Goal: Use online tool/utility: Utilize a website feature to perform a specific function

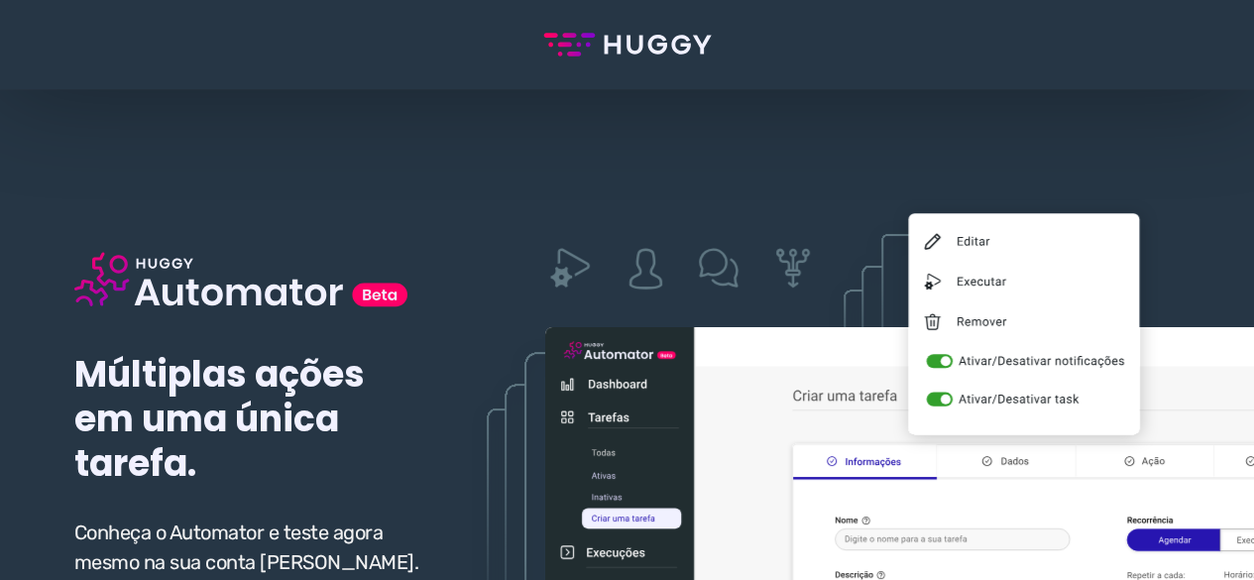
scroll to position [198, 0]
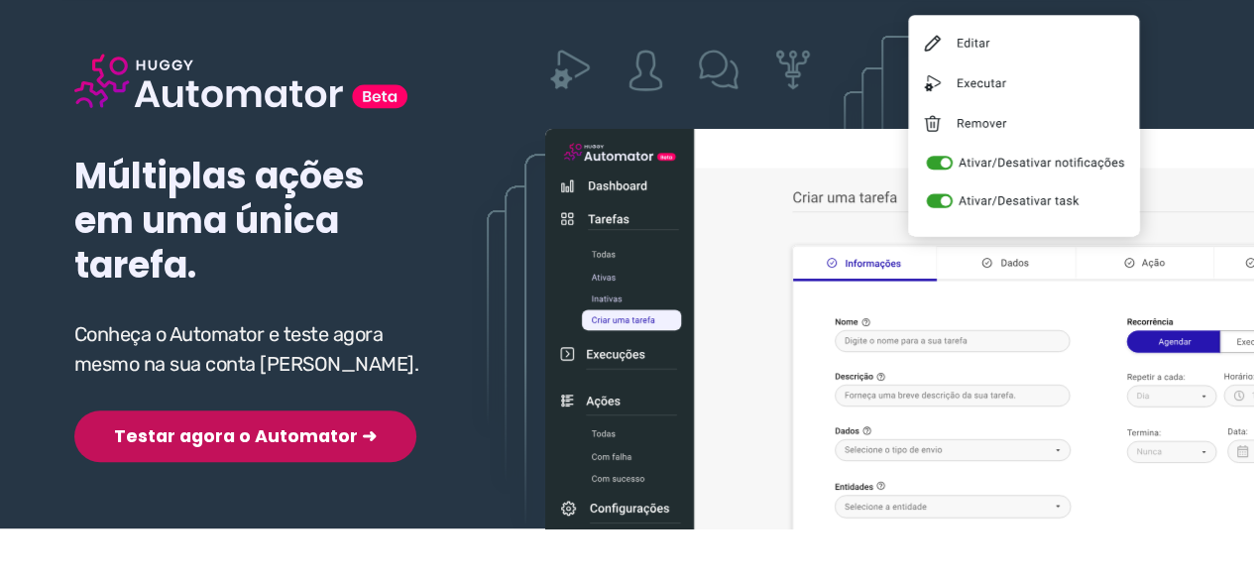
click at [231, 443] on button "Testar agora o Automator ➜" at bounding box center [245, 436] width 342 height 52
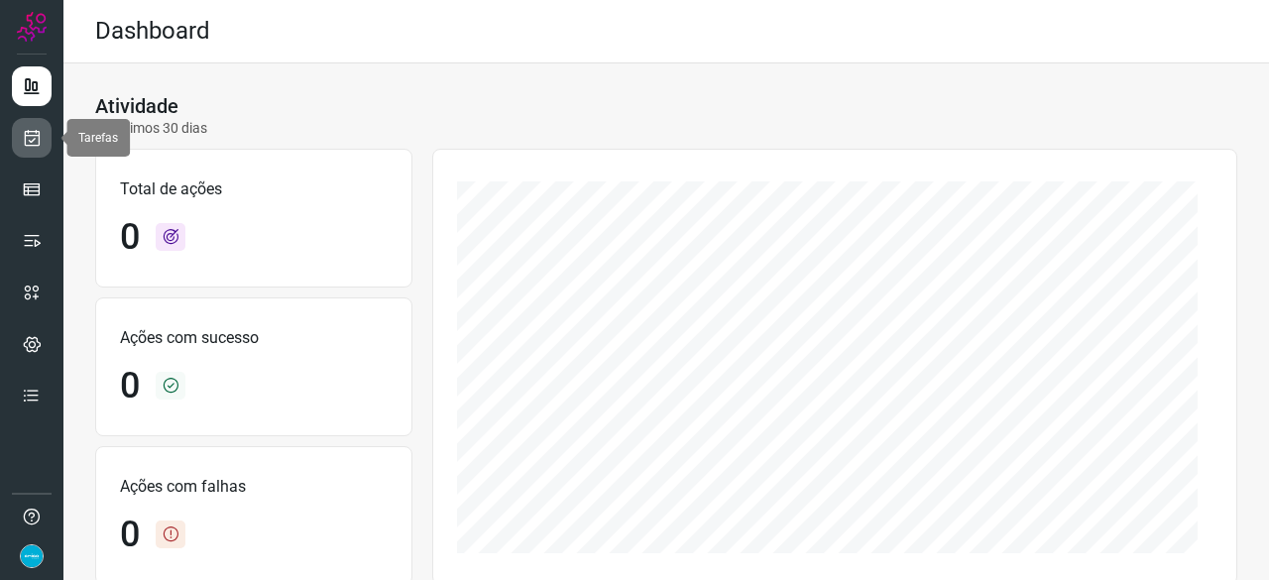
click at [33, 143] on icon at bounding box center [32, 138] width 21 height 20
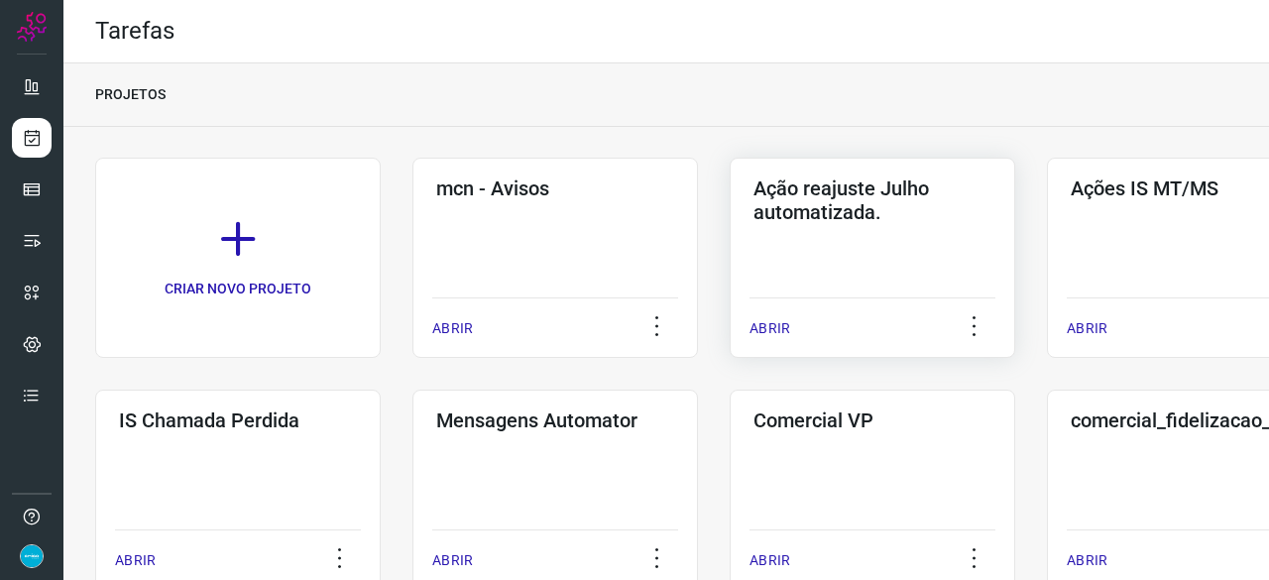
click at [783, 331] on p "ABRIR" at bounding box center [769, 328] width 41 height 21
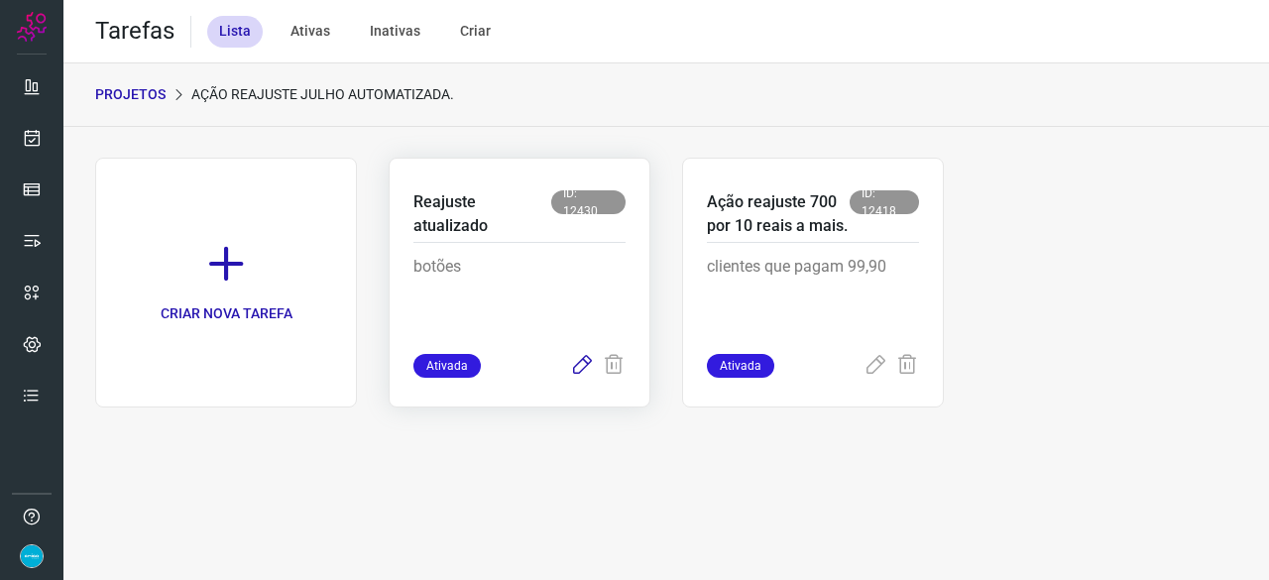
click at [585, 364] on icon at bounding box center [582, 366] width 24 height 24
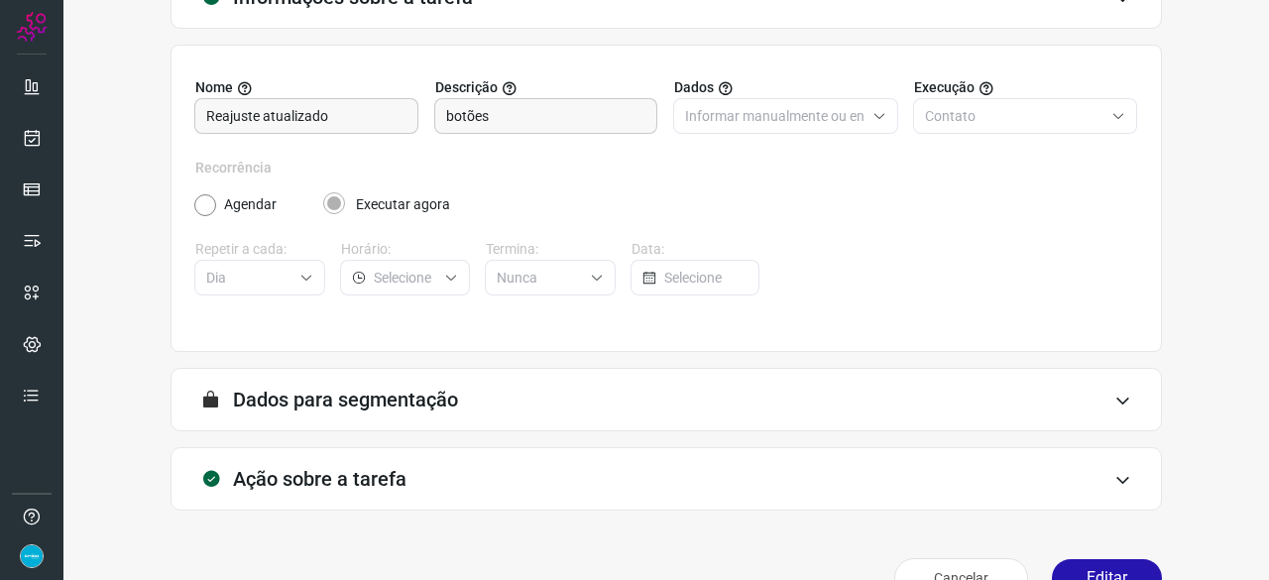
scroll to position [193, 0]
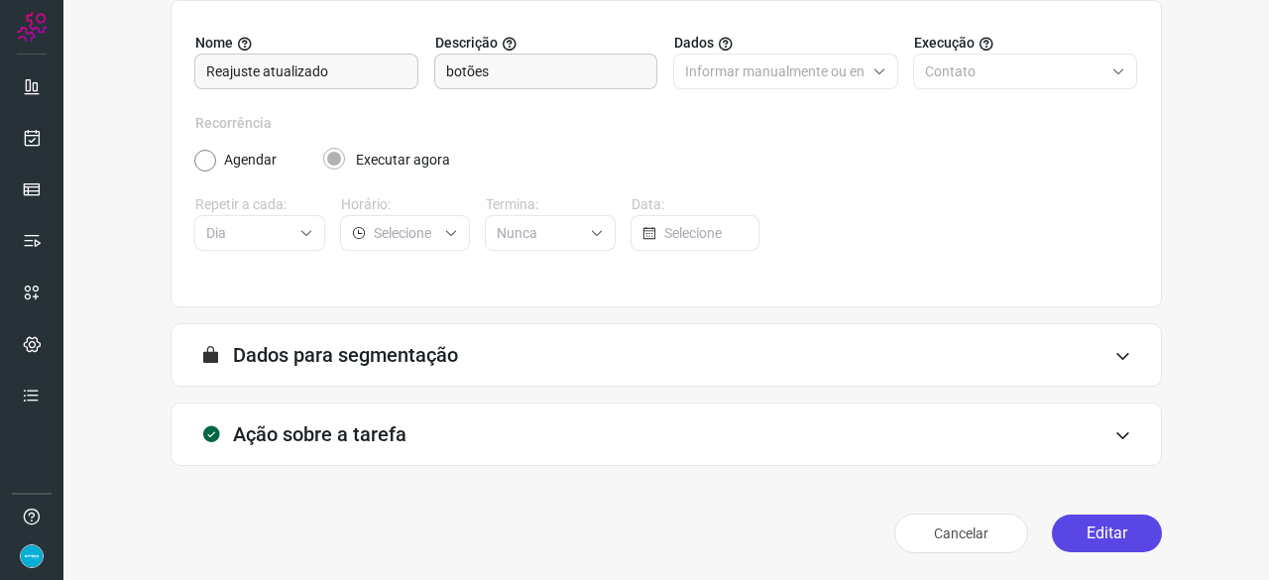
click at [1082, 538] on button "Editar" at bounding box center [1106, 533] width 110 height 38
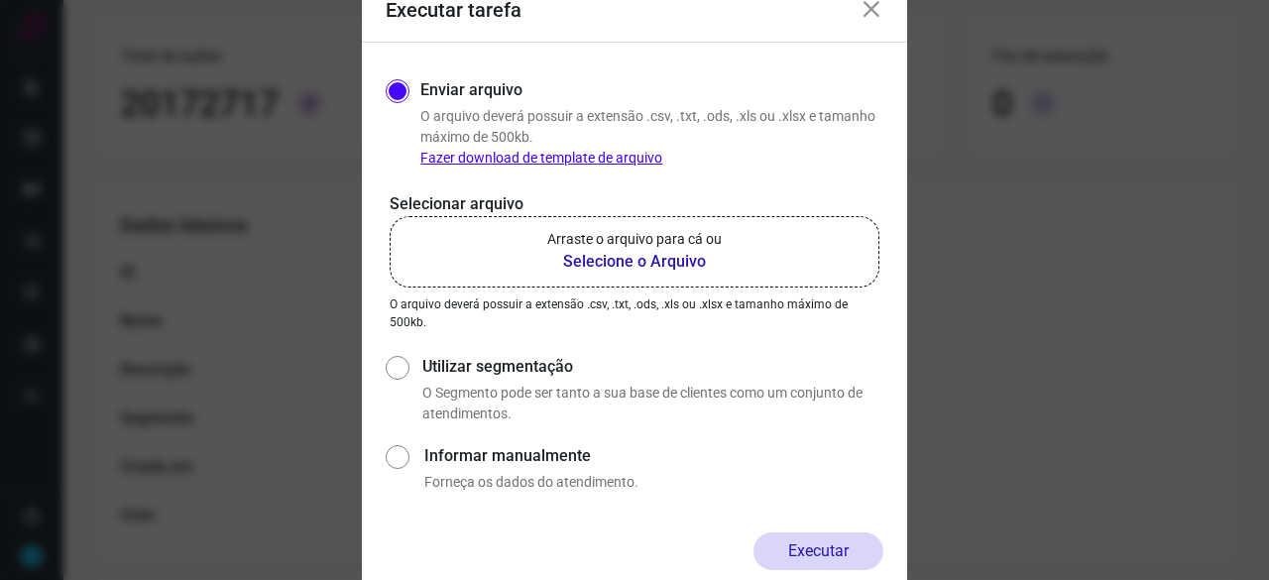
click at [646, 263] on b "Selecione o Arquivo" at bounding box center [634, 262] width 174 height 24
click at [0, 0] on input "Arraste o arquivo para cá ou Selecione o Arquivo" at bounding box center [0, 0] width 0 height 0
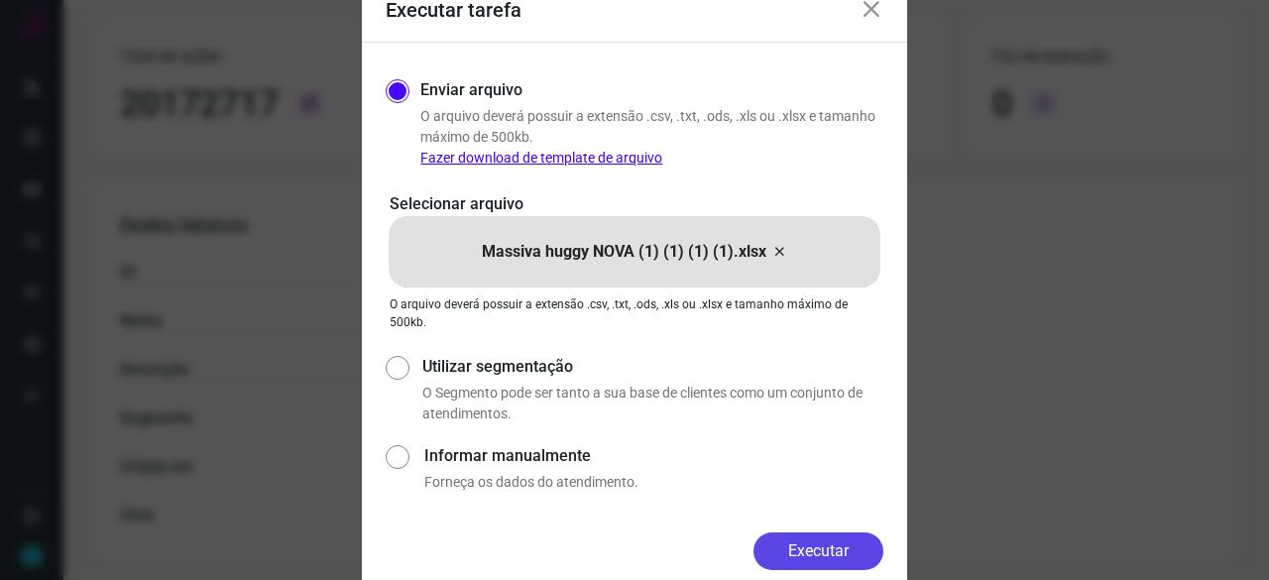
click at [846, 556] on button "Executar" at bounding box center [818, 551] width 130 height 38
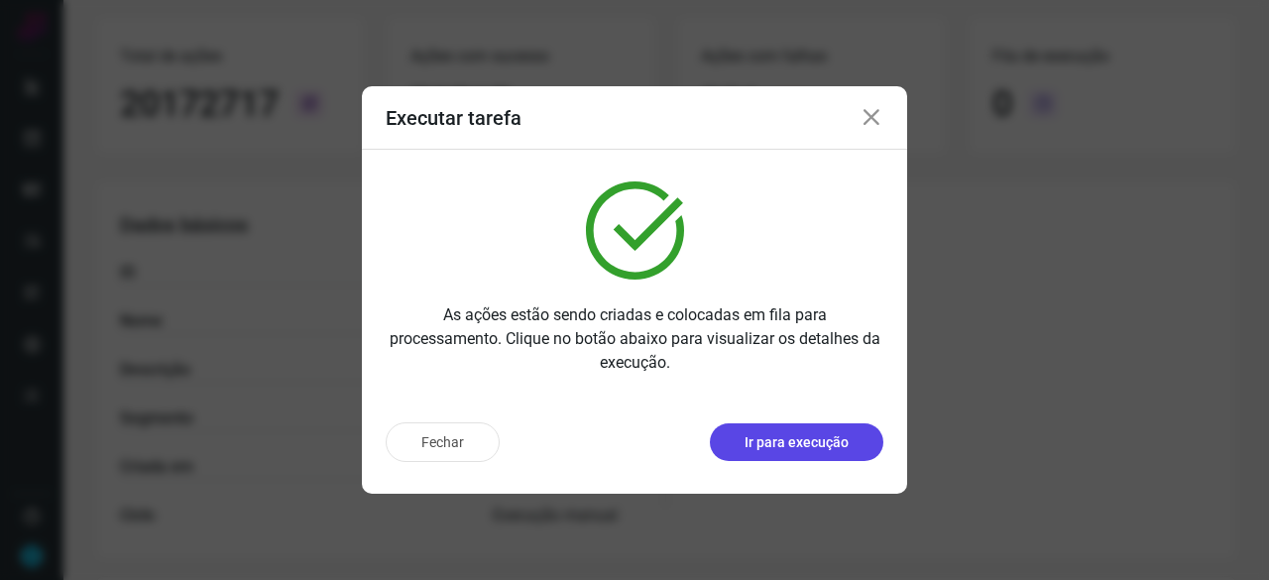
click at [823, 445] on p "Ir para execução" at bounding box center [796, 442] width 104 height 21
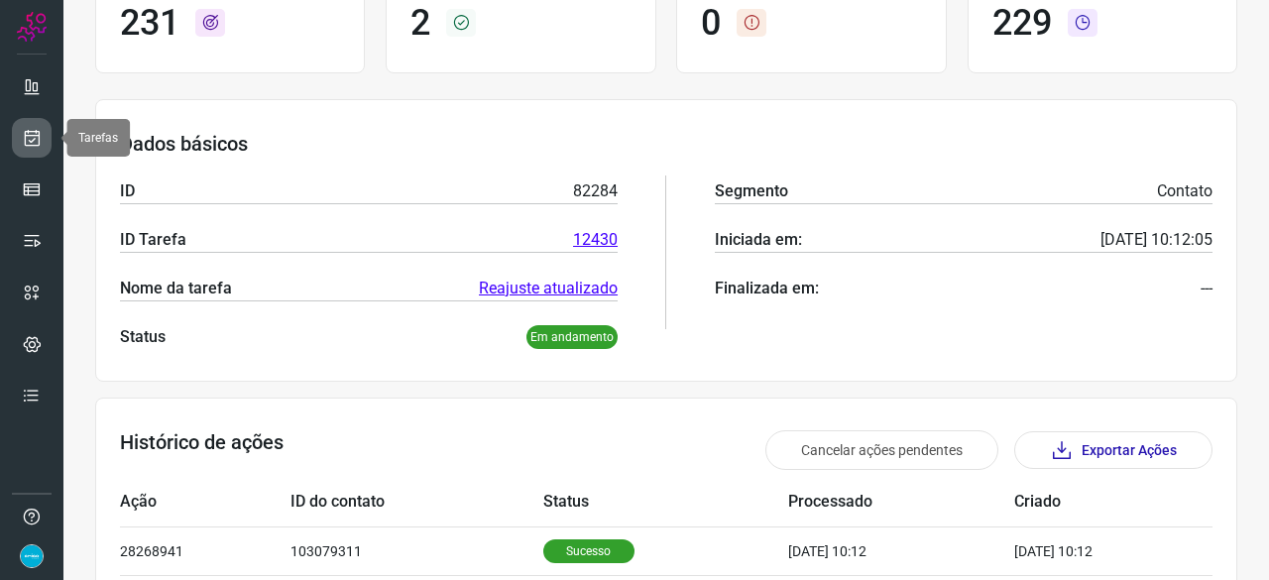
click at [27, 144] on icon at bounding box center [32, 138] width 21 height 20
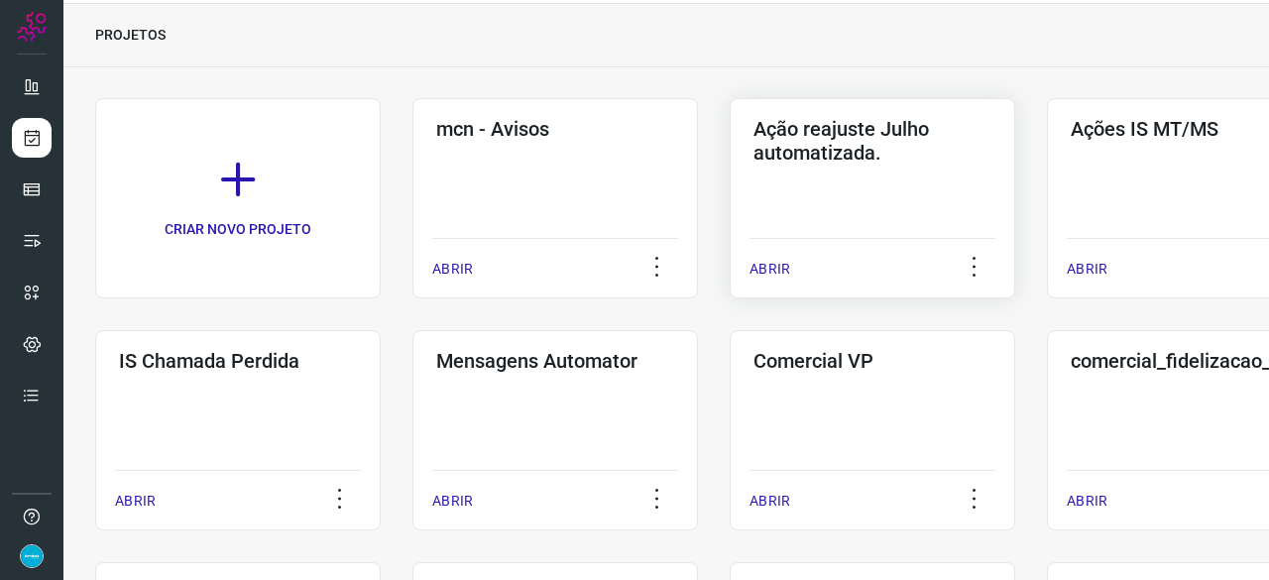
click at [755, 263] on p "ABRIR" at bounding box center [769, 269] width 41 height 21
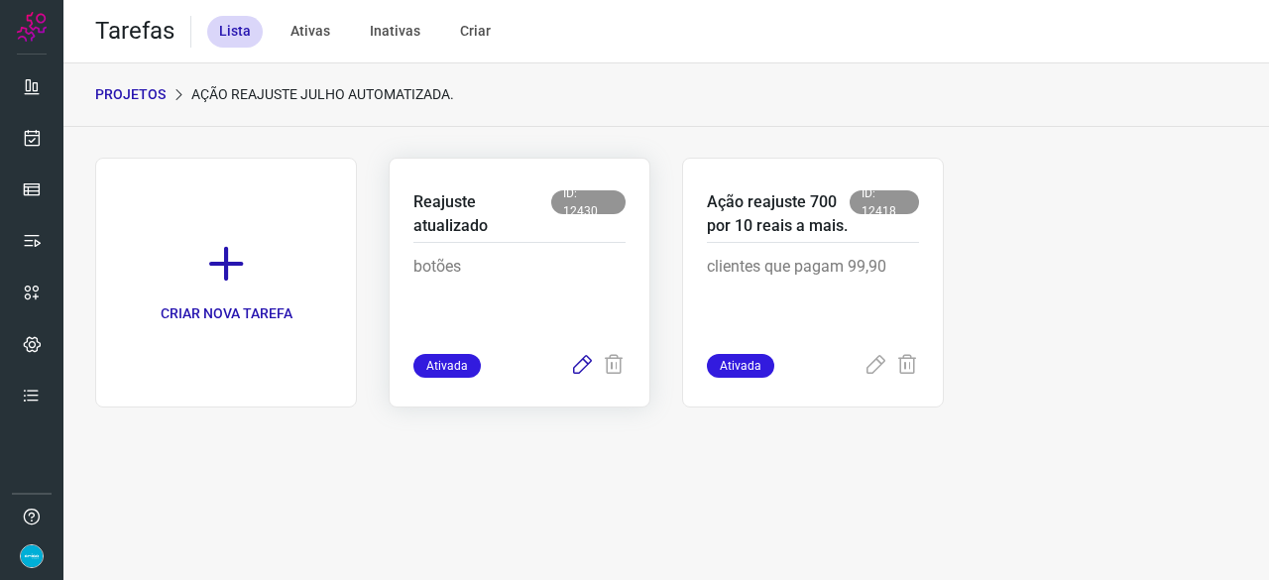
click at [582, 362] on icon at bounding box center [582, 366] width 24 height 24
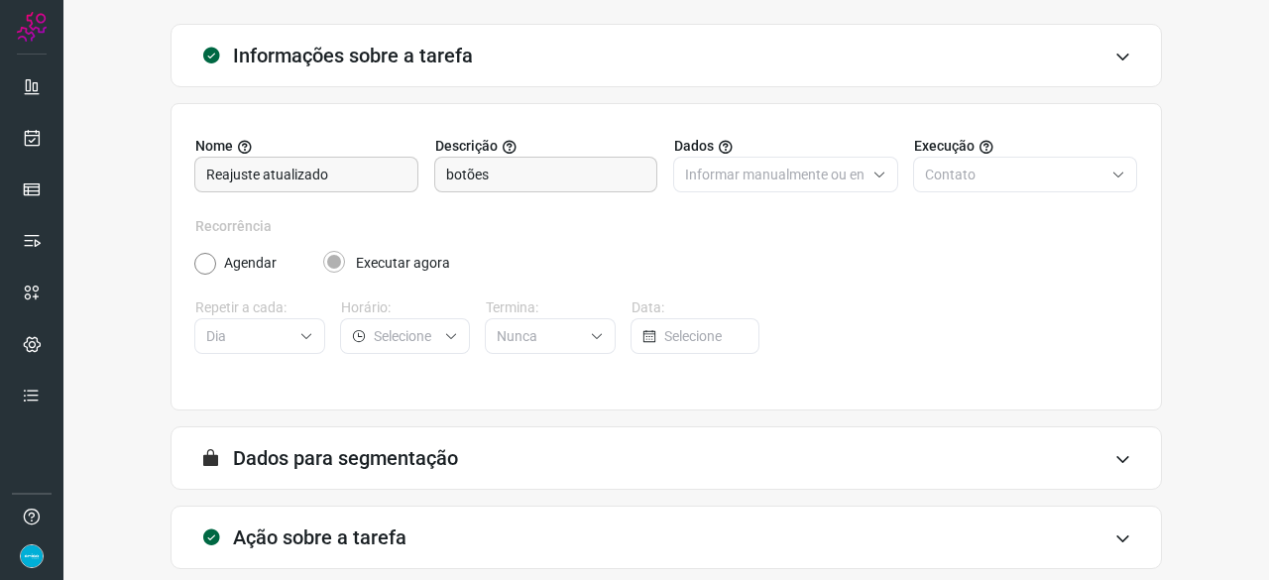
scroll to position [193, 0]
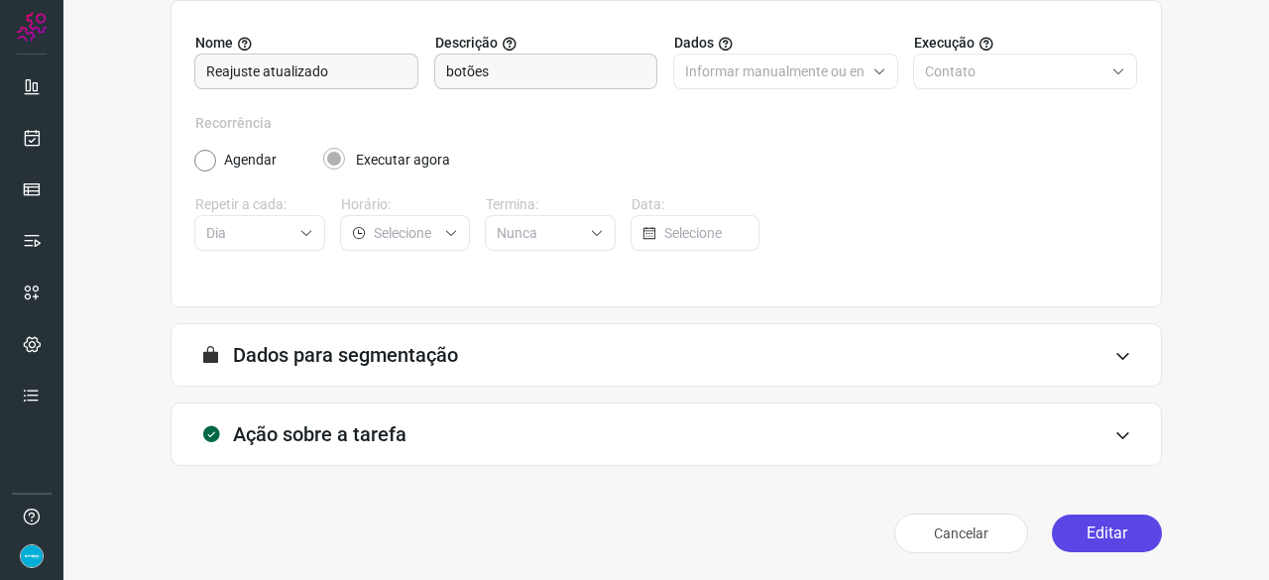
click at [1080, 525] on button "Editar" at bounding box center [1106, 533] width 110 height 38
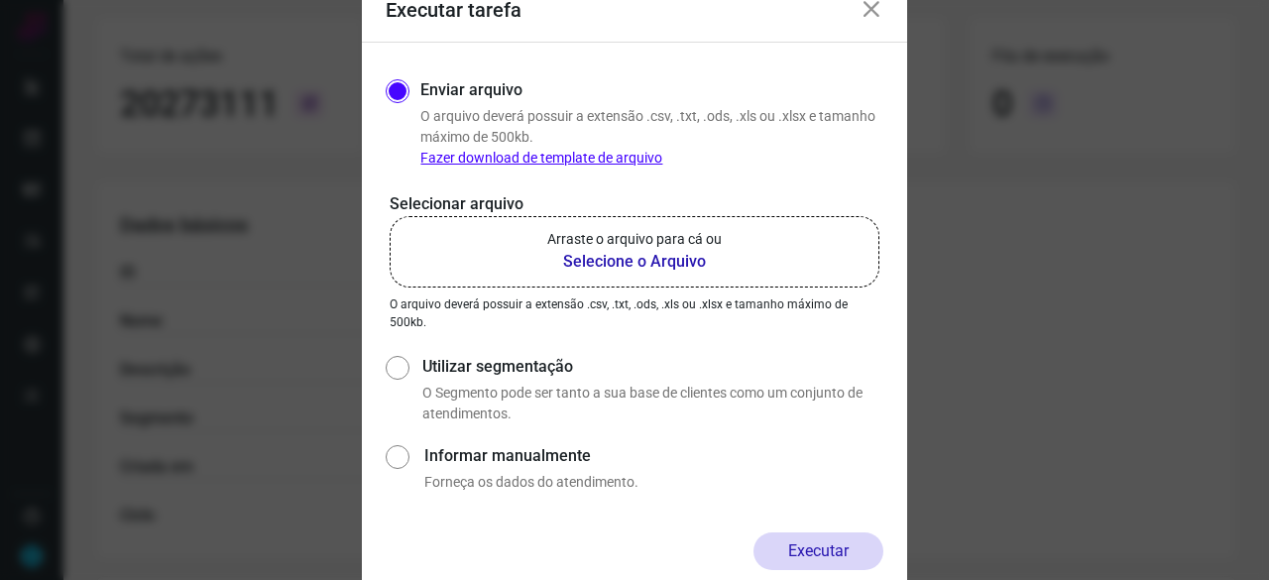
click at [608, 265] on b "Selecione o Arquivo" at bounding box center [634, 262] width 174 height 24
click at [0, 0] on input "Arraste o arquivo para cá ou Selecione o Arquivo" at bounding box center [0, 0] width 0 height 0
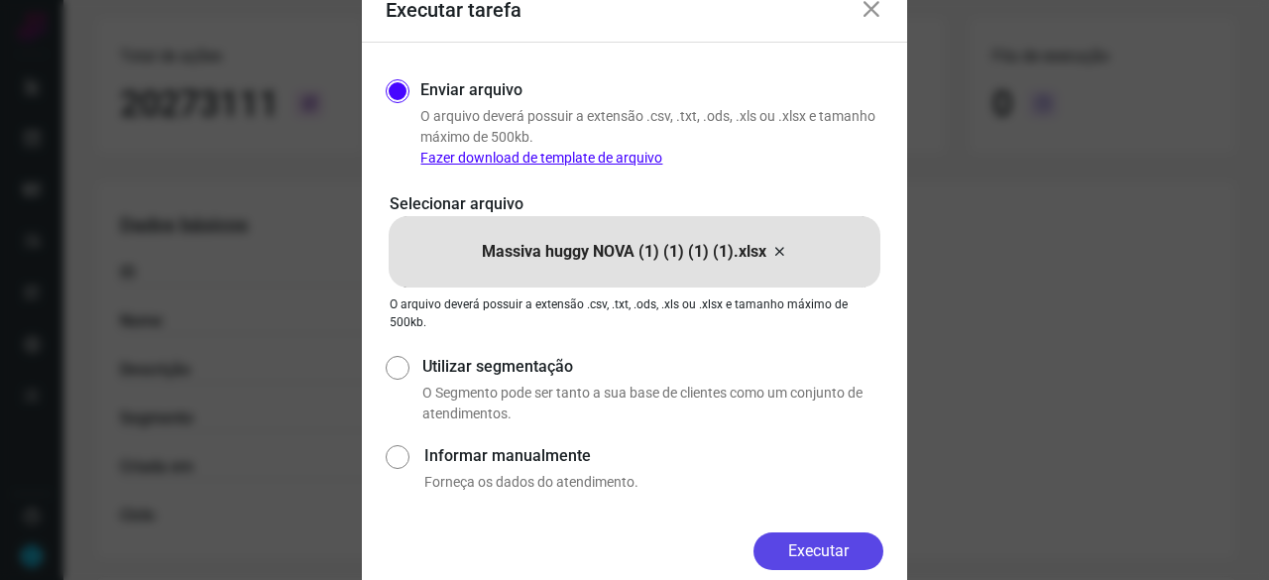
click at [797, 545] on button "Executar" at bounding box center [818, 551] width 130 height 38
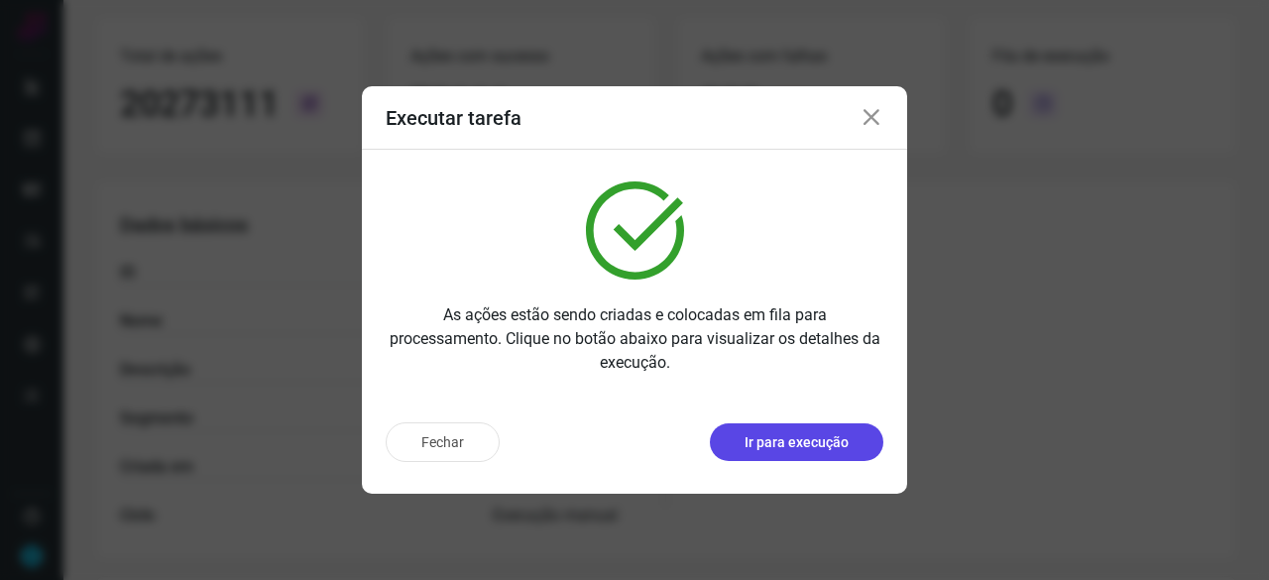
click at [787, 440] on p "Ir para execução" at bounding box center [796, 442] width 104 height 21
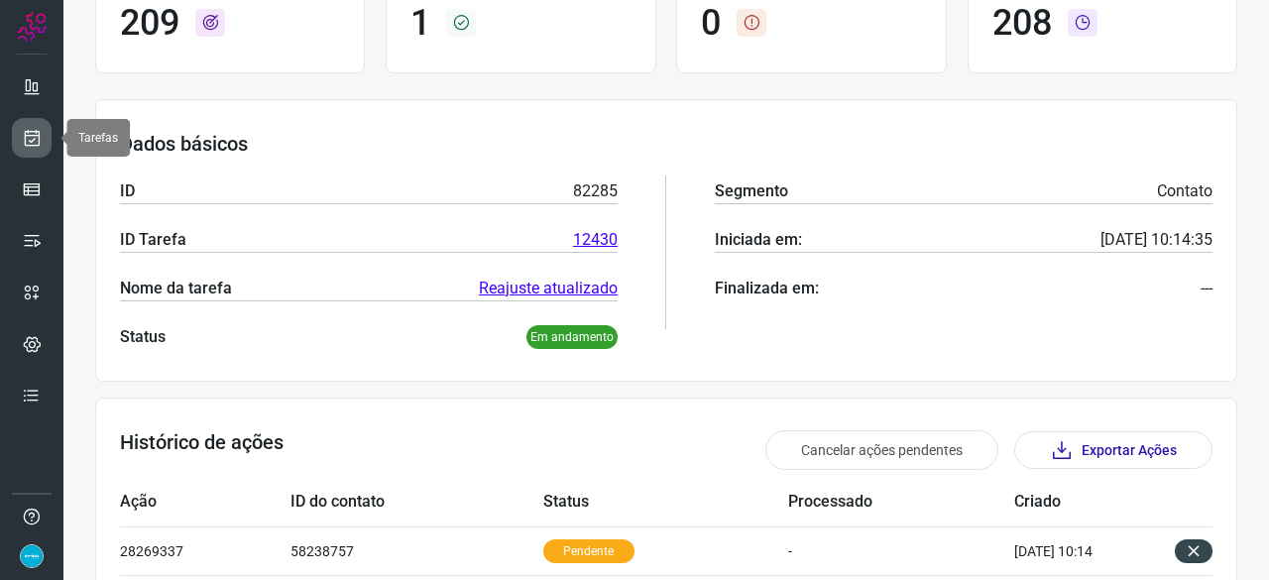
click at [28, 136] on icon at bounding box center [32, 138] width 21 height 20
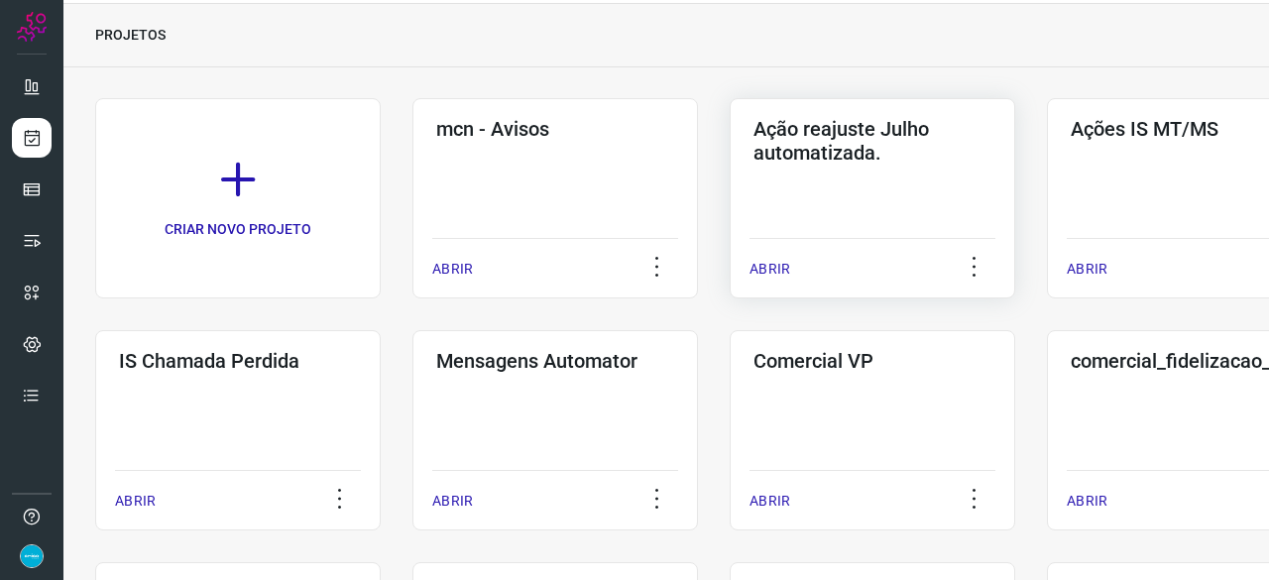
click at [771, 263] on p "ABRIR" at bounding box center [769, 269] width 41 height 21
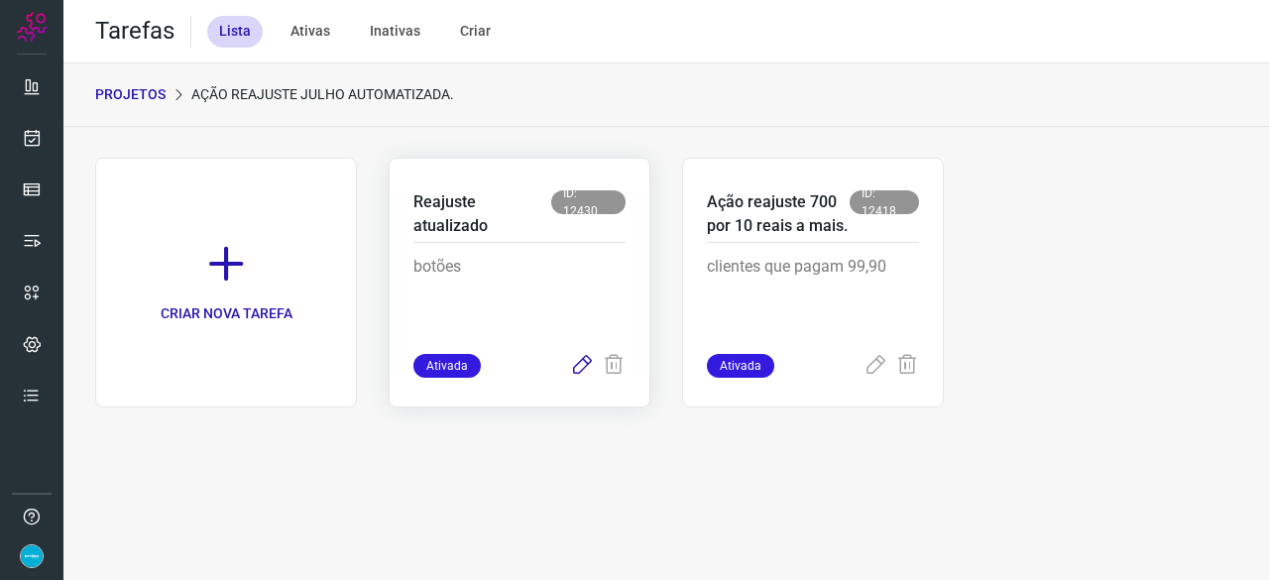
click at [583, 362] on icon at bounding box center [582, 366] width 24 height 24
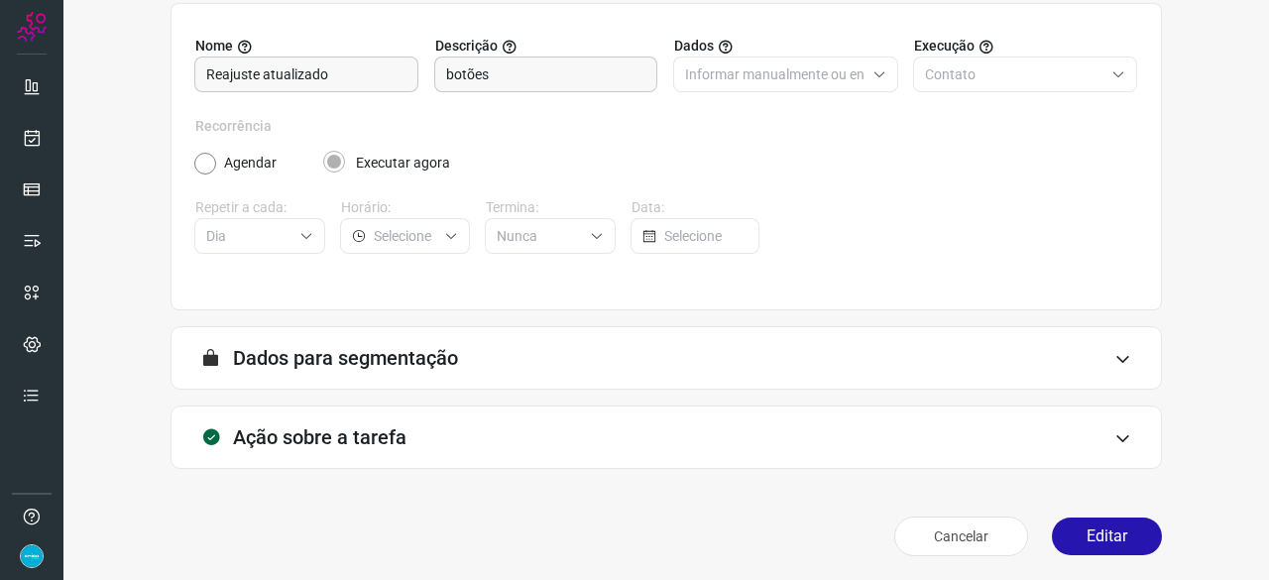
scroll to position [193, 0]
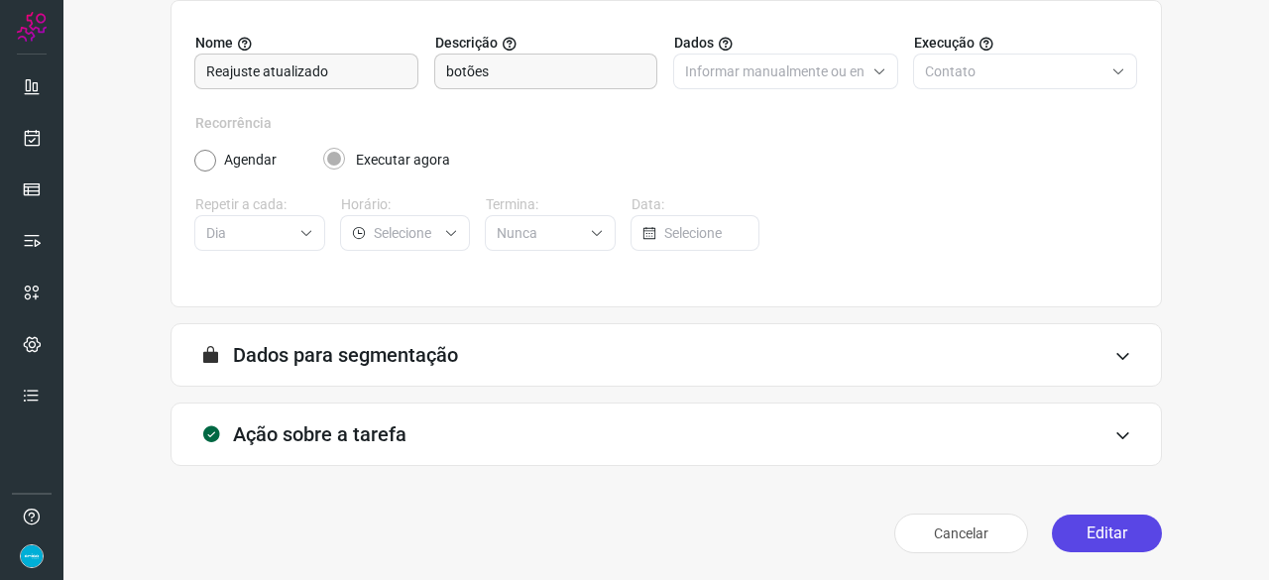
click at [1100, 526] on button "Editar" at bounding box center [1106, 533] width 110 height 38
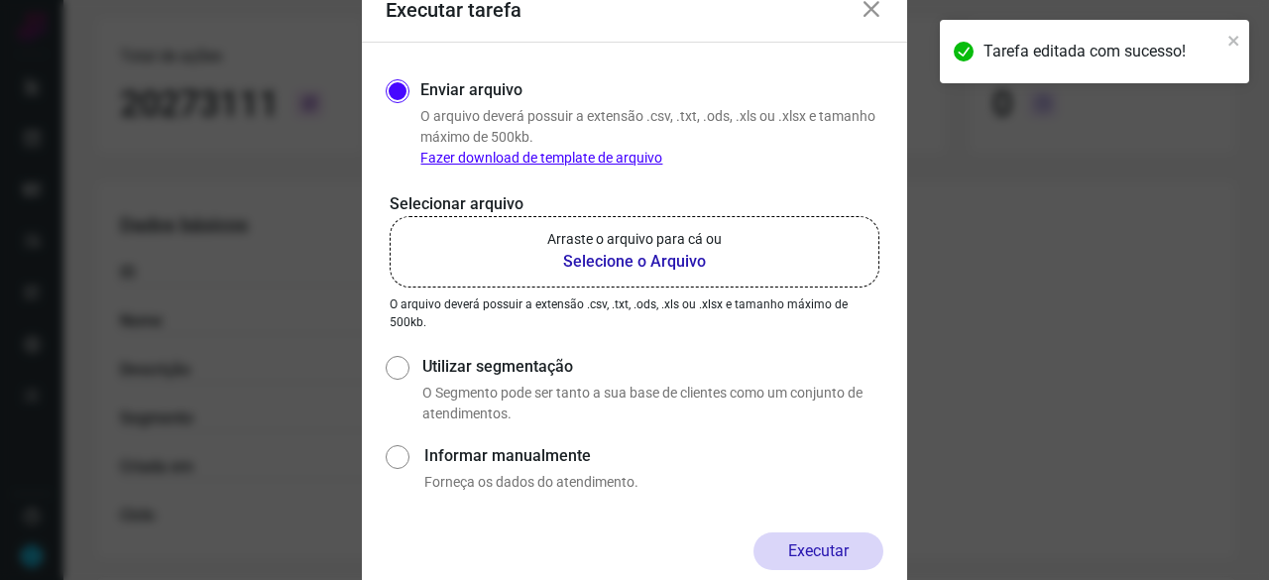
click at [574, 263] on b "Selecione o Arquivo" at bounding box center [634, 262] width 174 height 24
click at [0, 0] on input "Arraste o arquivo para cá ou Selecione o Arquivo" at bounding box center [0, 0] width 0 height 0
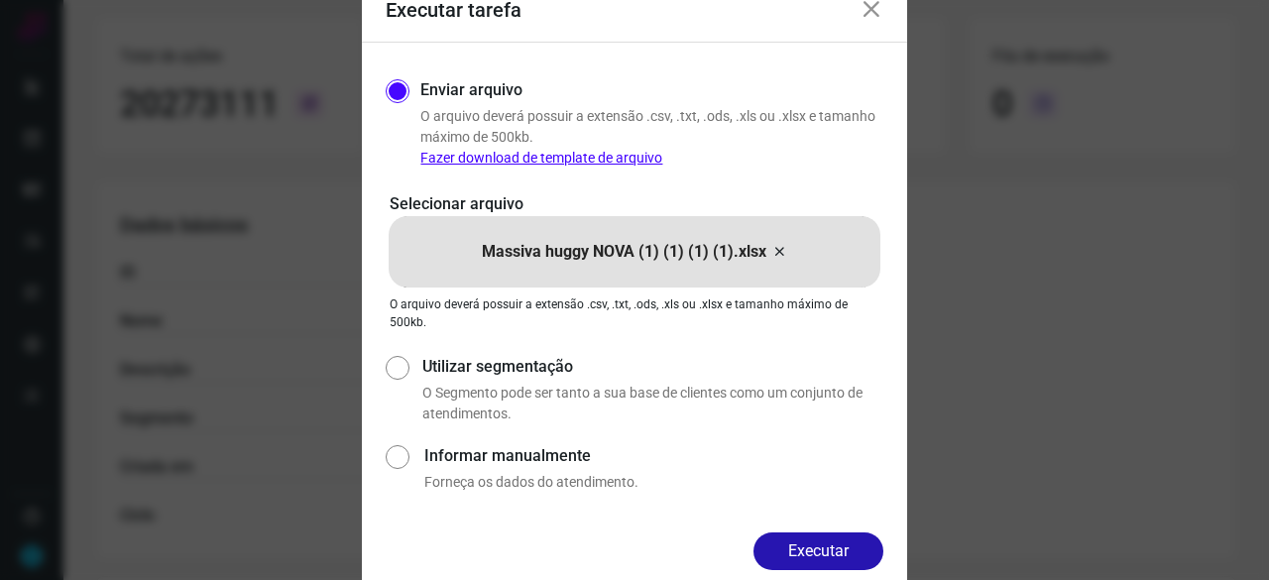
drag, startPoint x: 819, startPoint y: 550, endPoint x: 840, endPoint y: 552, distance: 21.9
click at [819, 550] on button "Executar" at bounding box center [818, 551] width 130 height 38
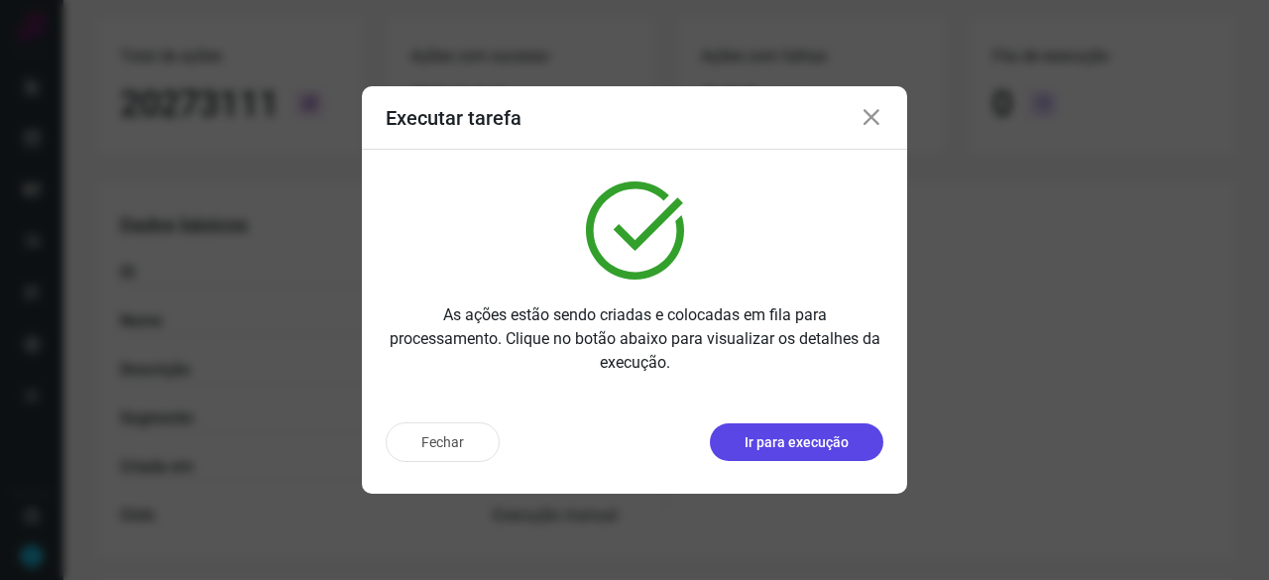
click at [780, 432] on p "Ir para execução" at bounding box center [796, 442] width 104 height 21
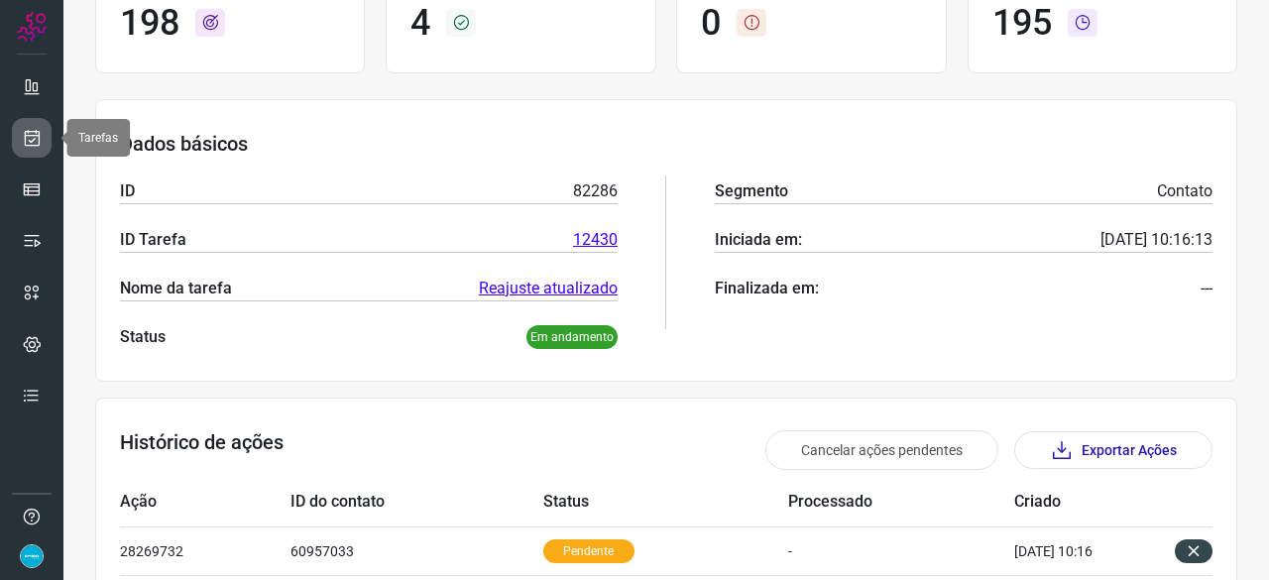
click at [25, 131] on icon at bounding box center [32, 138] width 21 height 20
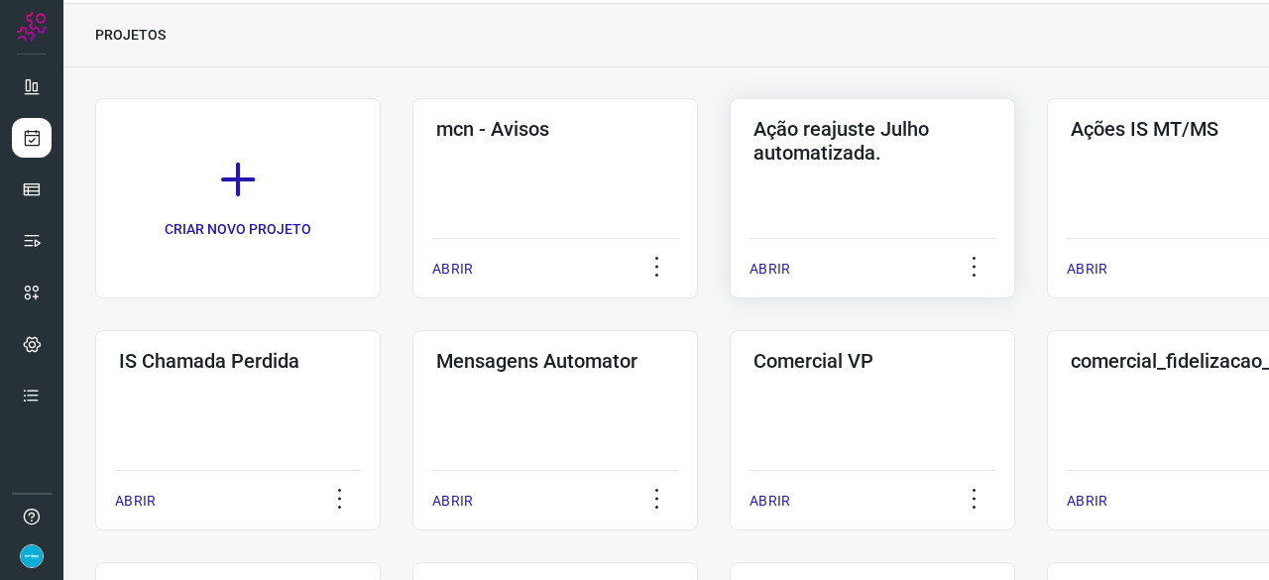
click at [777, 268] on p "ABRIR" at bounding box center [769, 269] width 41 height 21
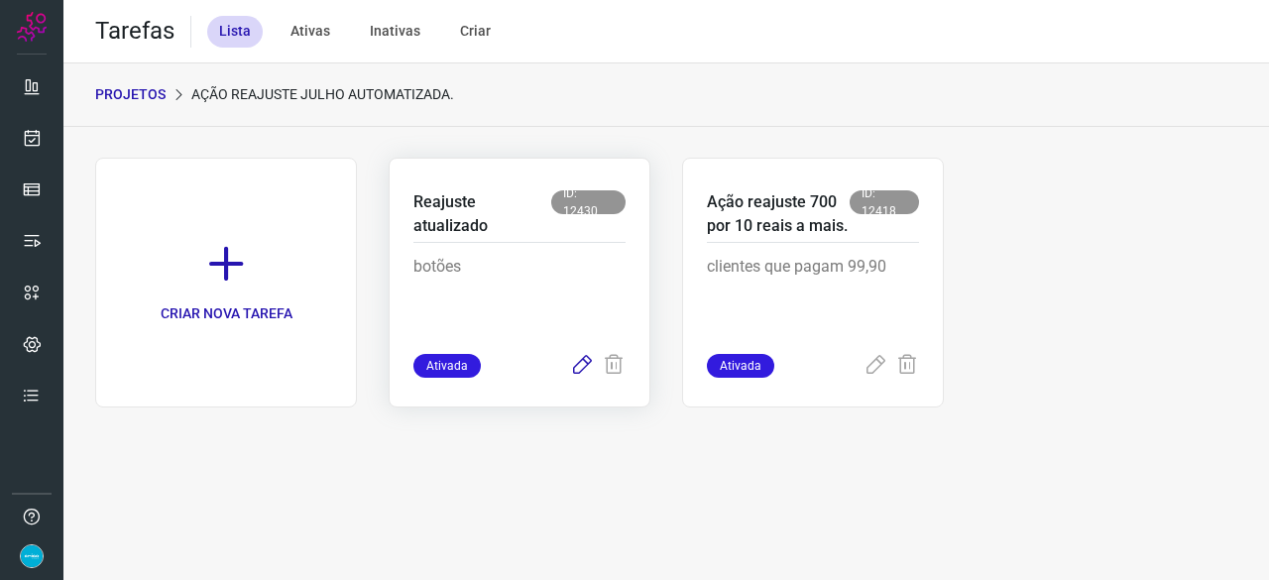
click at [573, 368] on icon at bounding box center [582, 366] width 24 height 24
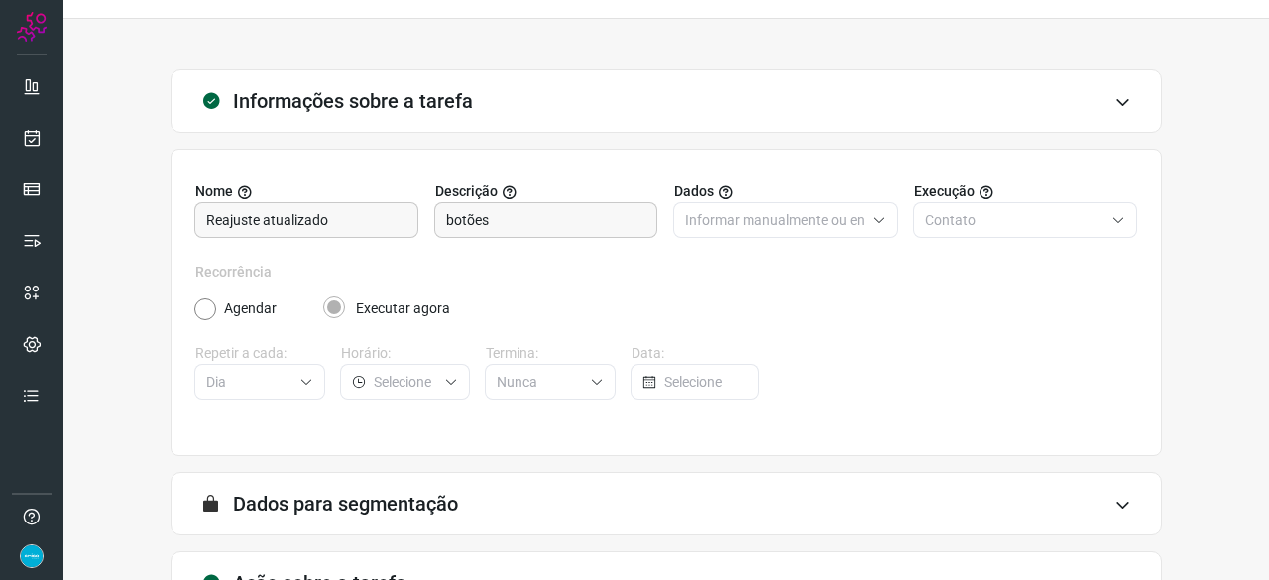
scroll to position [193, 0]
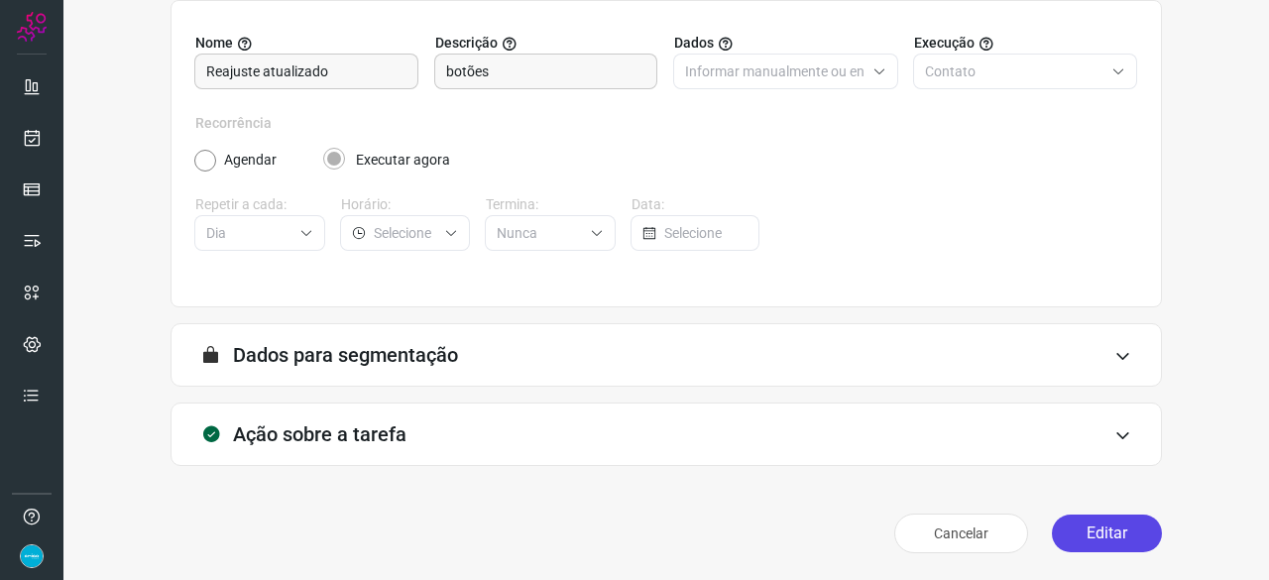
click at [1090, 521] on button "Editar" at bounding box center [1106, 533] width 110 height 38
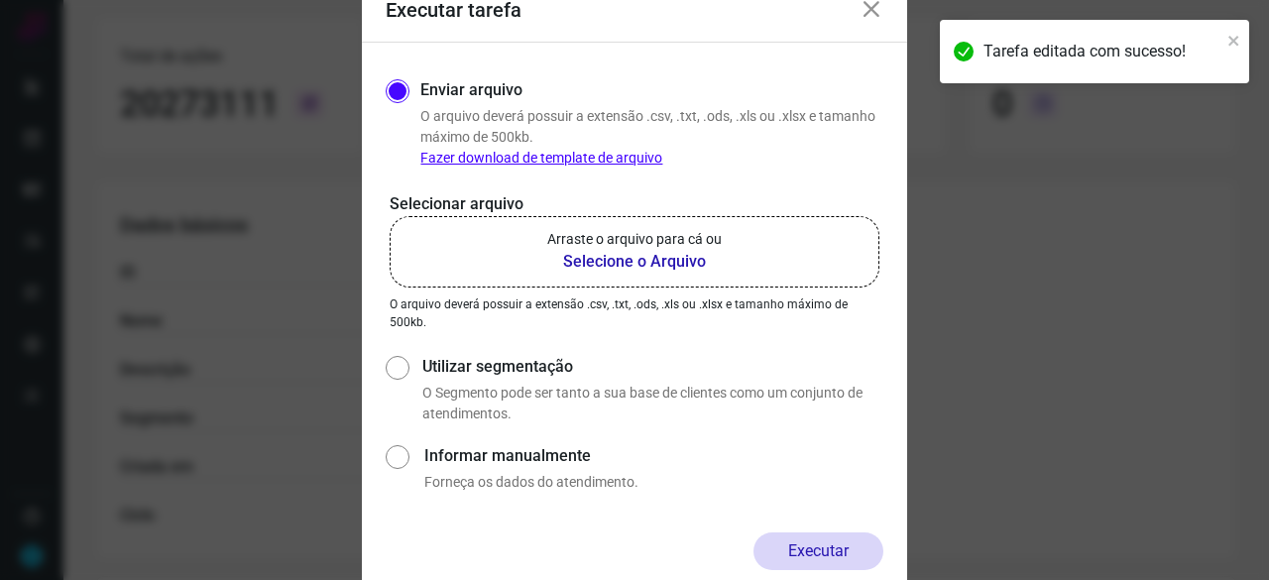
click at [601, 264] on b "Selecione o Arquivo" at bounding box center [634, 262] width 174 height 24
click at [0, 0] on input "Arraste o arquivo para cá ou Selecione o Arquivo" at bounding box center [0, 0] width 0 height 0
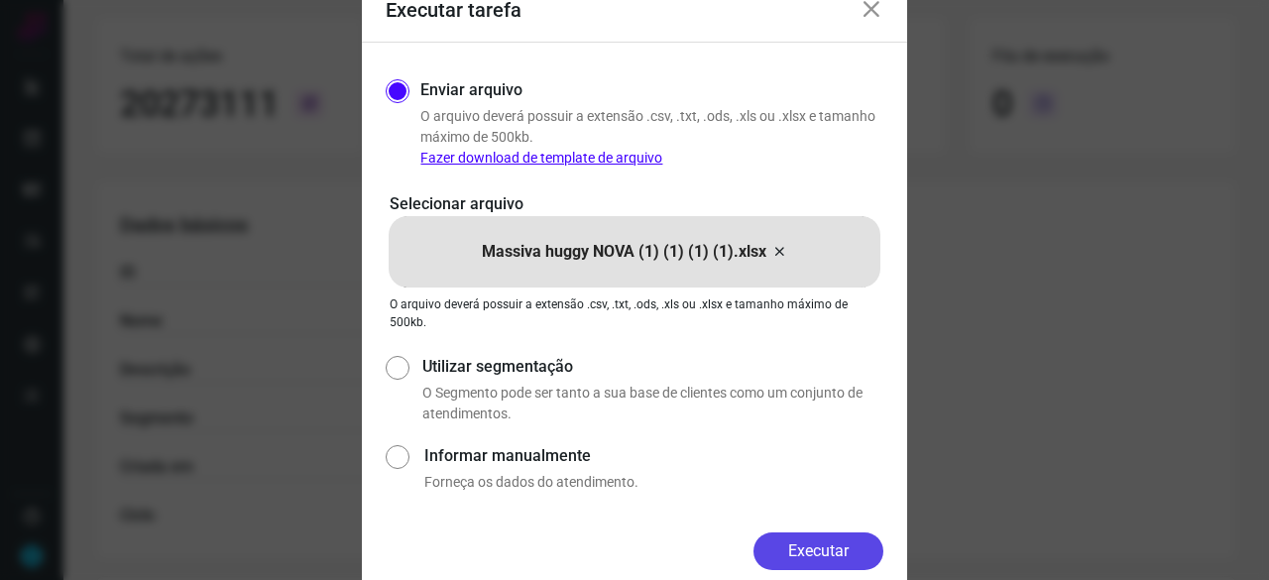
click at [855, 552] on button "Executar" at bounding box center [818, 551] width 130 height 38
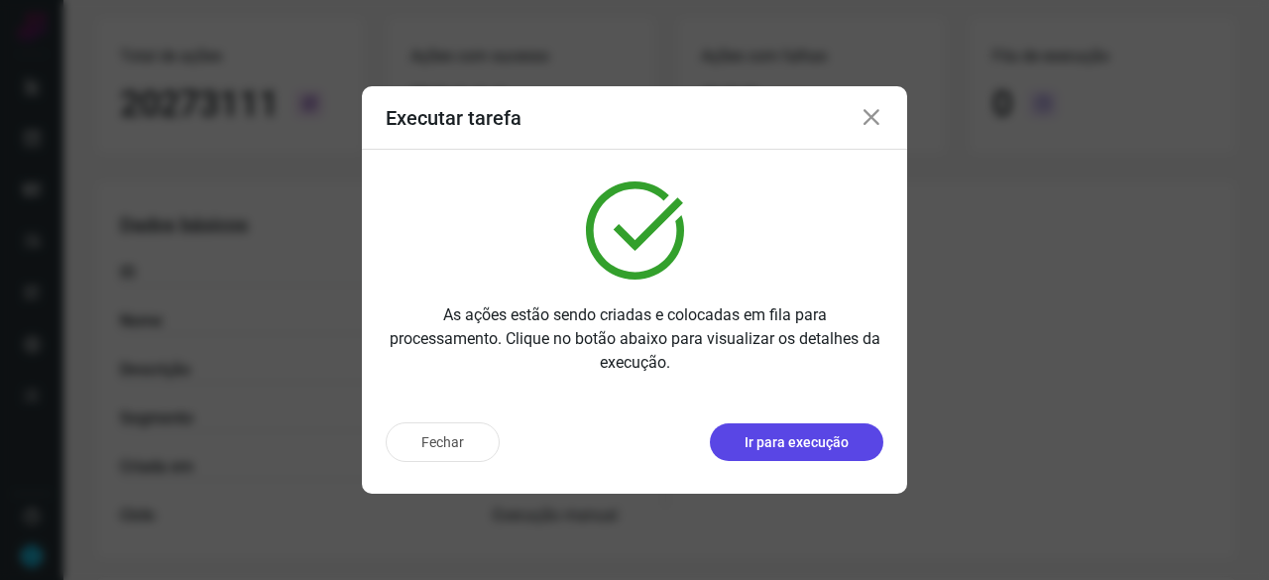
click at [810, 428] on button "Ir para execução" at bounding box center [796, 442] width 173 height 38
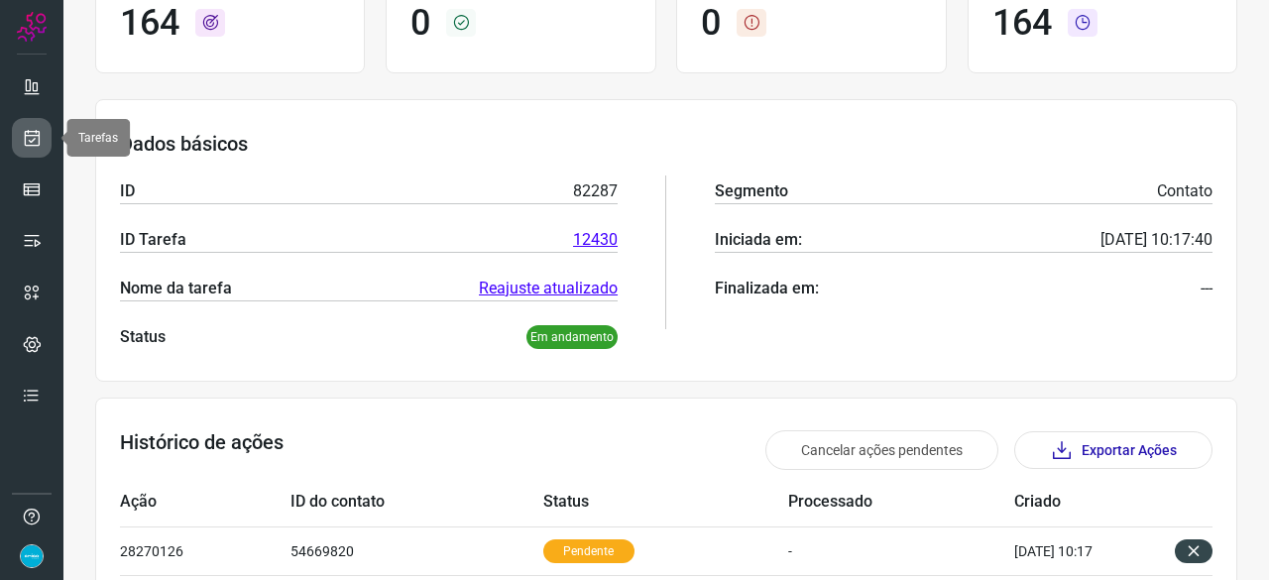
click at [36, 138] on icon at bounding box center [32, 138] width 21 height 20
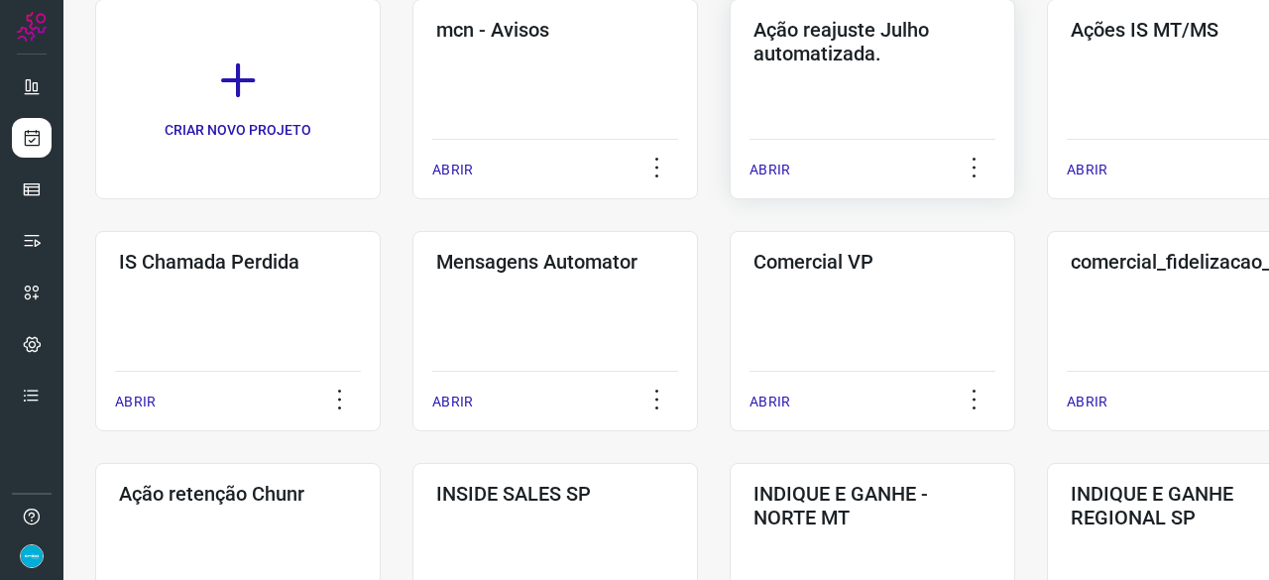
scroll to position [59, 0]
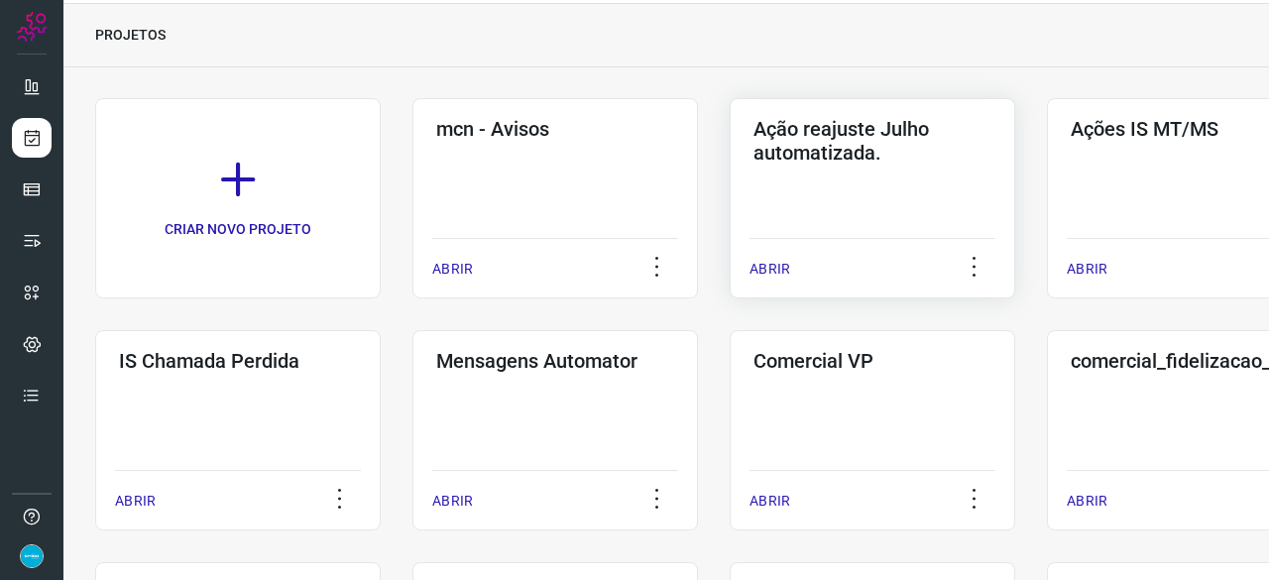
click at [769, 266] on p "ABRIR" at bounding box center [769, 269] width 41 height 21
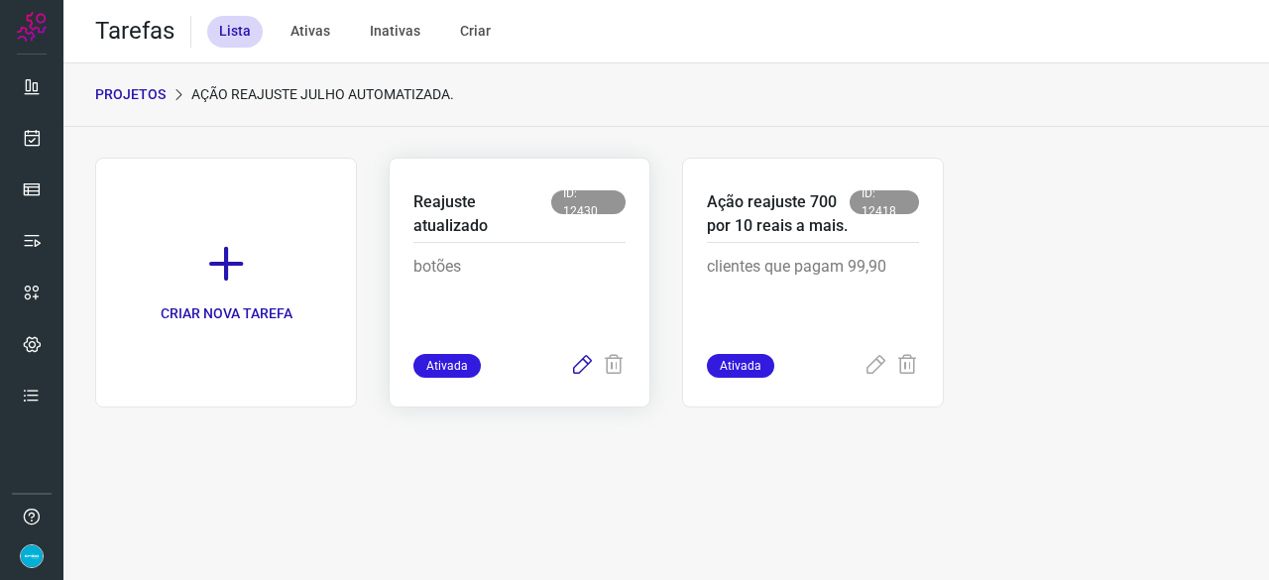
click at [572, 371] on icon at bounding box center [582, 366] width 24 height 24
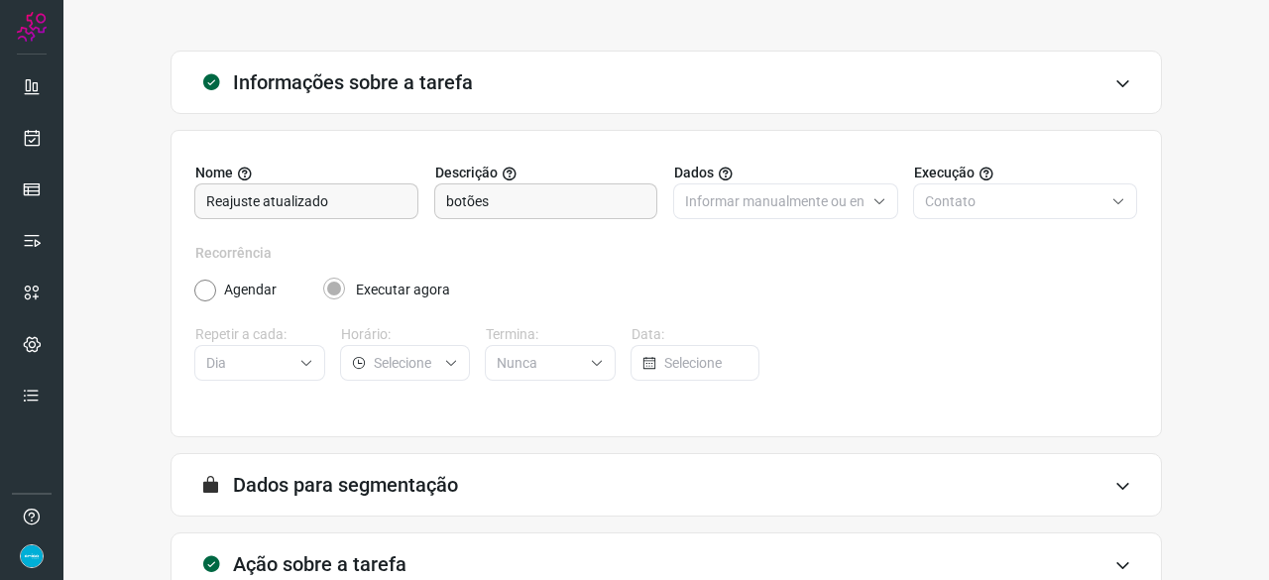
scroll to position [193, 0]
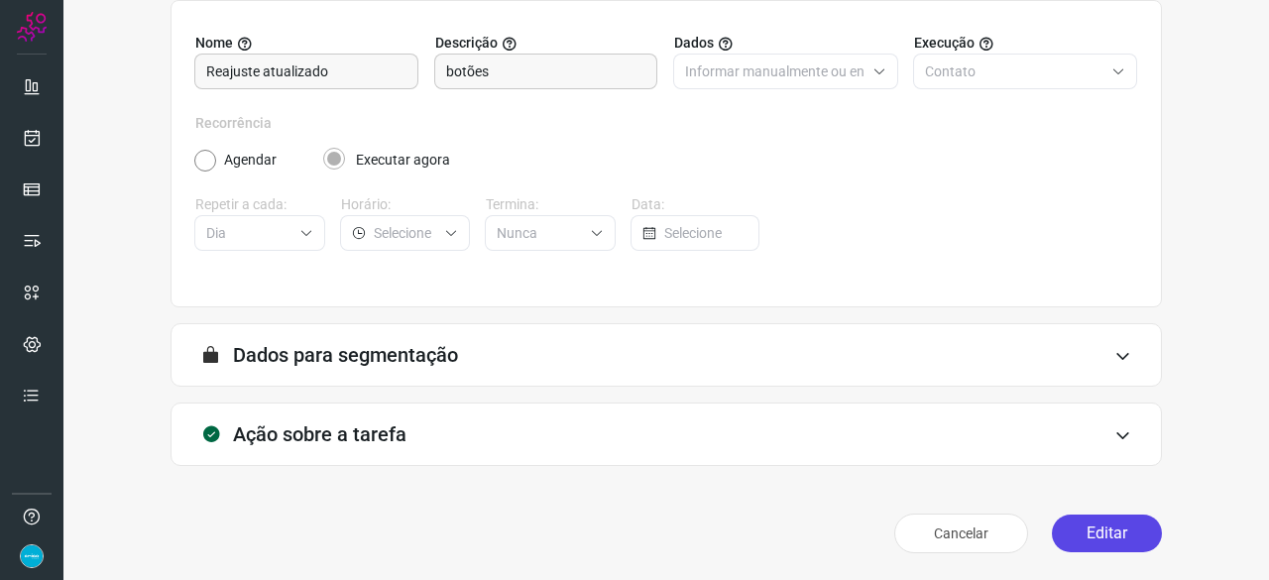
click at [1080, 529] on button "Editar" at bounding box center [1106, 533] width 110 height 38
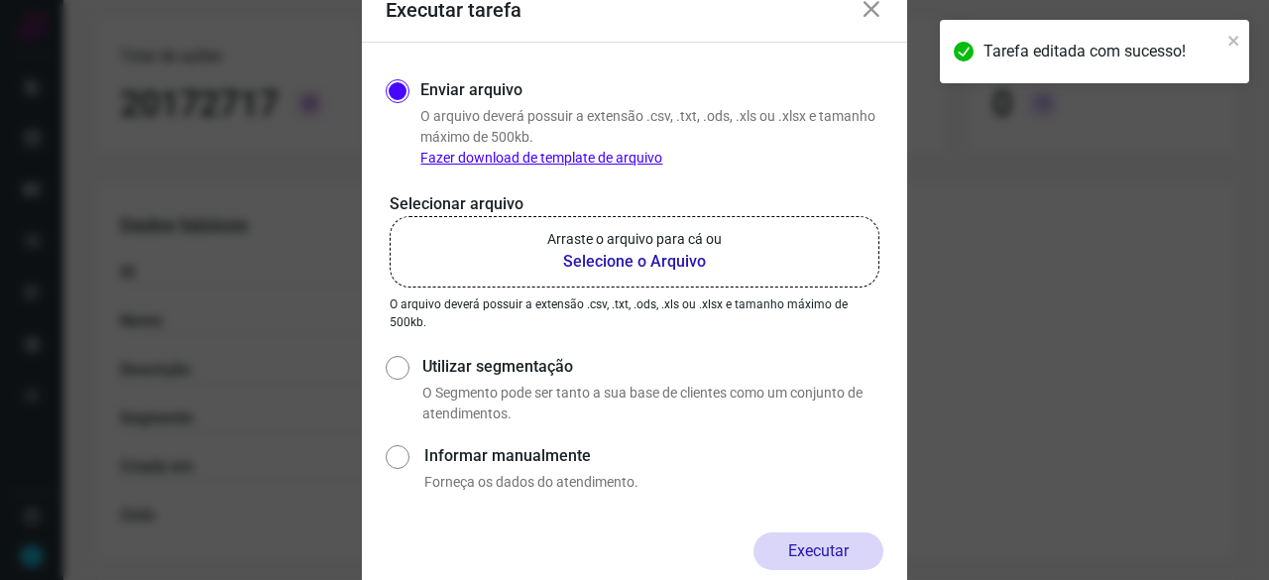
click at [583, 262] on b "Selecione o Arquivo" at bounding box center [634, 262] width 174 height 24
click at [0, 0] on input "Arraste o arquivo para cá ou Selecione o Arquivo" at bounding box center [0, 0] width 0 height 0
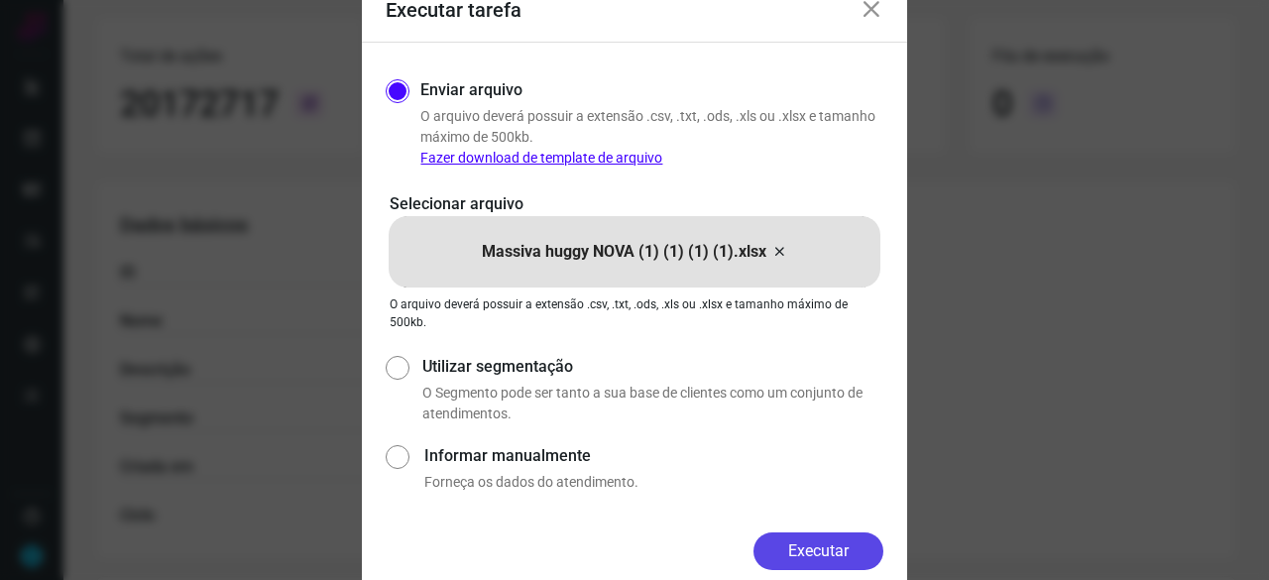
click at [863, 552] on button "Executar" at bounding box center [818, 551] width 130 height 38
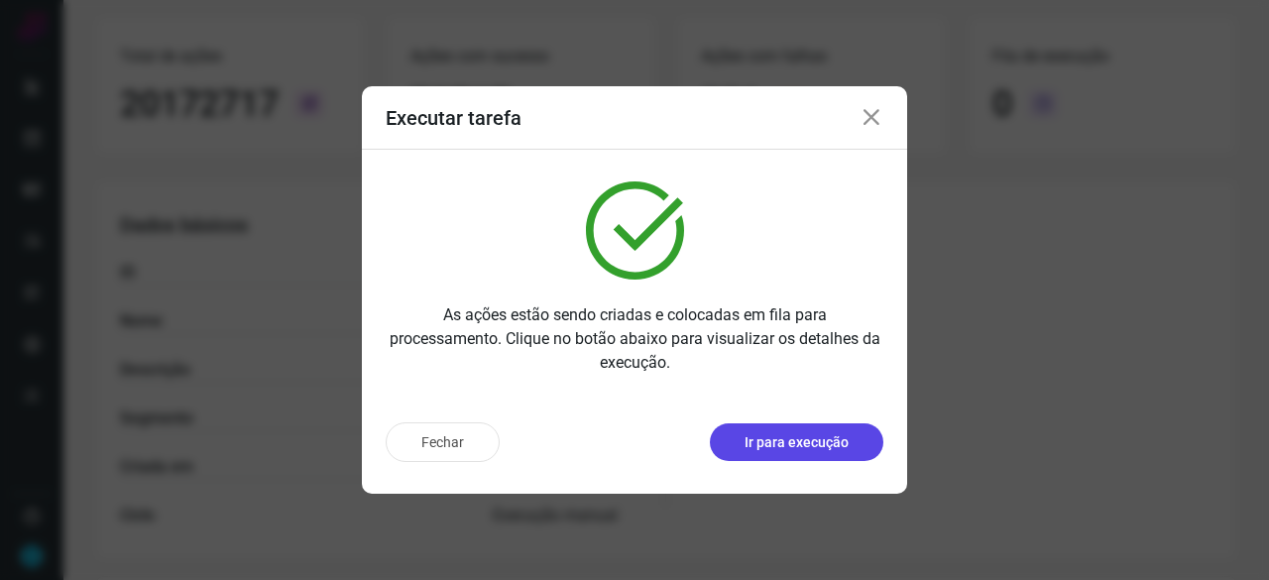
click at [780, 447] on p "Ir para execução" at bounding box center [796, 442] width 104 height 21
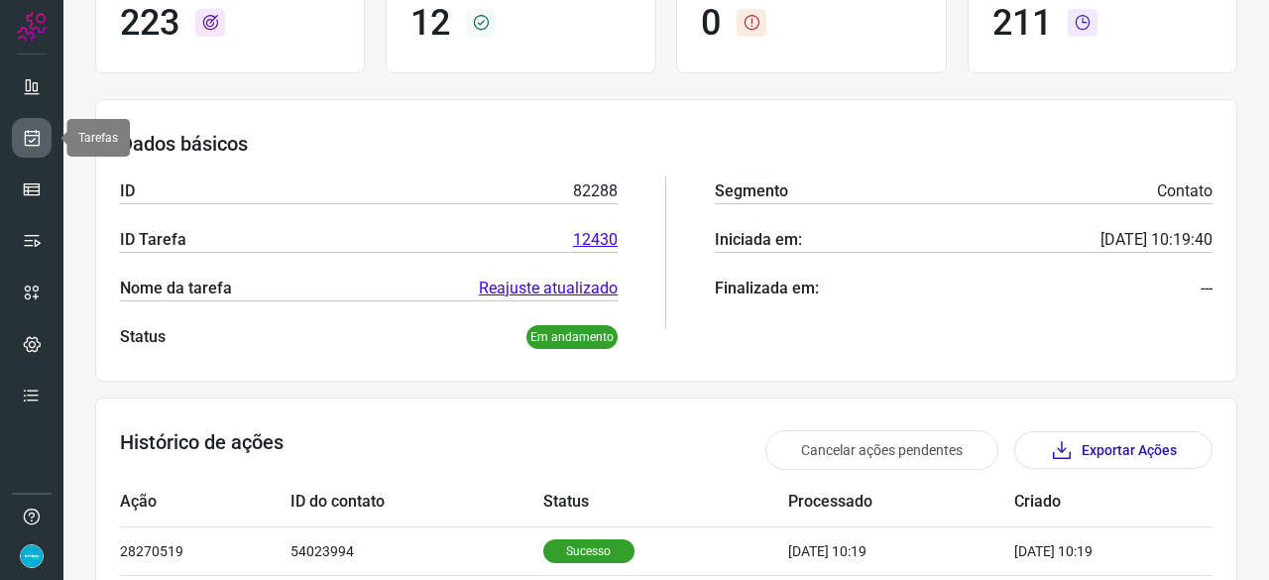
click at [38, 137] on icon at bounding box center [32, 138] width 21 height 20
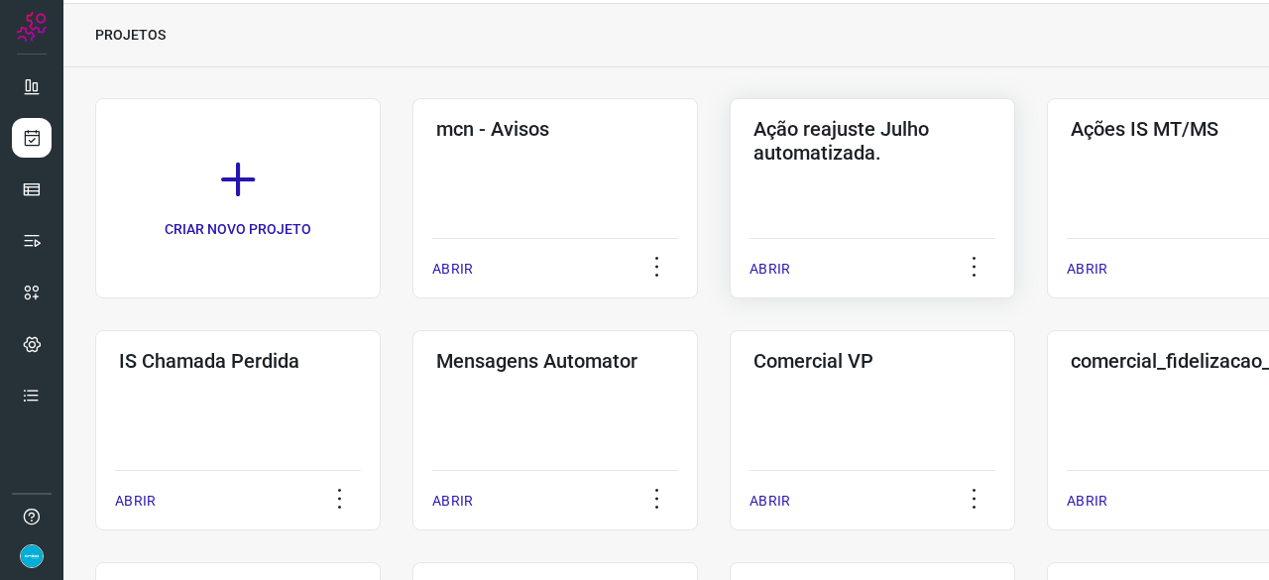
click at [769, 265] on p "ABRIR" at bounding box center [769, 269] width 41 height 21
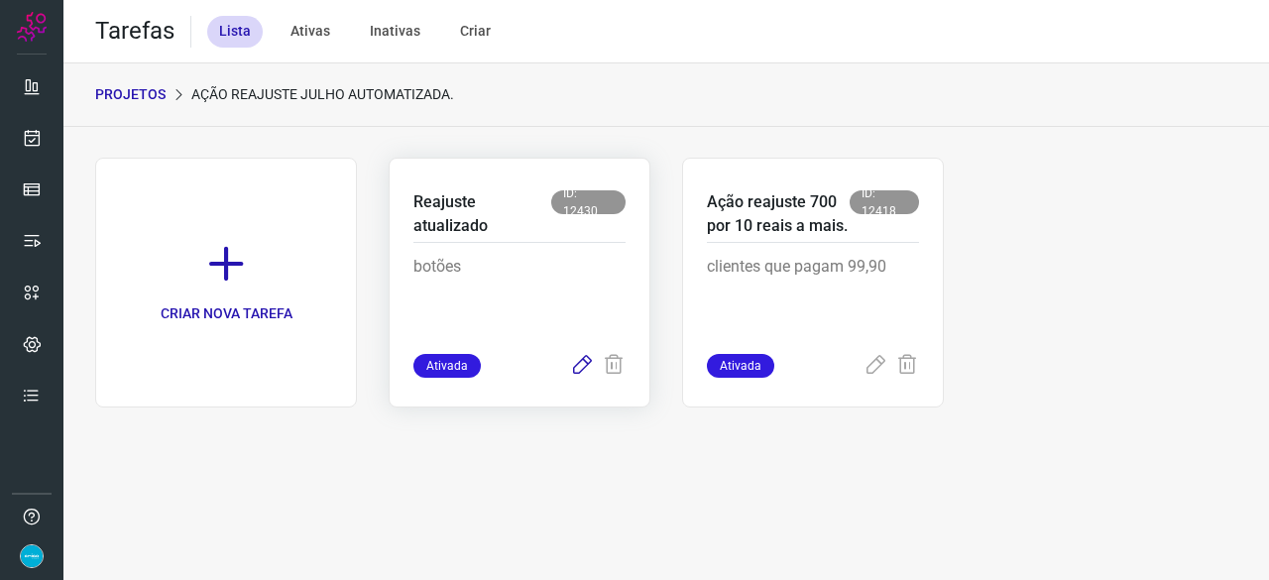
click at [583, 361] on icon at bounding box center [582, 366] width 24 height 24
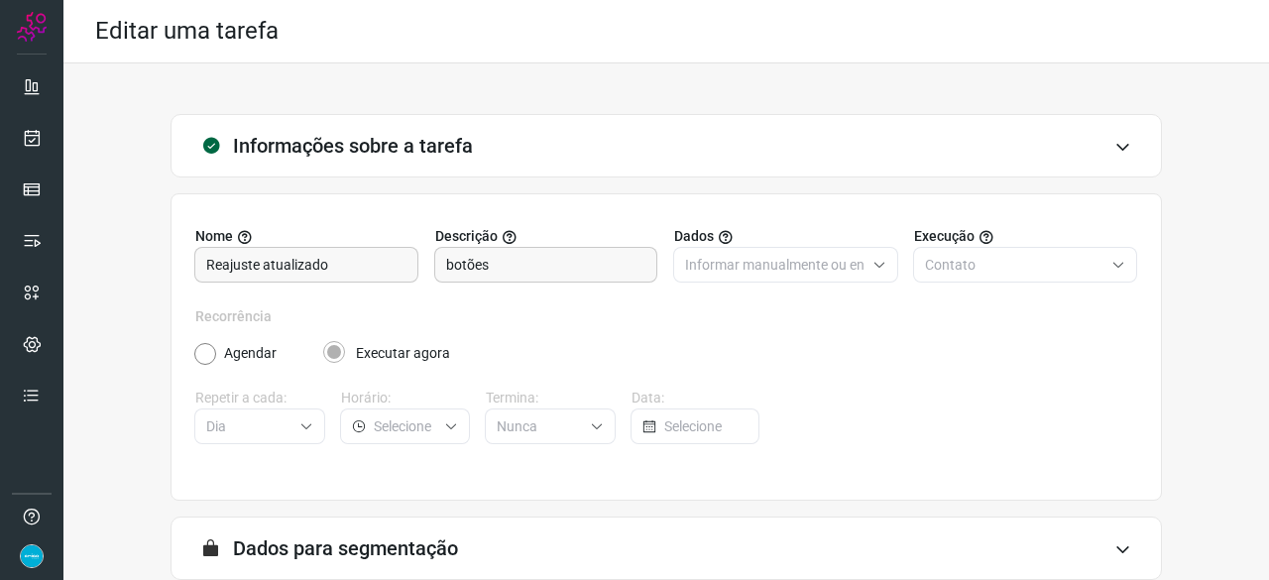
scroll to position [193, 0]
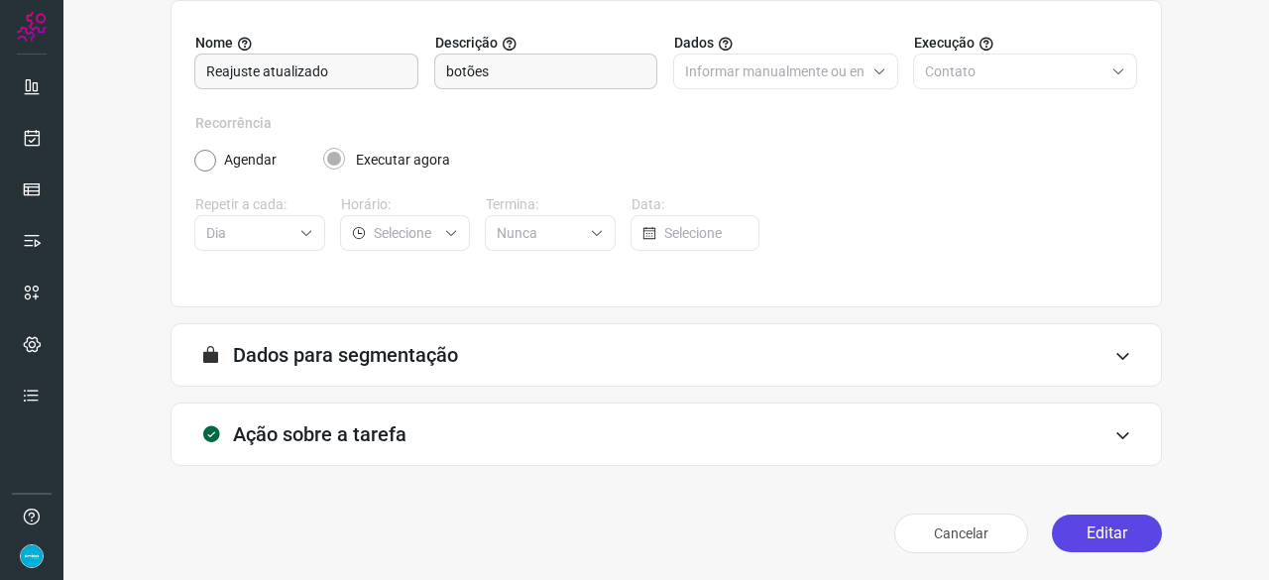
click at [1092, 528] on button "Editar" at bounding box center [1106, 533] width 110 height 38
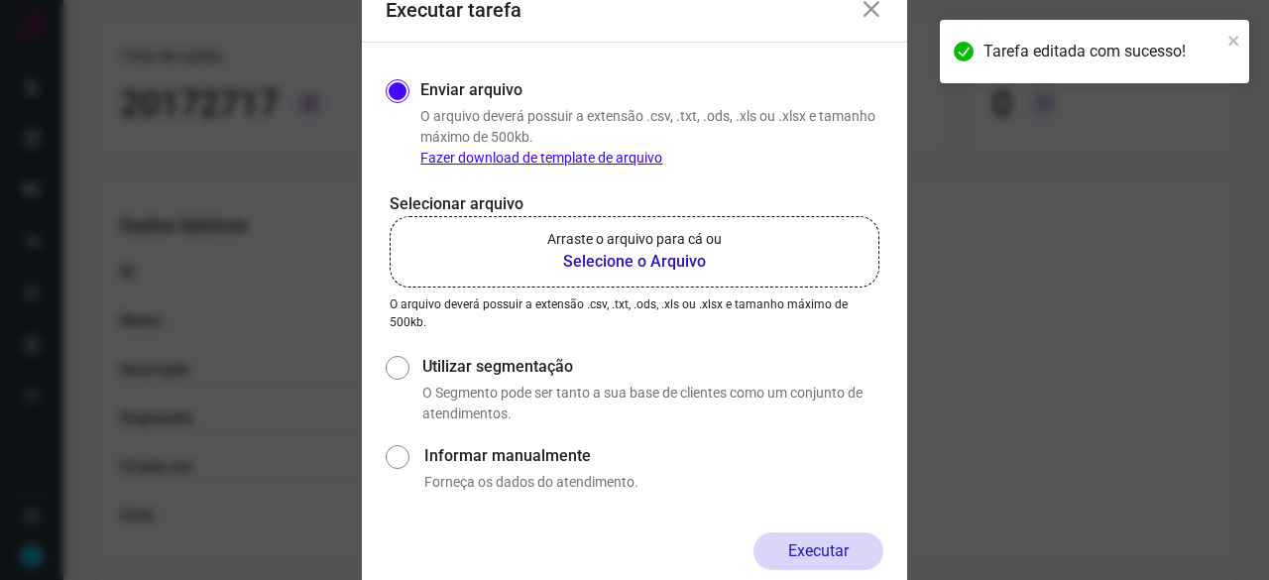
click at [636, 265] on b "Selecione o Arquivo" at bounding box center [634, 262] width 174 height 24
click at [0, 0] on input "Arraste o arquivo para cá ou Selecione o Arquivo" at bounding box center [0, 0] width 0 height 0
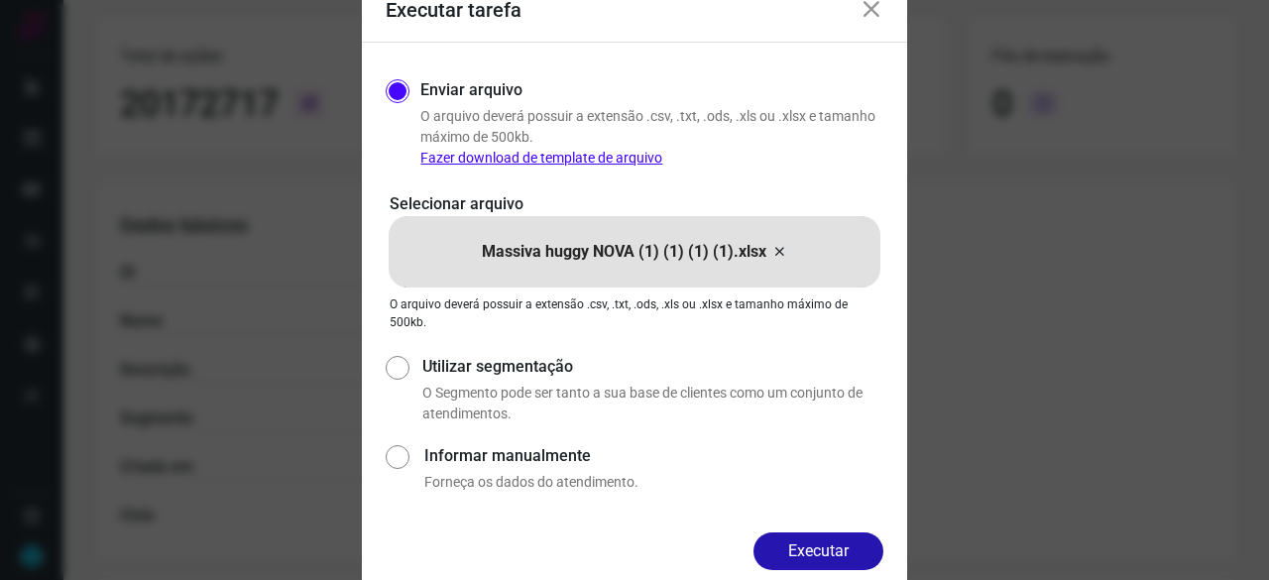
click at [834, 554] on button "Executar" at bounding box center [818, 551] width 130 height 38
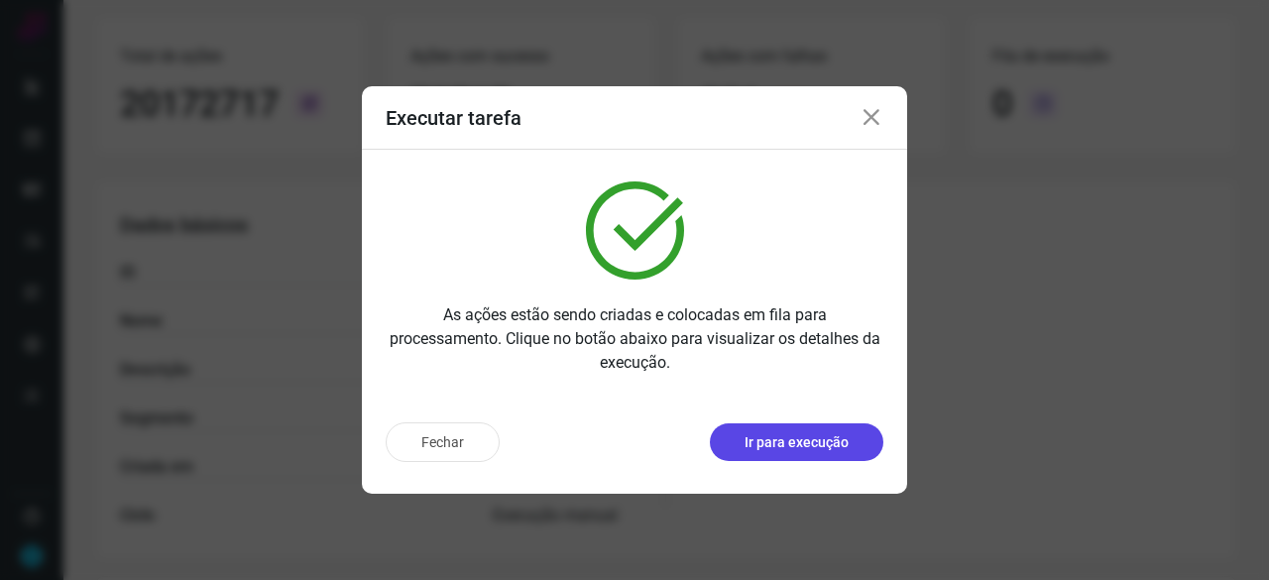
click at [794, 447] on p "Ir para execução" at bounding box center [796, 442] width 104 height 21
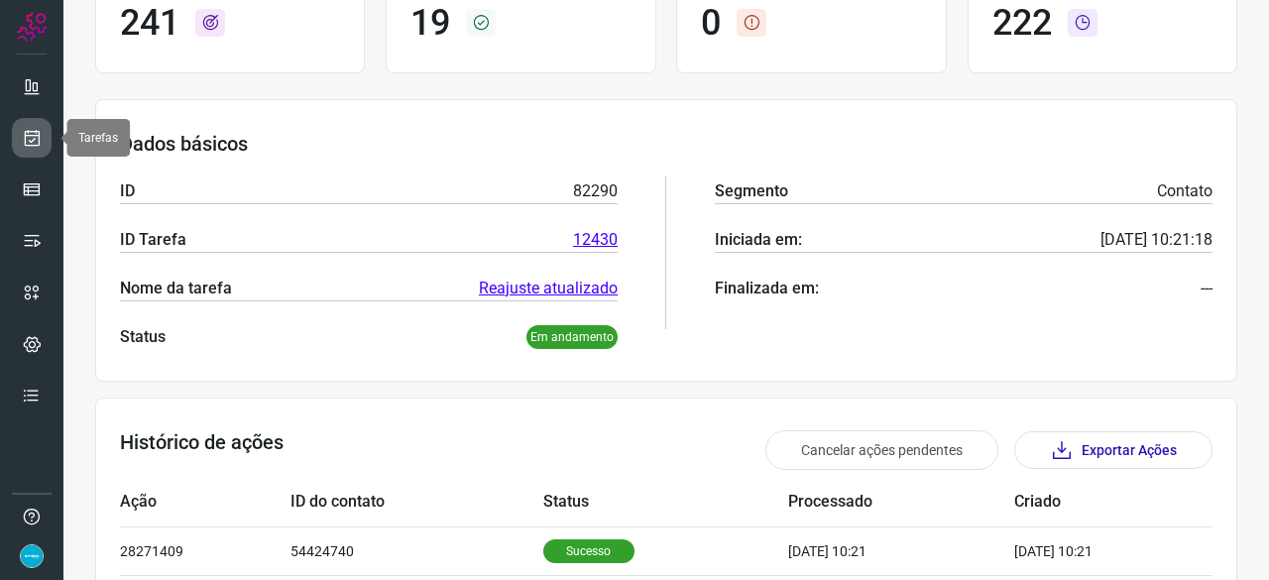
click at [26, 142] on icon at bounding box center [32, 138] width 21 height 20
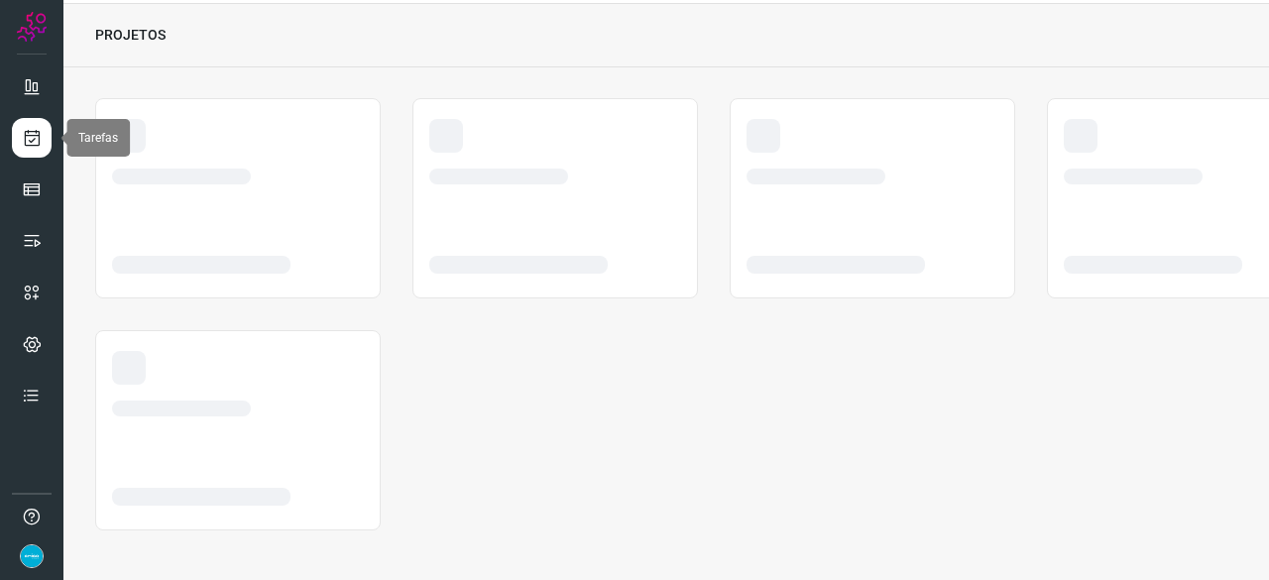
scroll to position [59, 0]
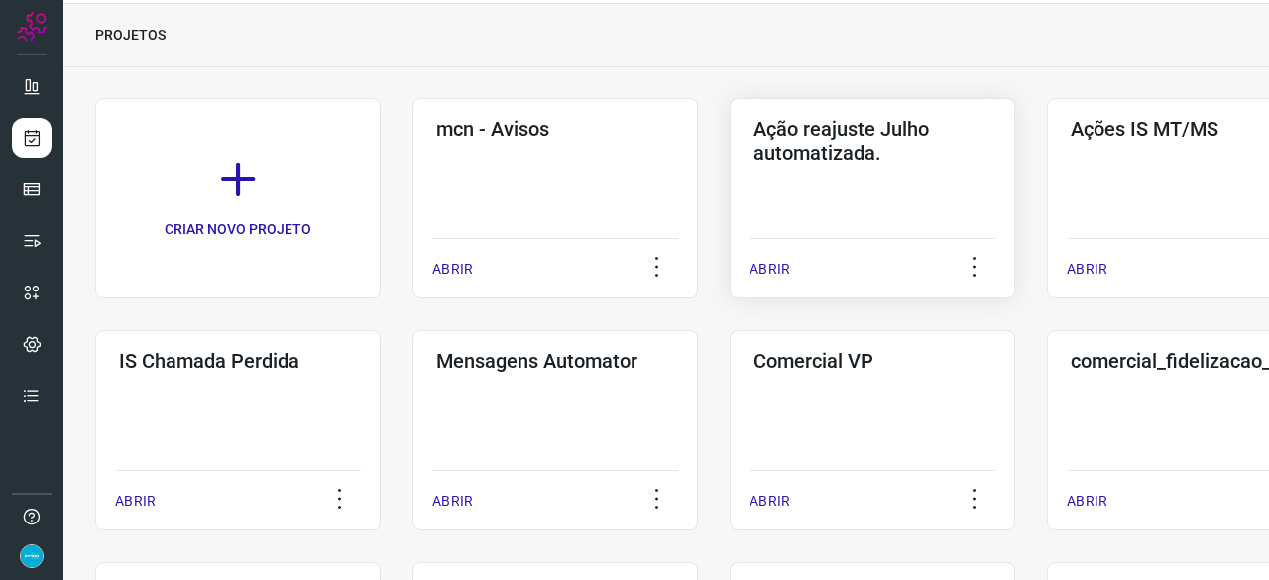
click at [772, 272] on p "ABRIR" at bounding box center [769, 269] width 41 height 21
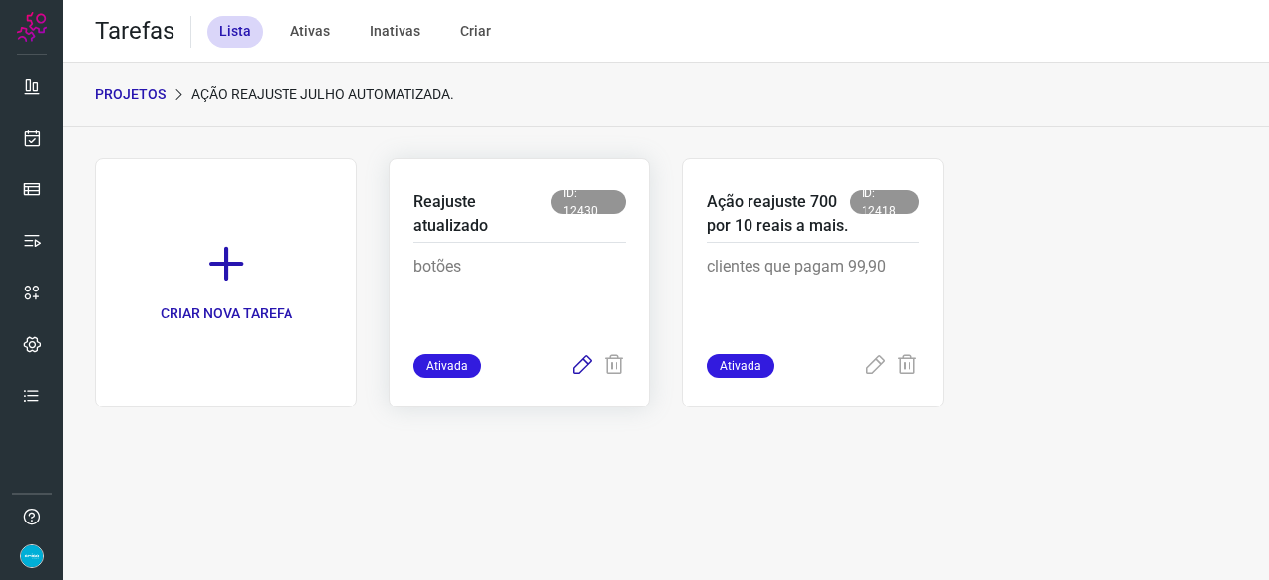
click at [580, 369] on icon at bounding box center [582, 366] width 24 height 24
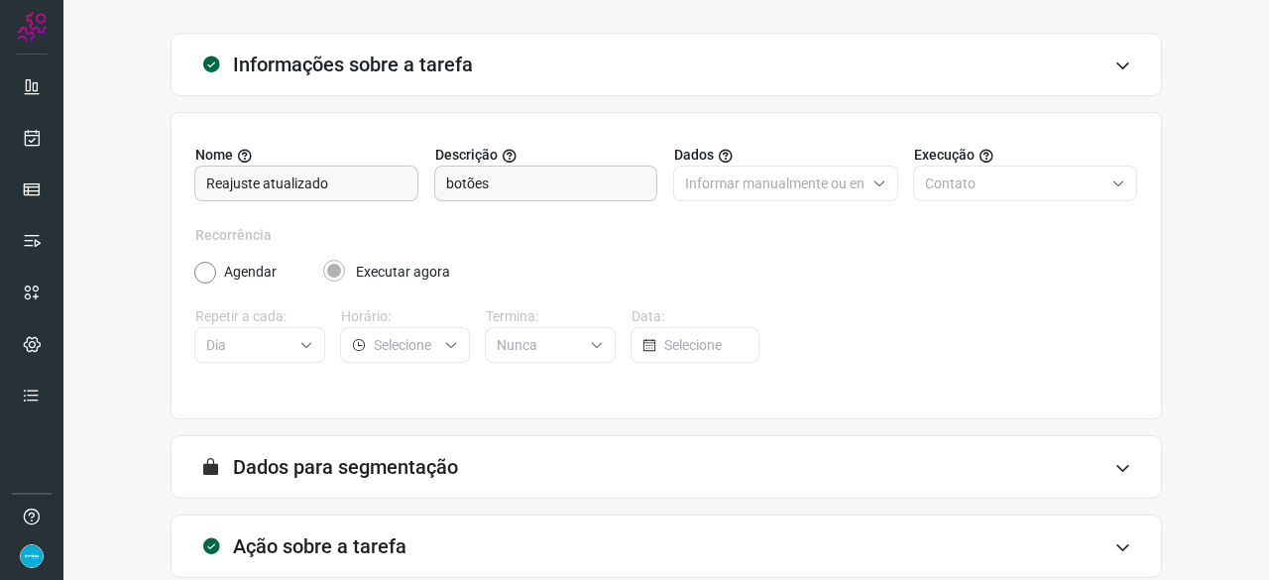
scroll to position [193, 0]
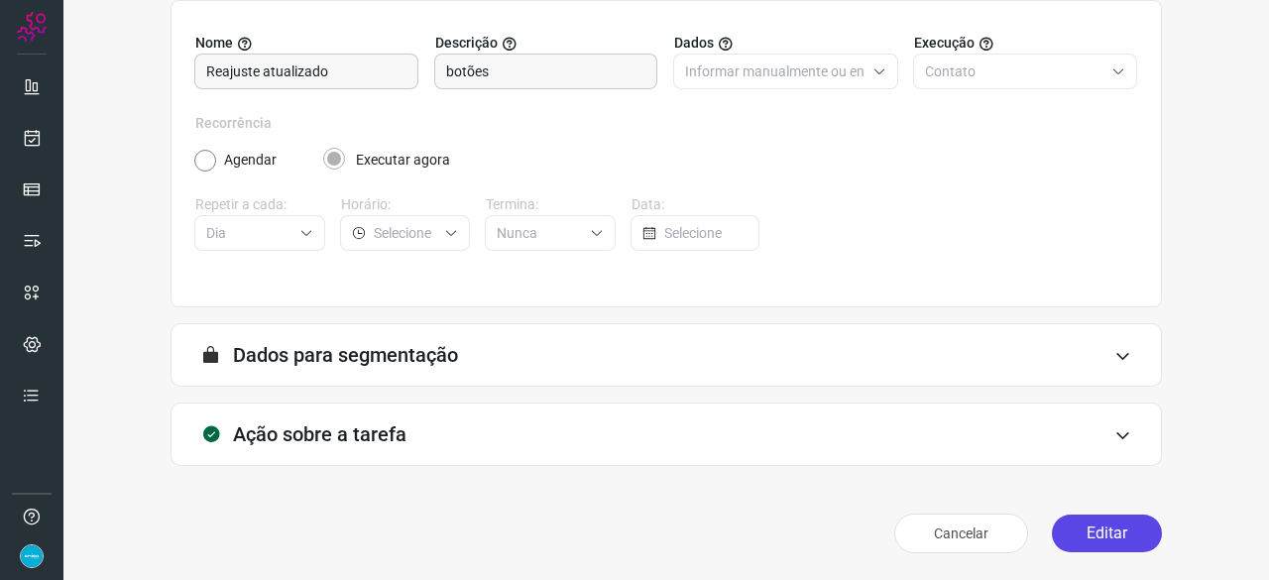
click at [1090, 536] on button "Editar" at bounding box center [1106, 533] width 110 height 38
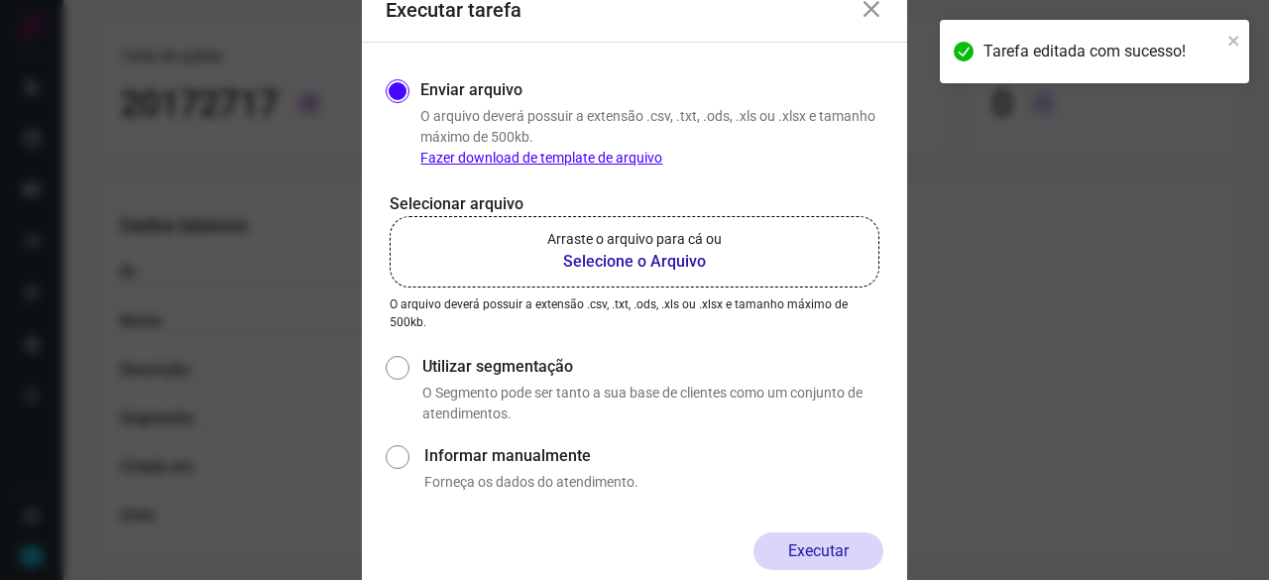
click at [618, 263] on b "Selecione o Arquivo" at bounding box center [634, 262] width 174 height 24
click at [0, 0] on input "Arraste o arquivo para cá ou Selecione o Arquivo" at bounding box center [0, 0] width 0 height 0
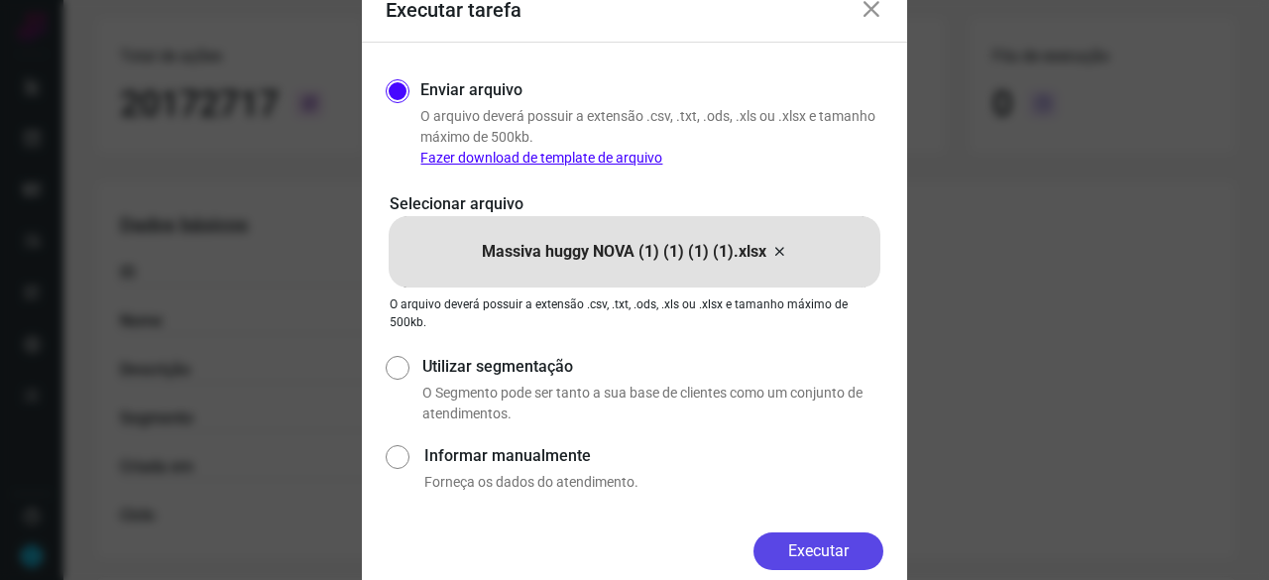
click at [831, 553] on button "Executar" at bounding box center [818, 551] width 130 height 38
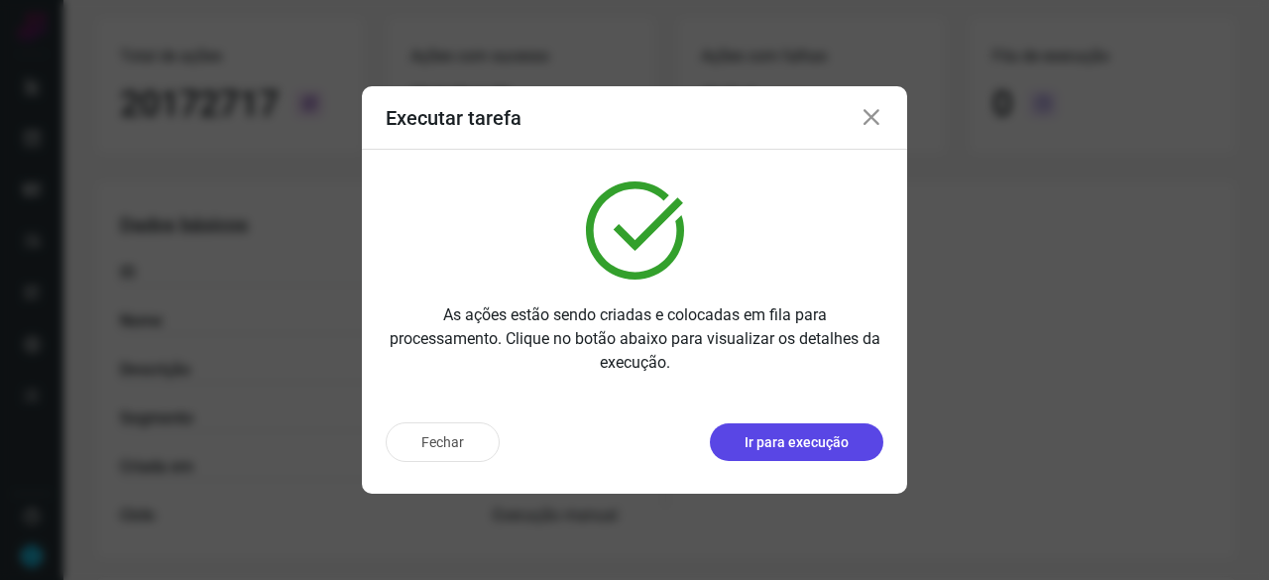
click at [830, 439] on p "Ir para execução" at bounding box center [796, 442] width 104 height 21
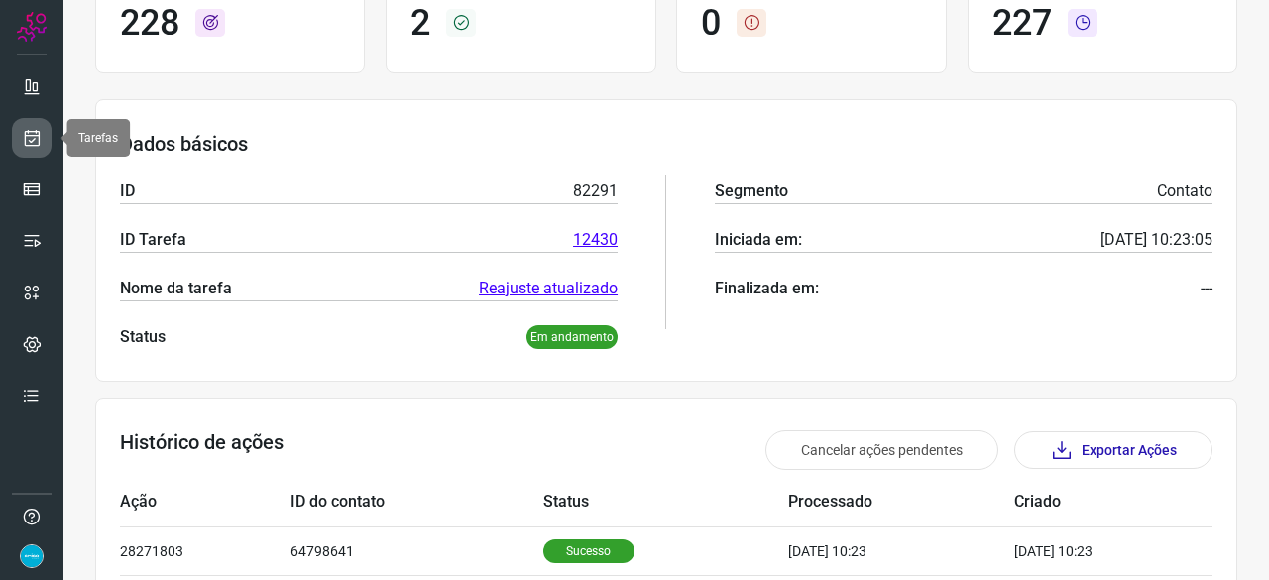
click at [46, 141] on link at bounding box center [32, 138] width 40 height 40
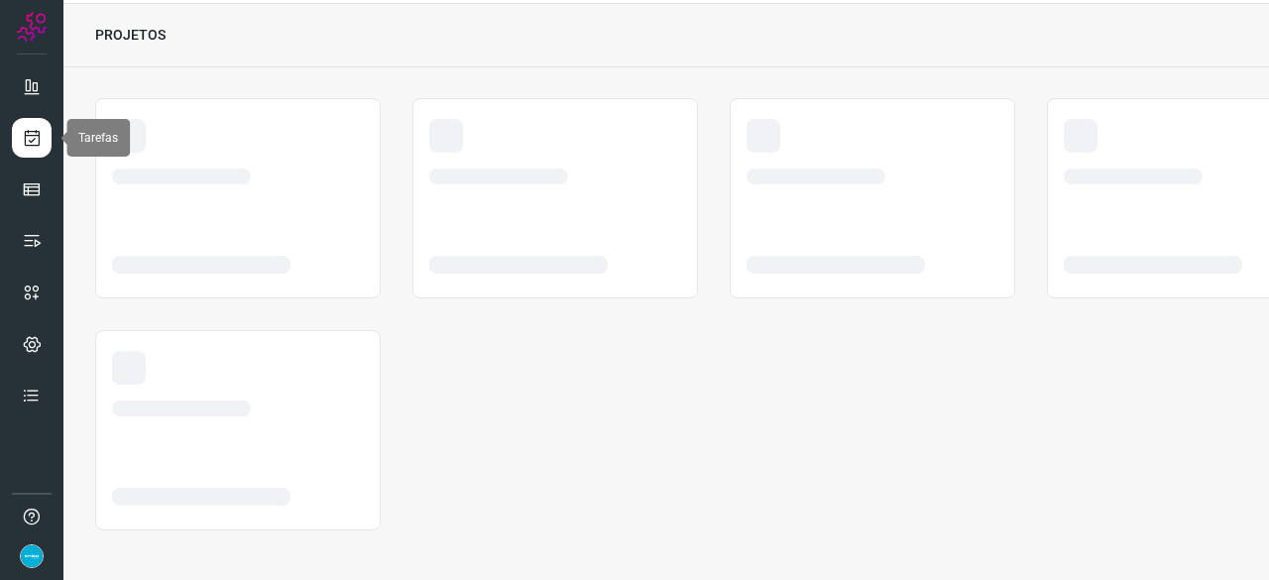
scroll to position [59, 0]
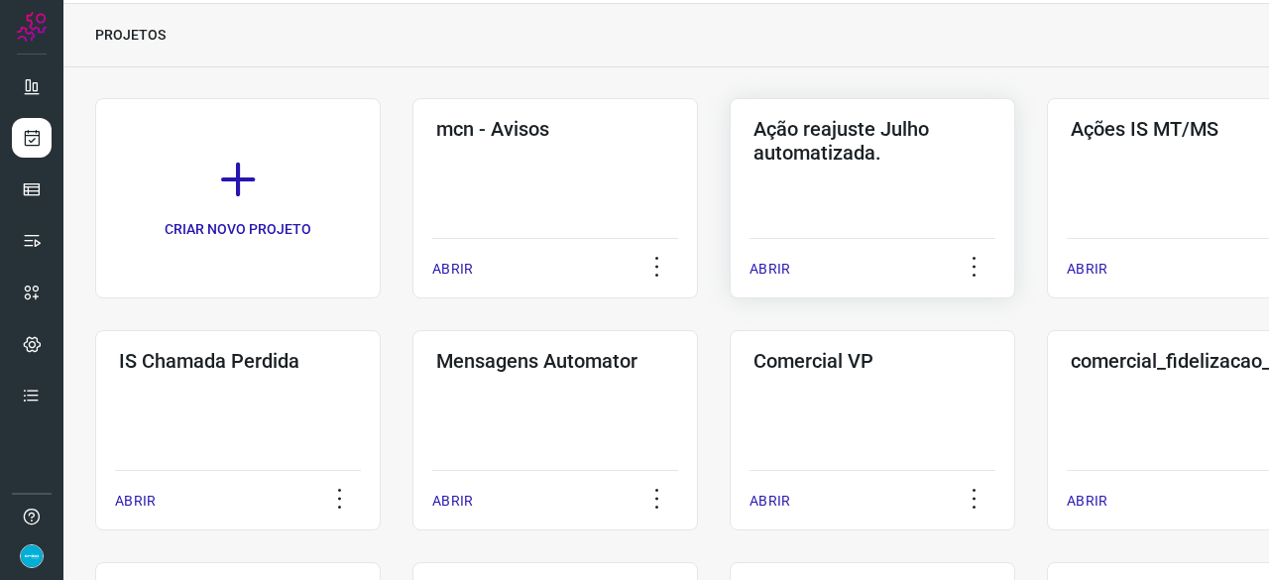
click at [763, 269] on p "ABRIR" at bounding box center [769, 269] width 41 height 21
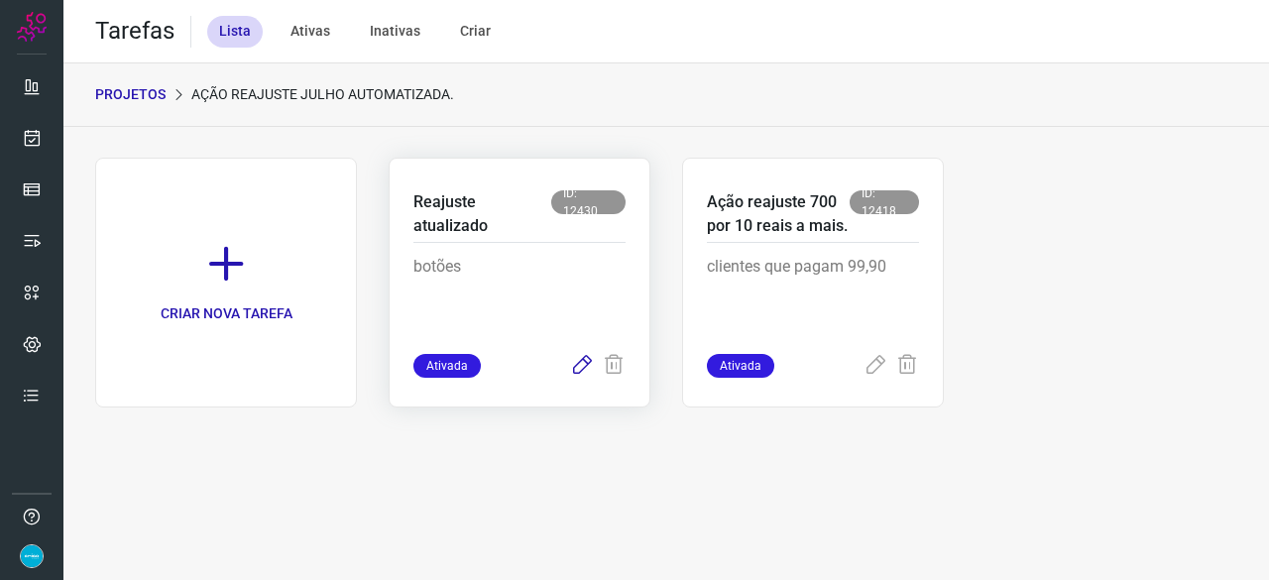
click at [574, 366] on icon at bounding box center [582, 366] width 24 height 24
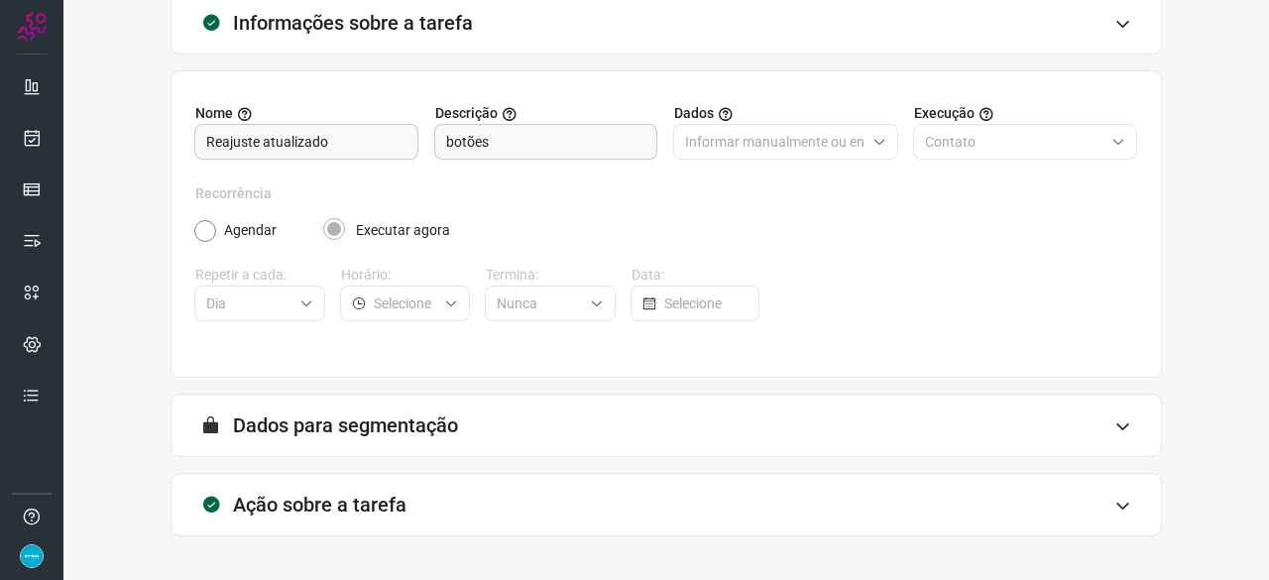
scroll to position [193, 0]
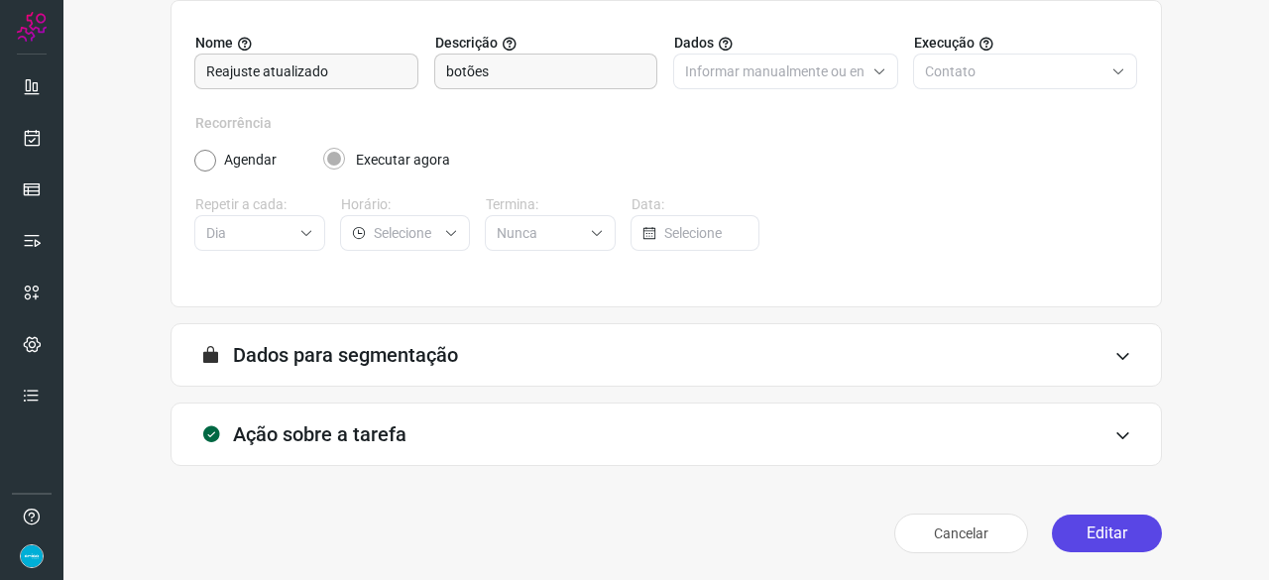
click at [1086, 538] on button "Editar" at bounding box center [1106, 533] width 110 height 38
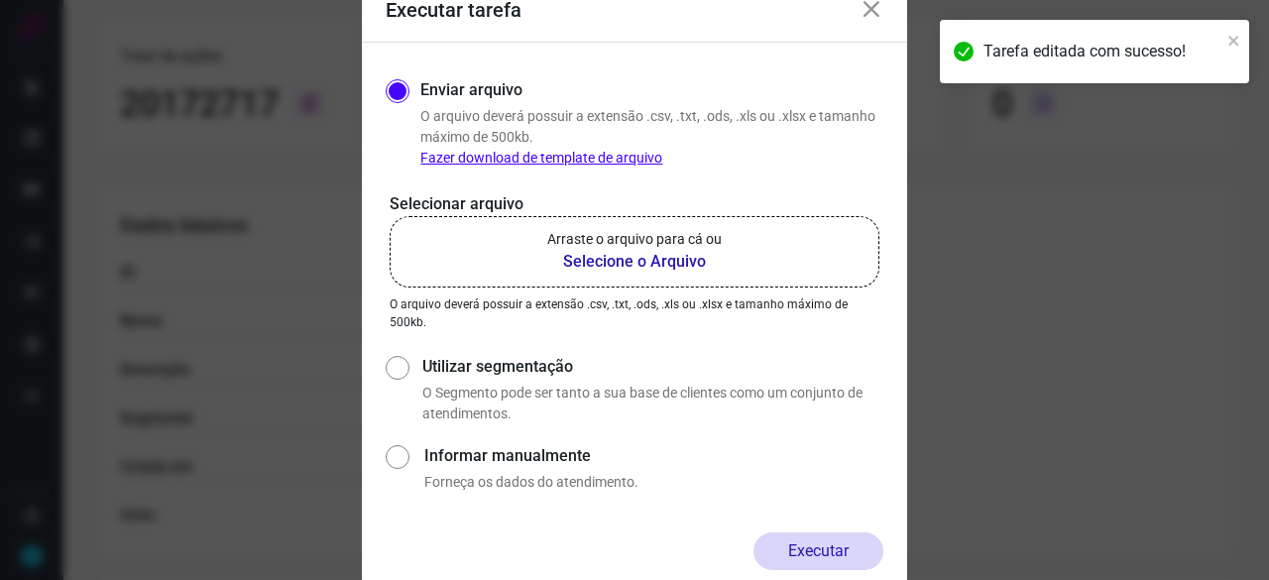
click at [583, 261] on b "Selecione o Arquivo" at bounding box center [634, 262] width 174 height 24
click at [0, 0] on input "Arraste o arquivo para cá ou Selecione o Arquivo" at bounding box center [0, 0] width 0 height 0
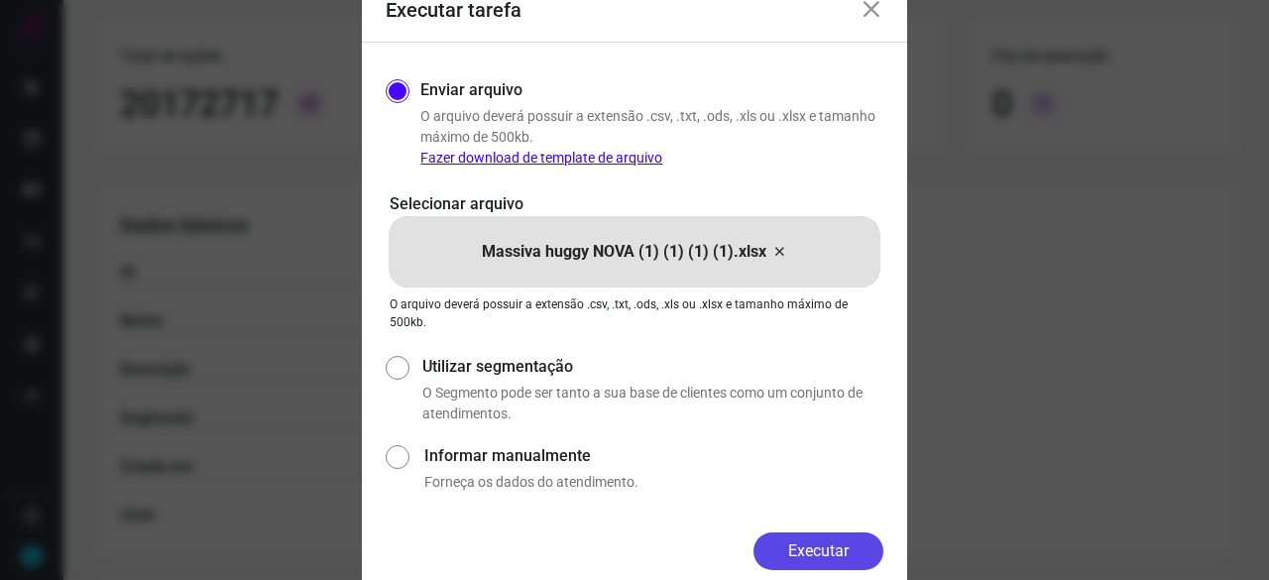
click at [838, 544] on button "Executar" at bounding box center [818, 551] width 130 height 38
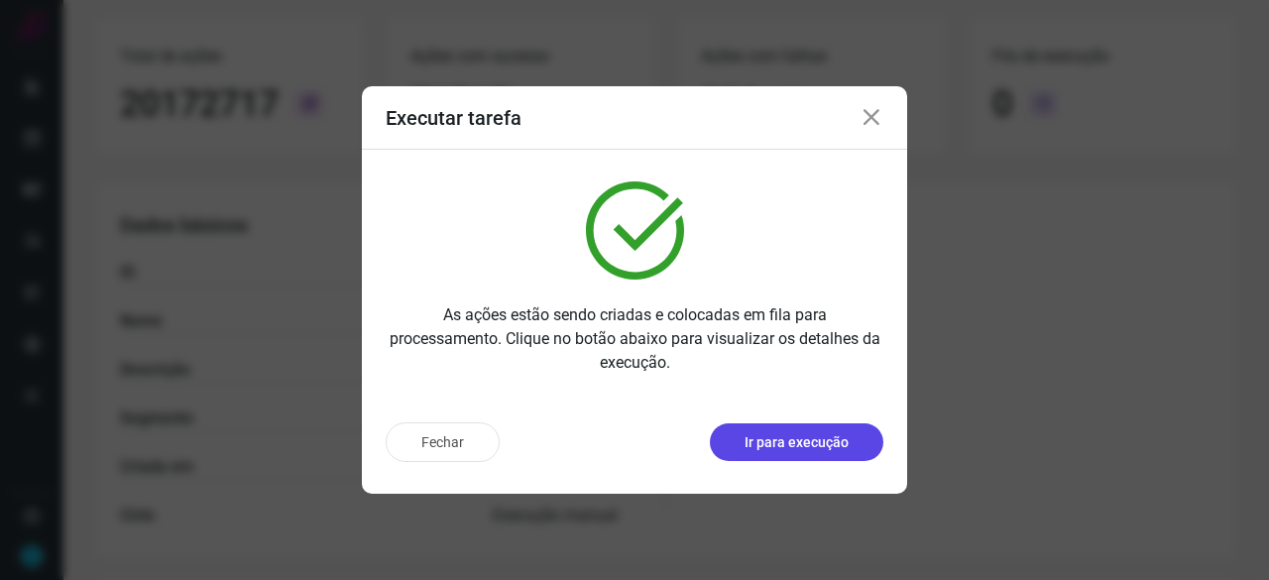
click at [792, 443] on p "Ir para execução" at bounding box center [796, 442] width 104 height 21
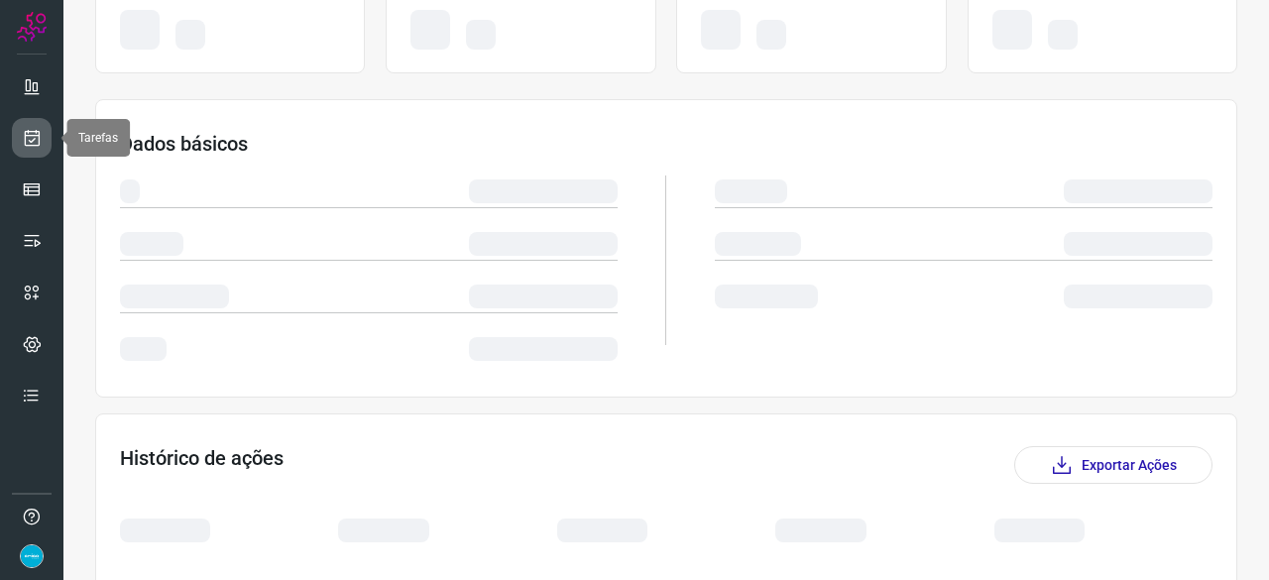
click at [37, 131] on icon at bounding box center [32, 138] width 21 height 20
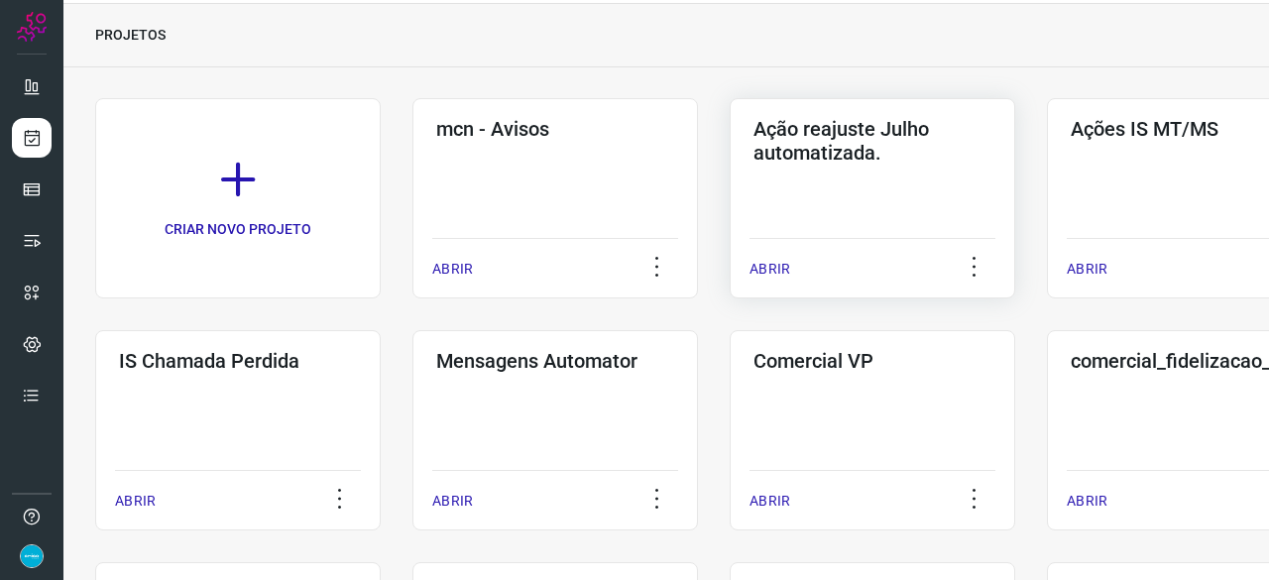
click at [772, 271] on p "ABRIR" at bounding box center [769, 269] width 41 height 21
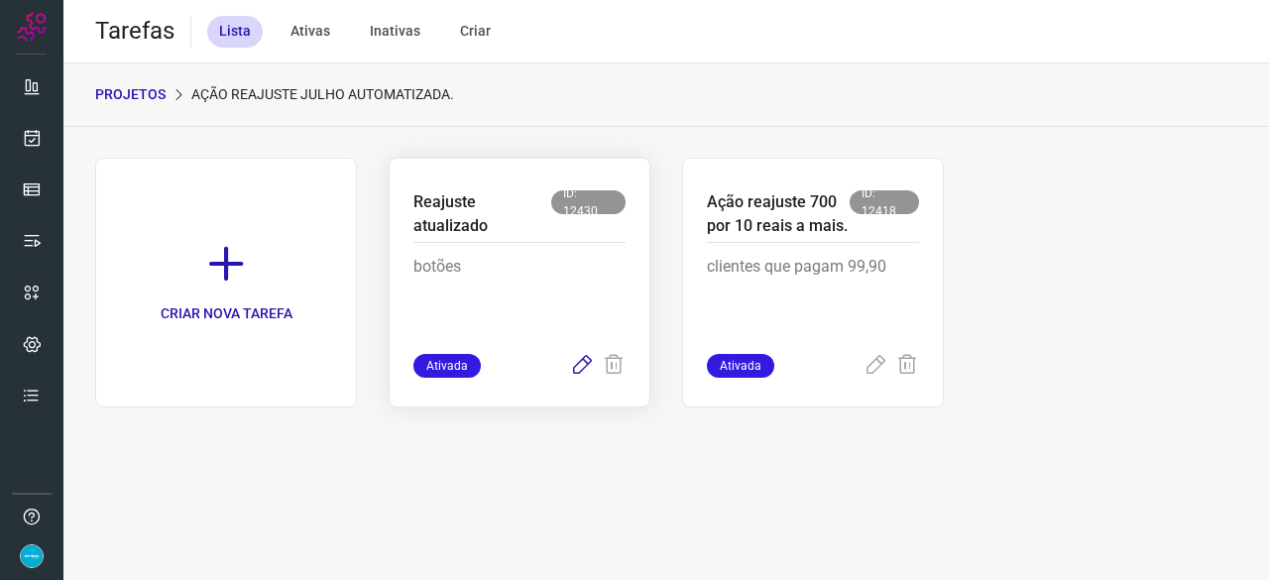
click at [577, 370] on icon at bounding box center [582, 366] width 24 height 24
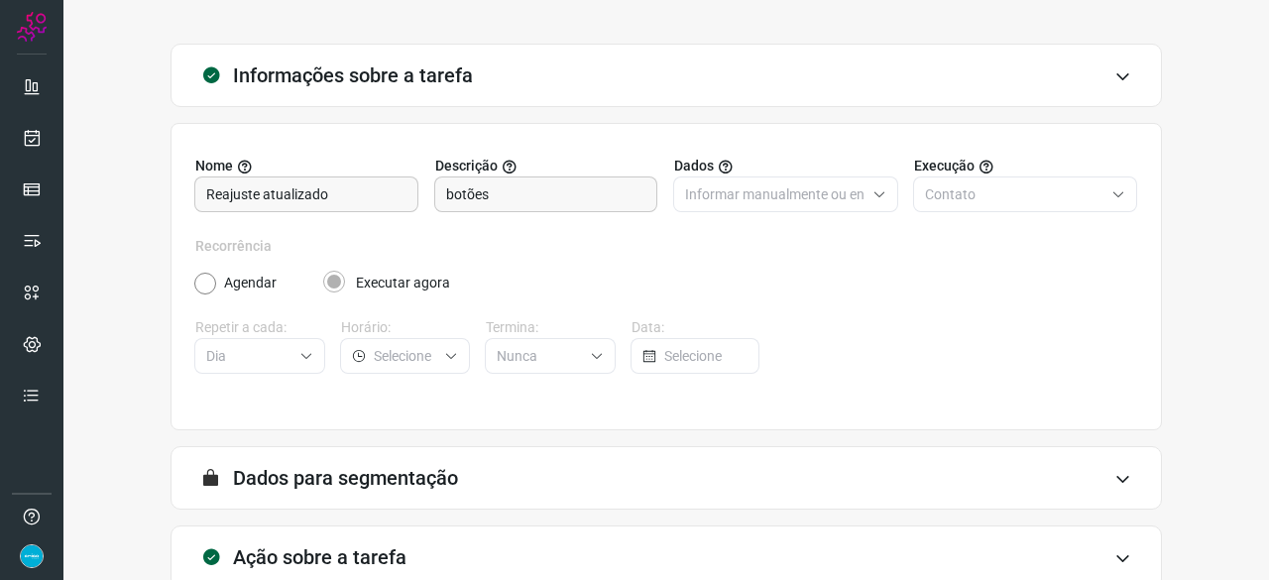
scroll to position [193, 0]
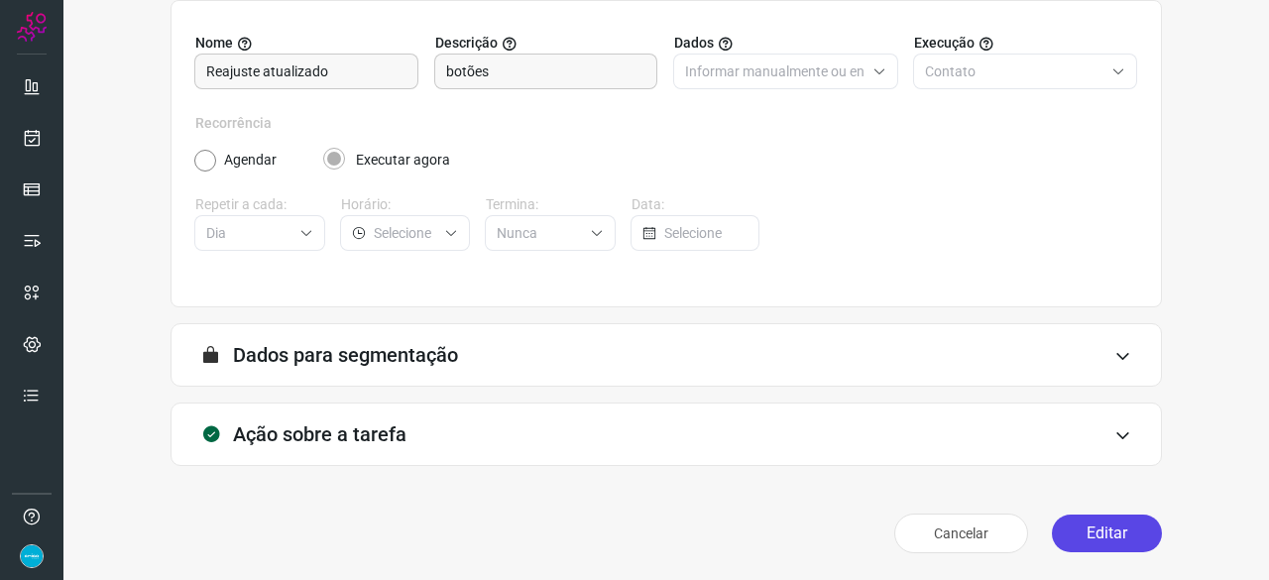
click at [1090, 538] on button "Editar" at bounding box center [1106, 533] width 110 height 38
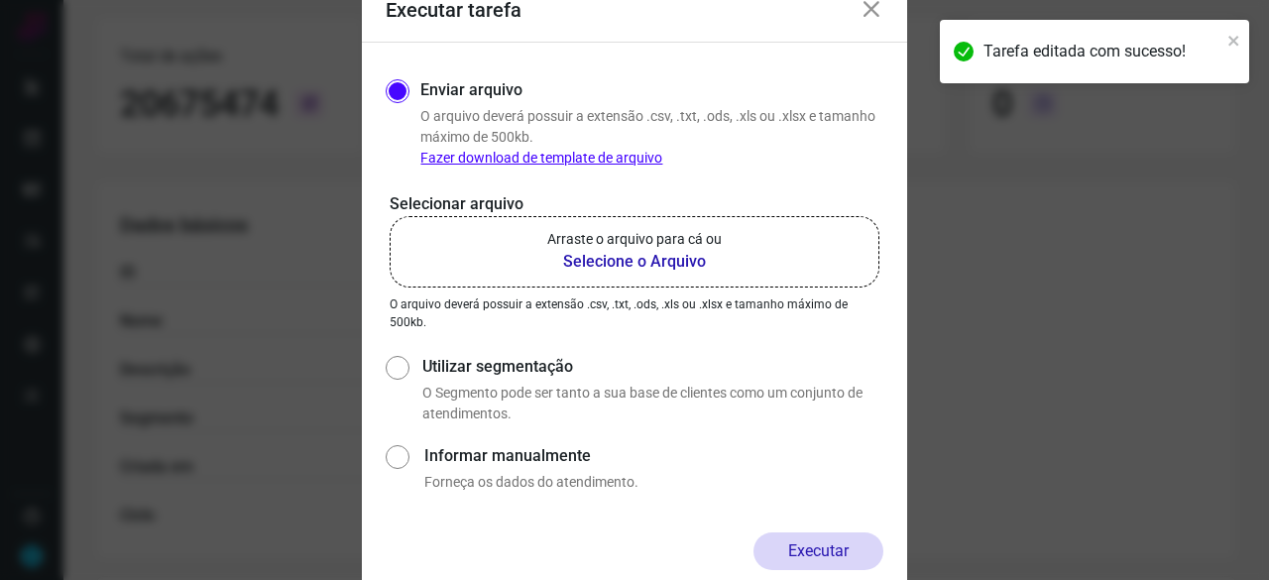
click at [614, 261] on b "Selecione o Arquivo" at bounding box center [634, 262] width 174 height 24
click at [0, 0] on input "Arraste o arquivo para cá ou Selecione o Arquivo" at bounding box center [0, 0] width 0 height 0
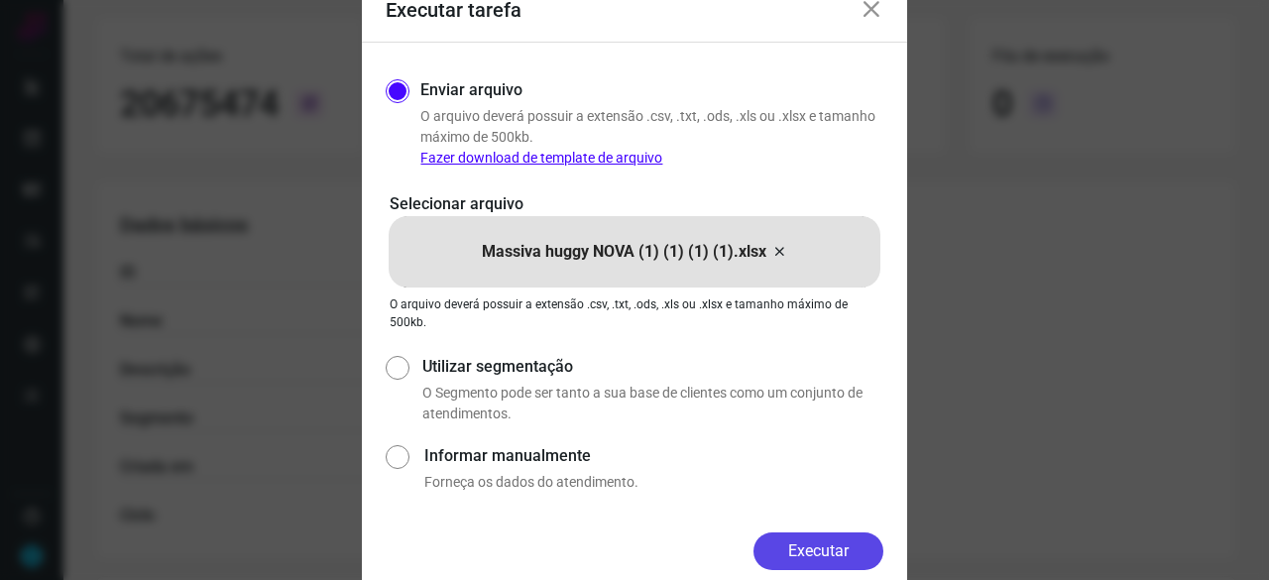
drag, startPoint x: 858, startPoint y: 544, endPoint x: 892, endPoint y: 551, distance: 34.4
click at [859, 544] on button "Executar" at bounding box center [818, 551] width 130 height 38
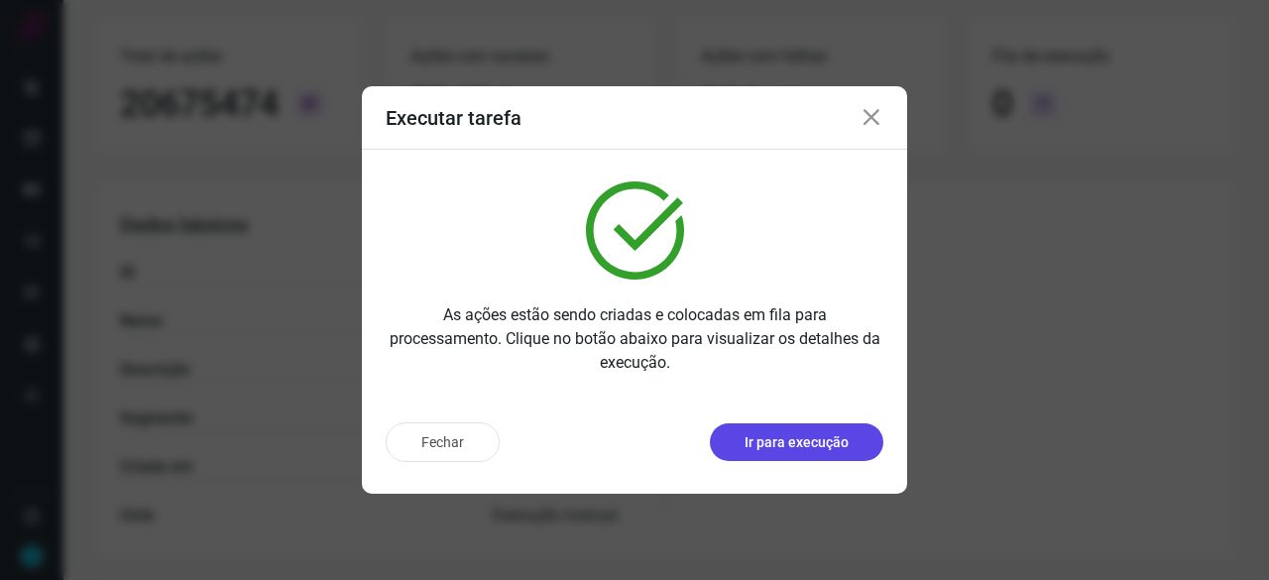
click at [809, 453] on button "Ir para execução" at bounding box center [796, 442] width 173 height 38
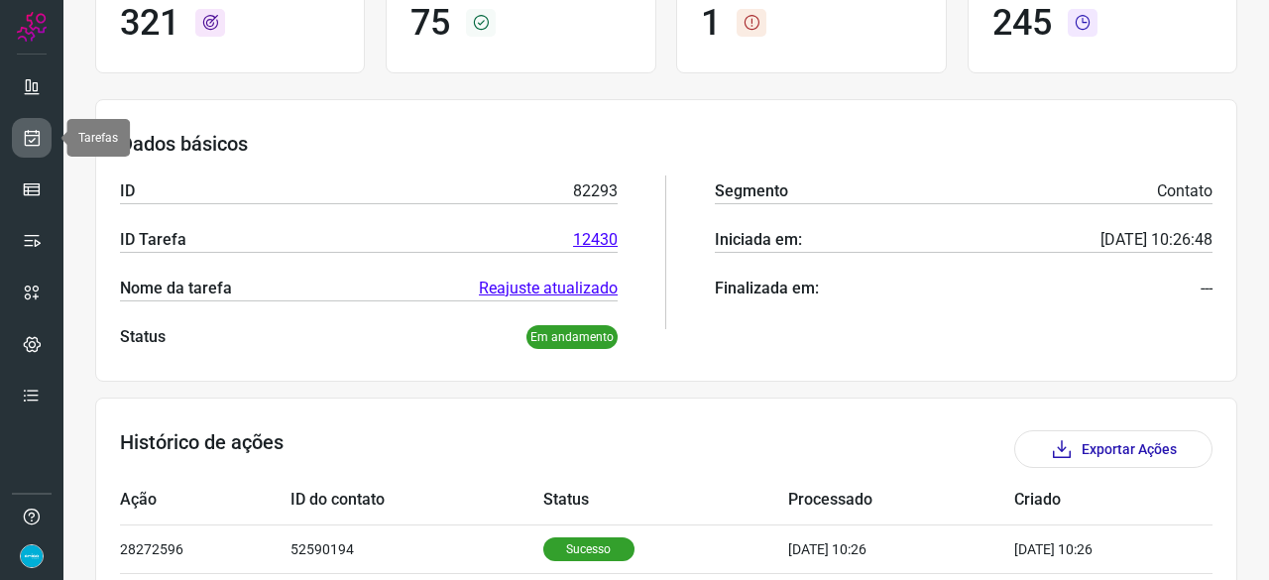
click at [30, 132] on icon at bounding box center [32, 138] width 21 height 20
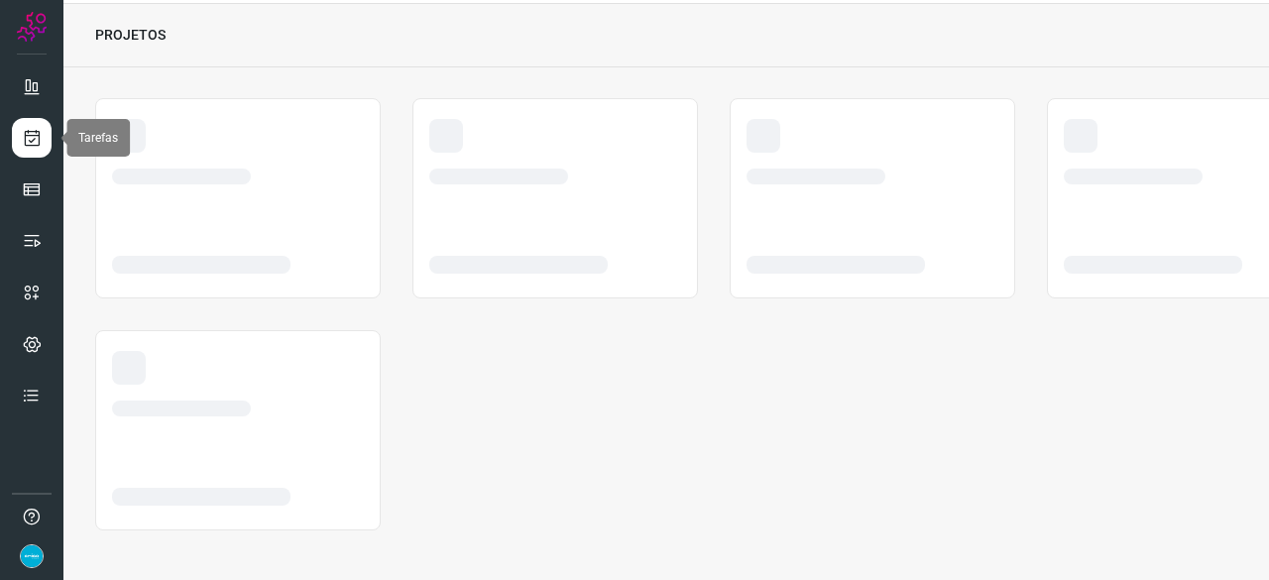
scroll to position [59, 0]
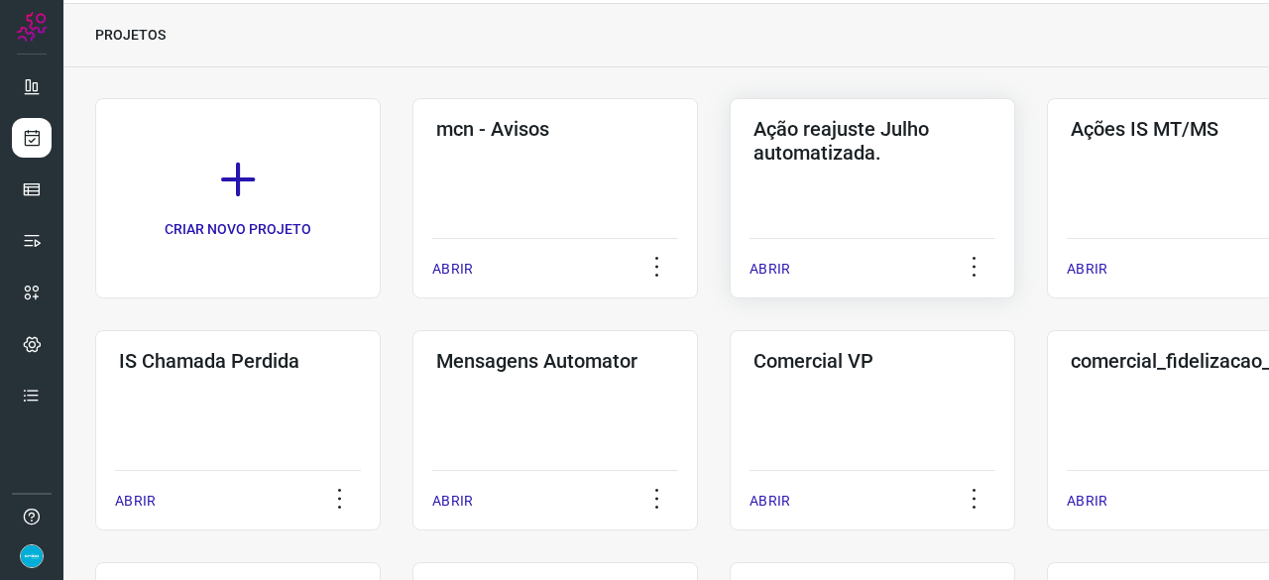
click at [784, 269] on p "ABRIR" at bounding box center [769, 269] width 41 height 21
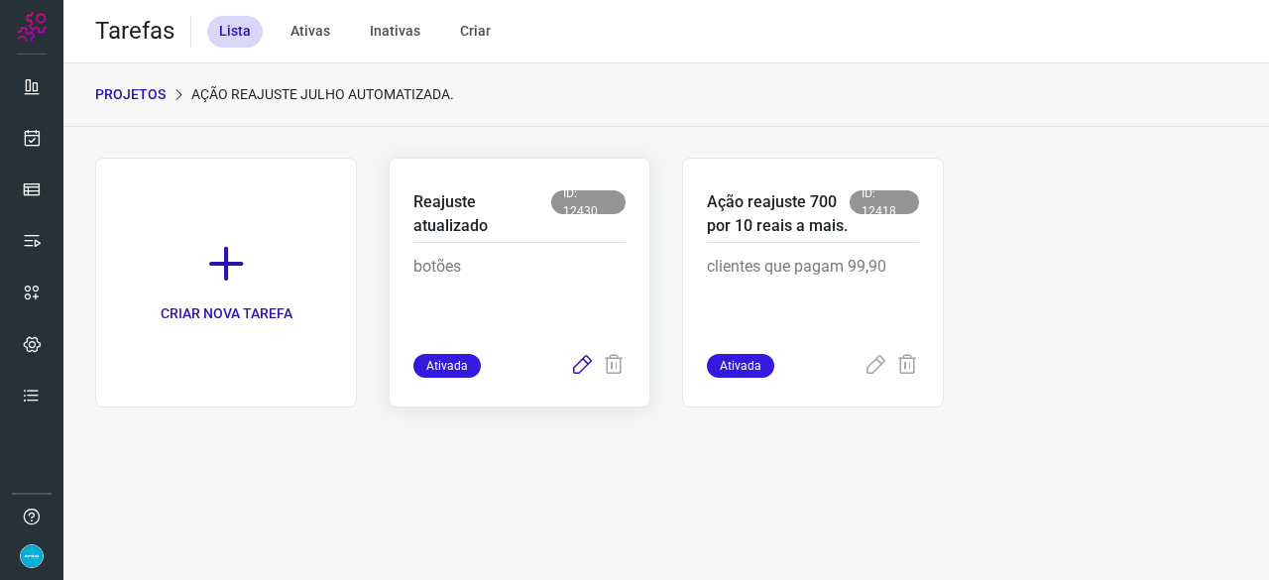
click at [580, 364] on icon at bounding box center [582, 366] width 24 height 24
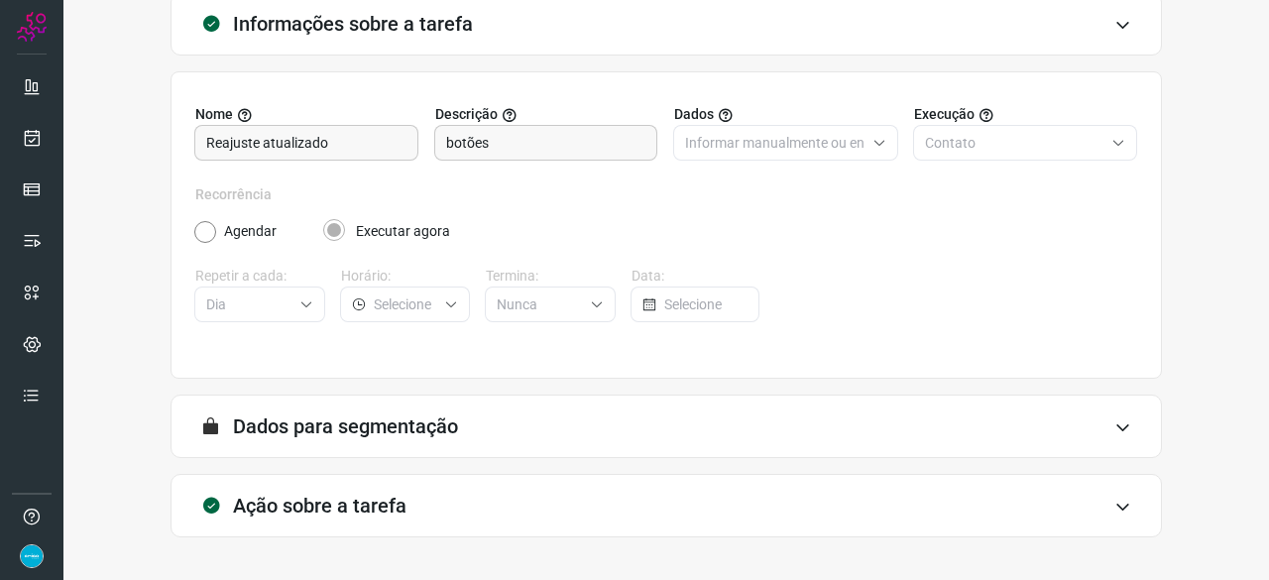
scroll to position [193, 0]
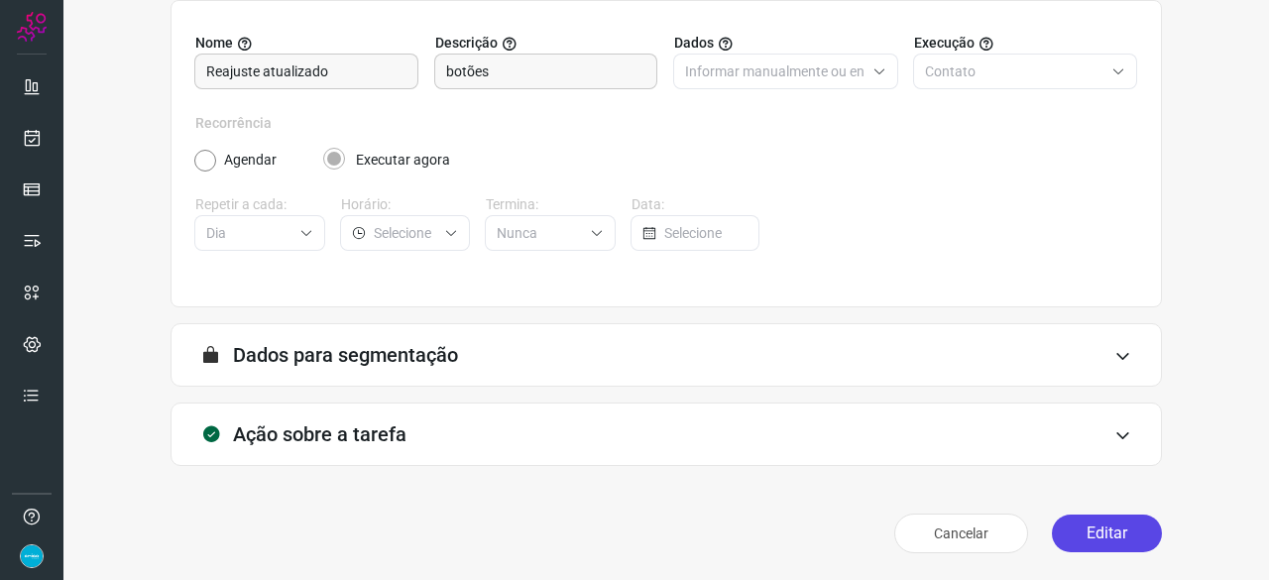
click at [1078, 526] on button "Editar" at bounding box center [1106, 533] width 110 height 38
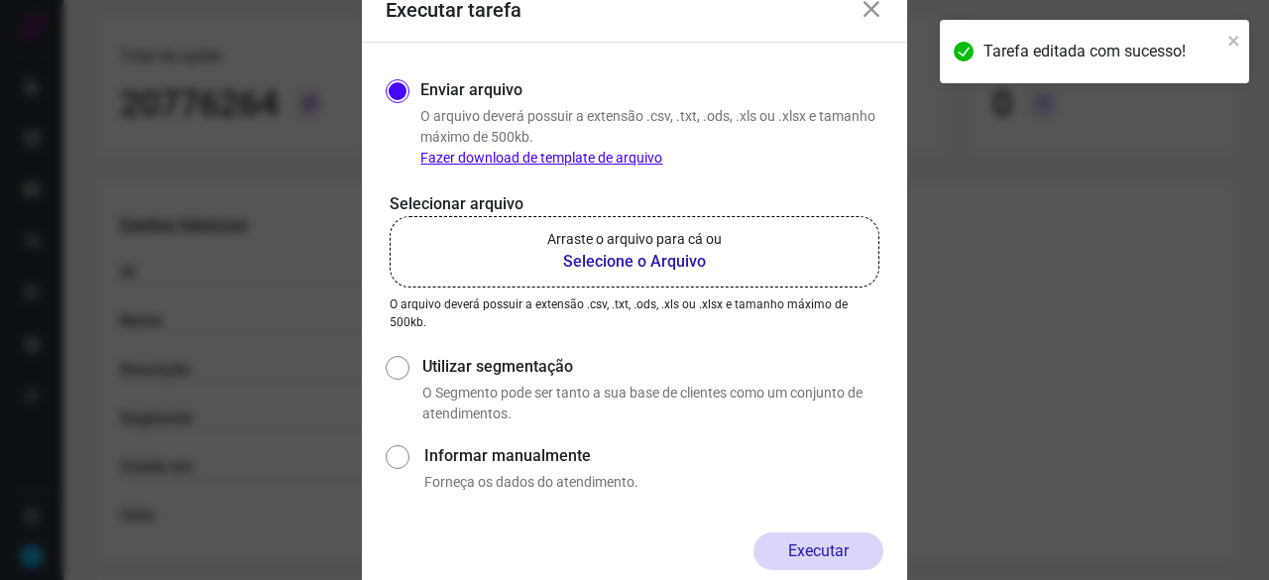
click at [607, 255] on b "Selecione o Arquivo" at bounding box center [634, 262] width 174 height 24
click at [0, 0] on input "Arraste o arquivo para cá ou Selecione o Arquivo" at bounding box center [0, 0] width 0 height 0
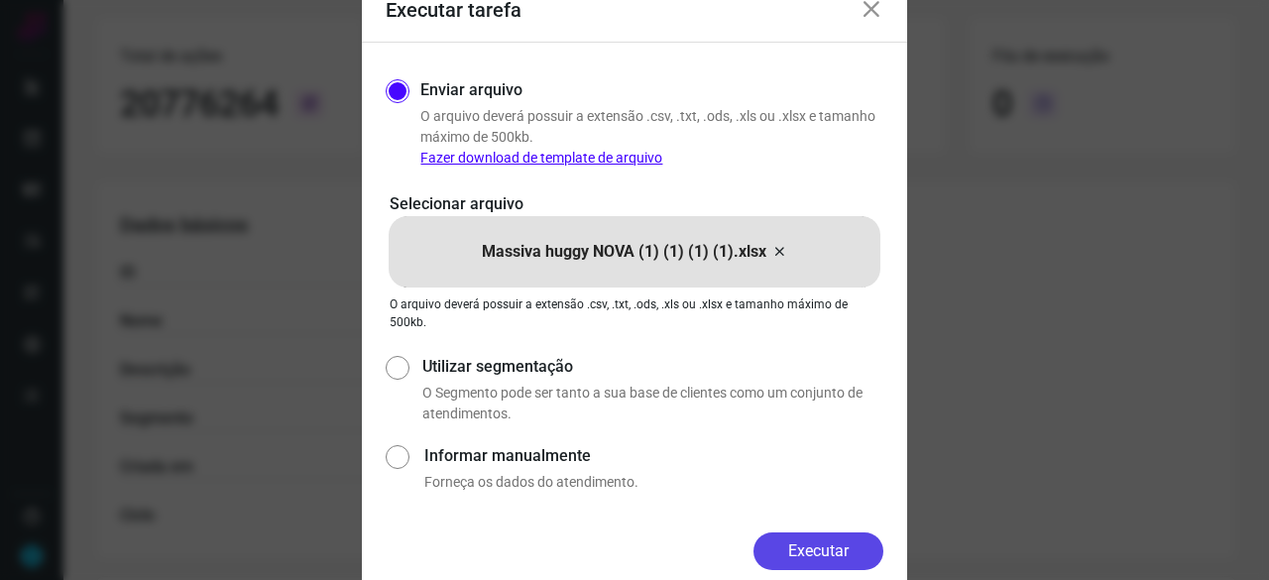
click at [847, 552] on button "Executar" at bounding box center [818, 551] width 130 height 38
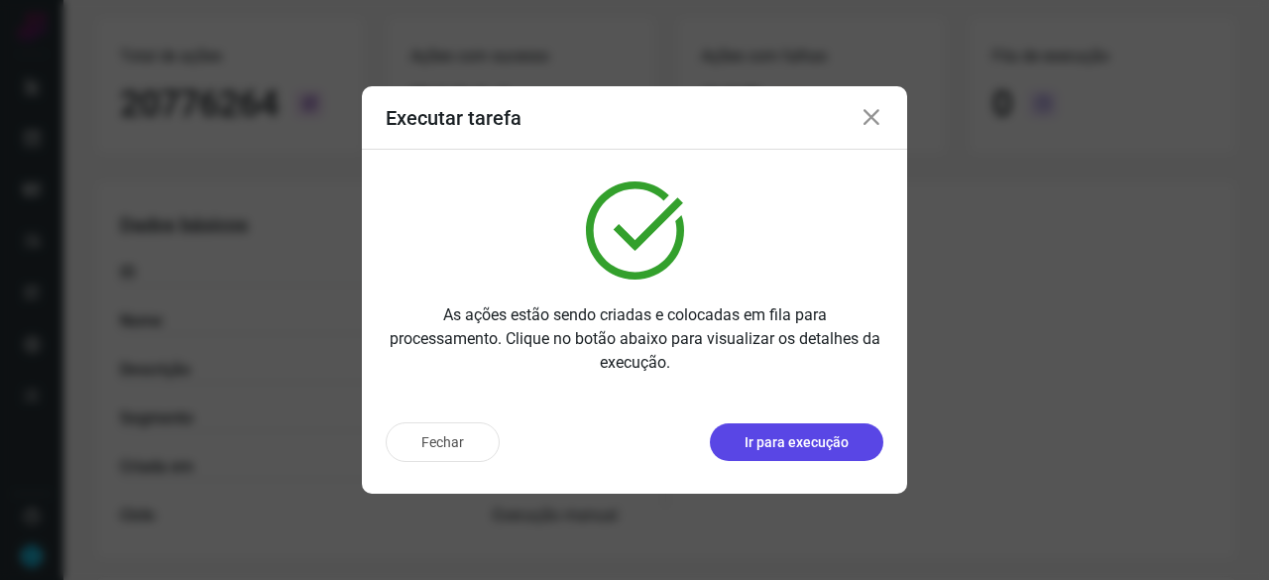
click at [826, 446] on p "Ir para execução" at bounding box center [796, 442] width 104 height 21
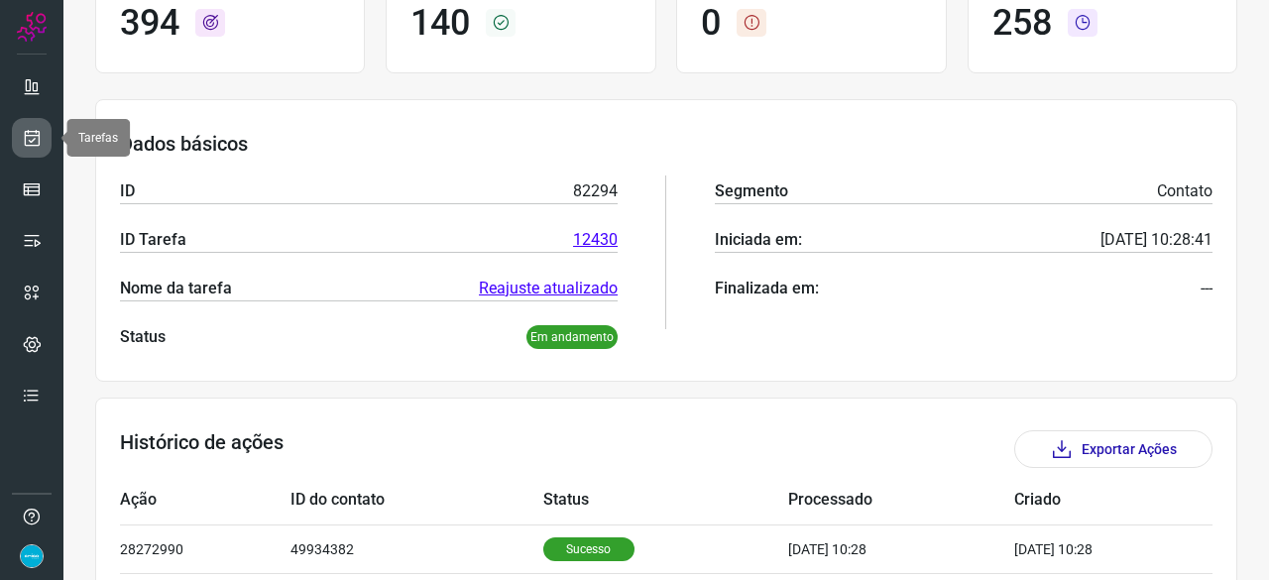
click at [35, 126] on link at bounding box center [32, 138] width 40 height 40
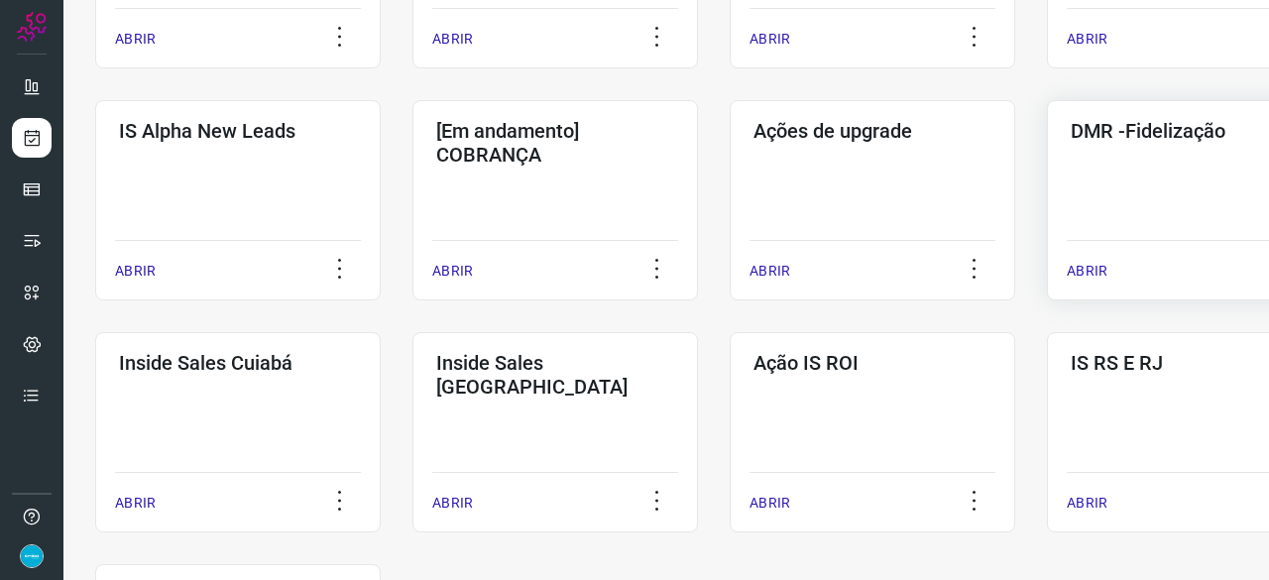
click at [1080, 266] on p "ABRIR" at bounding box center [1086, 271] width 41 height 21
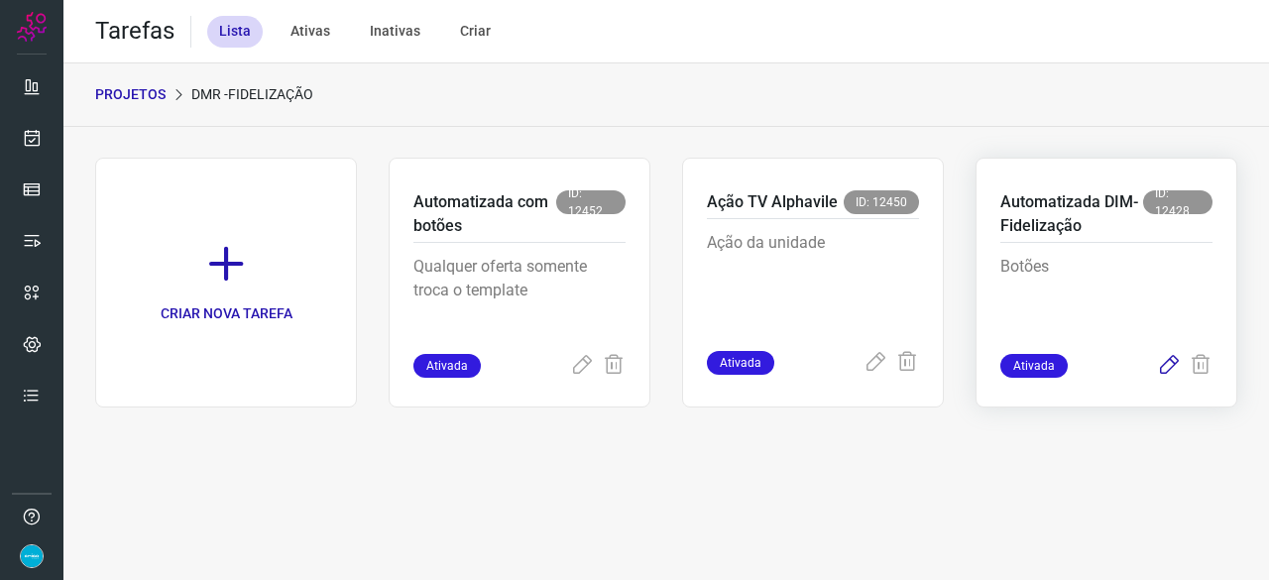
click at [1172, 364] on icon at bounding box center [1169, 366] width 24 height 24
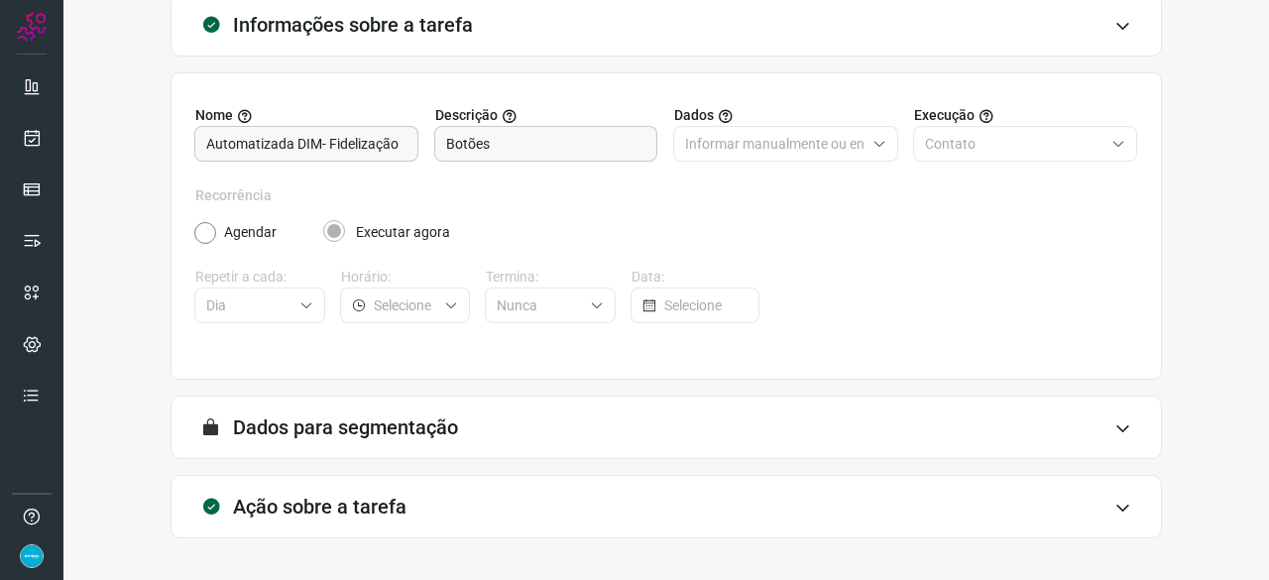
scroll to position [193, 0]
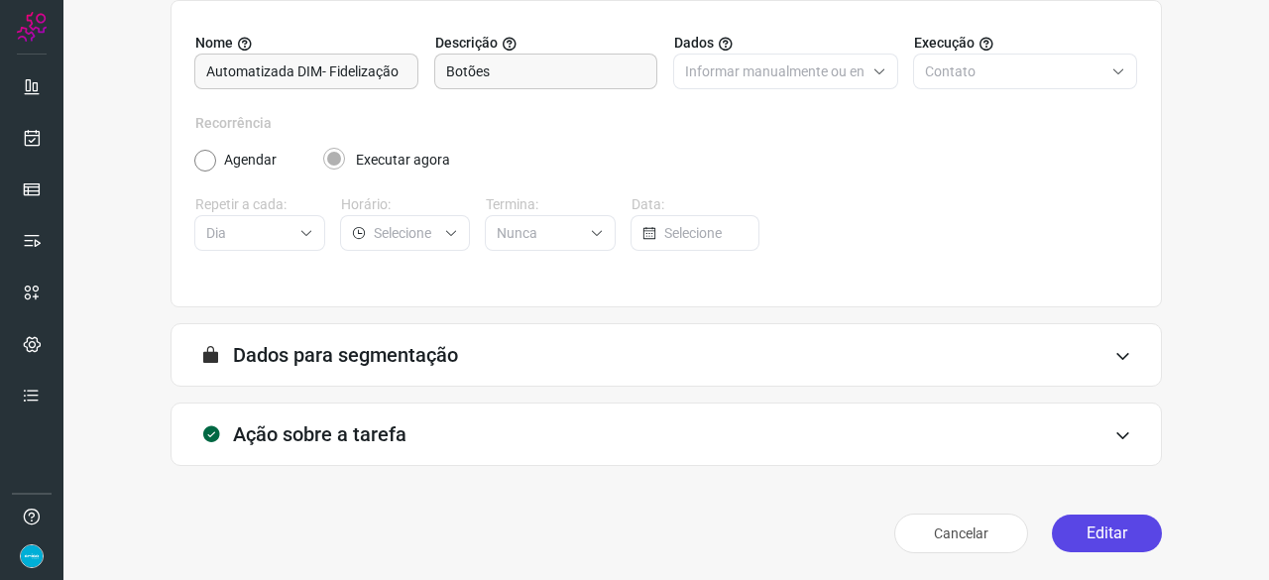
click at [1109, 533] on button "Editar" at bounding box center [1106, 533] width 110 height 38
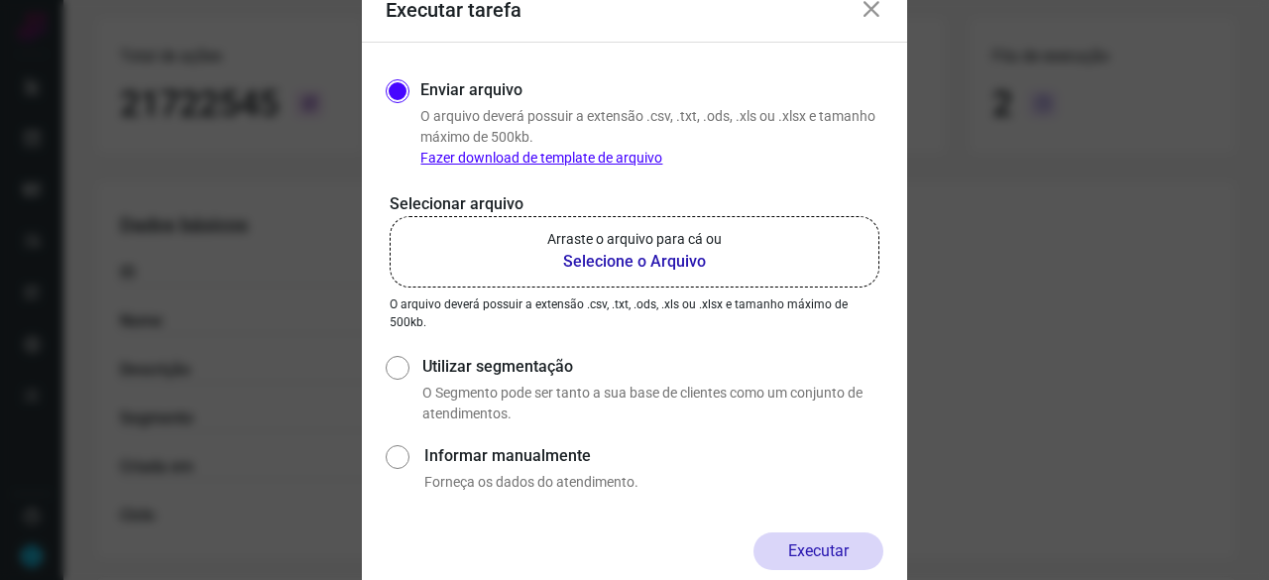
click at [629, 261] on b "Selecione o Arquivo" at bounding box center [634, 262] width 174 height 24
click at [0, 0] on input "Arraste o arquivo para cá ou Selecione o Arquivo" at bounding box center [0, 0] width 0 height 0
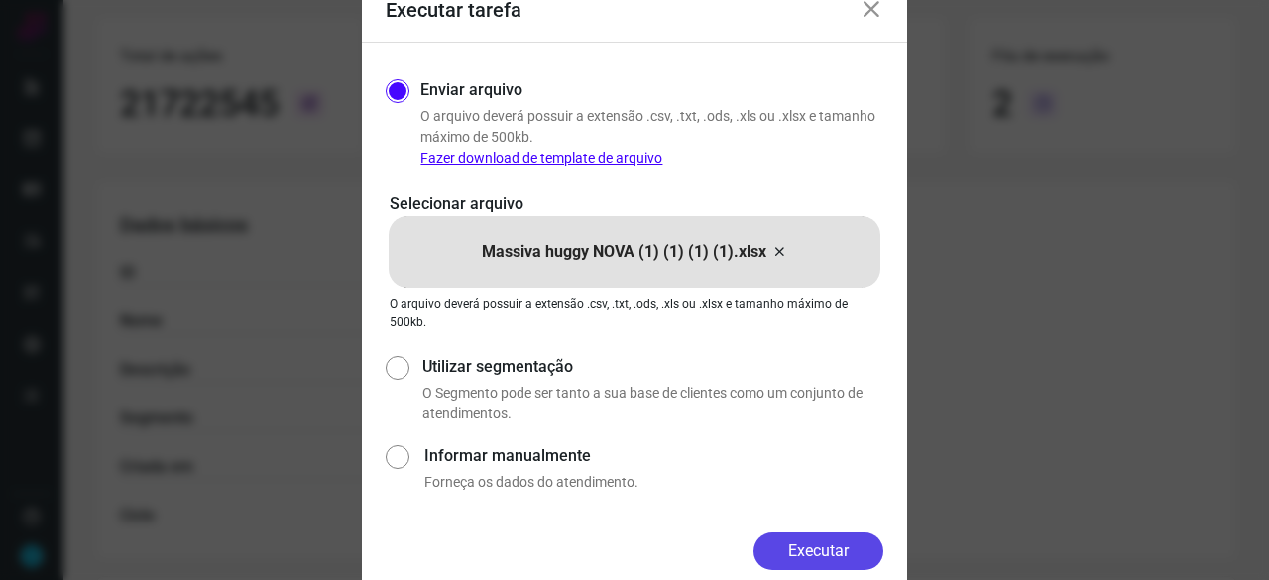
click at [847, 548] on button "Executar" at bounding box center [818, 551] width 130 height 38
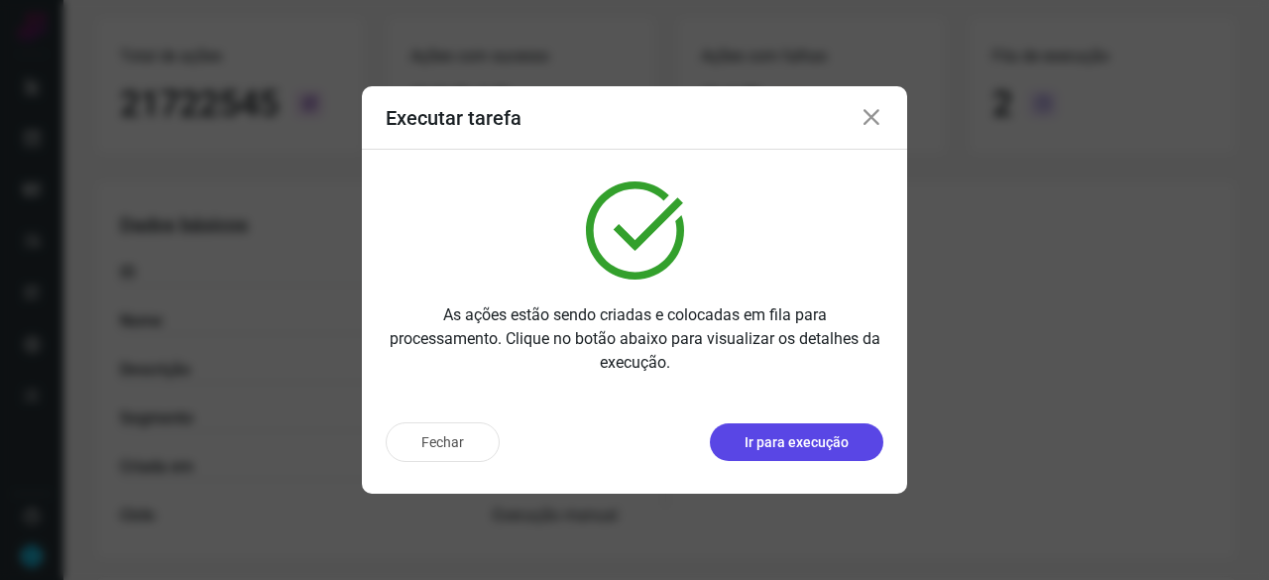
click at [855, 439] on button "Ir para execução" at bounding box center [796, 442] width 173 height 38
